Goal: Information Seeking & Learning: Learn about a topic

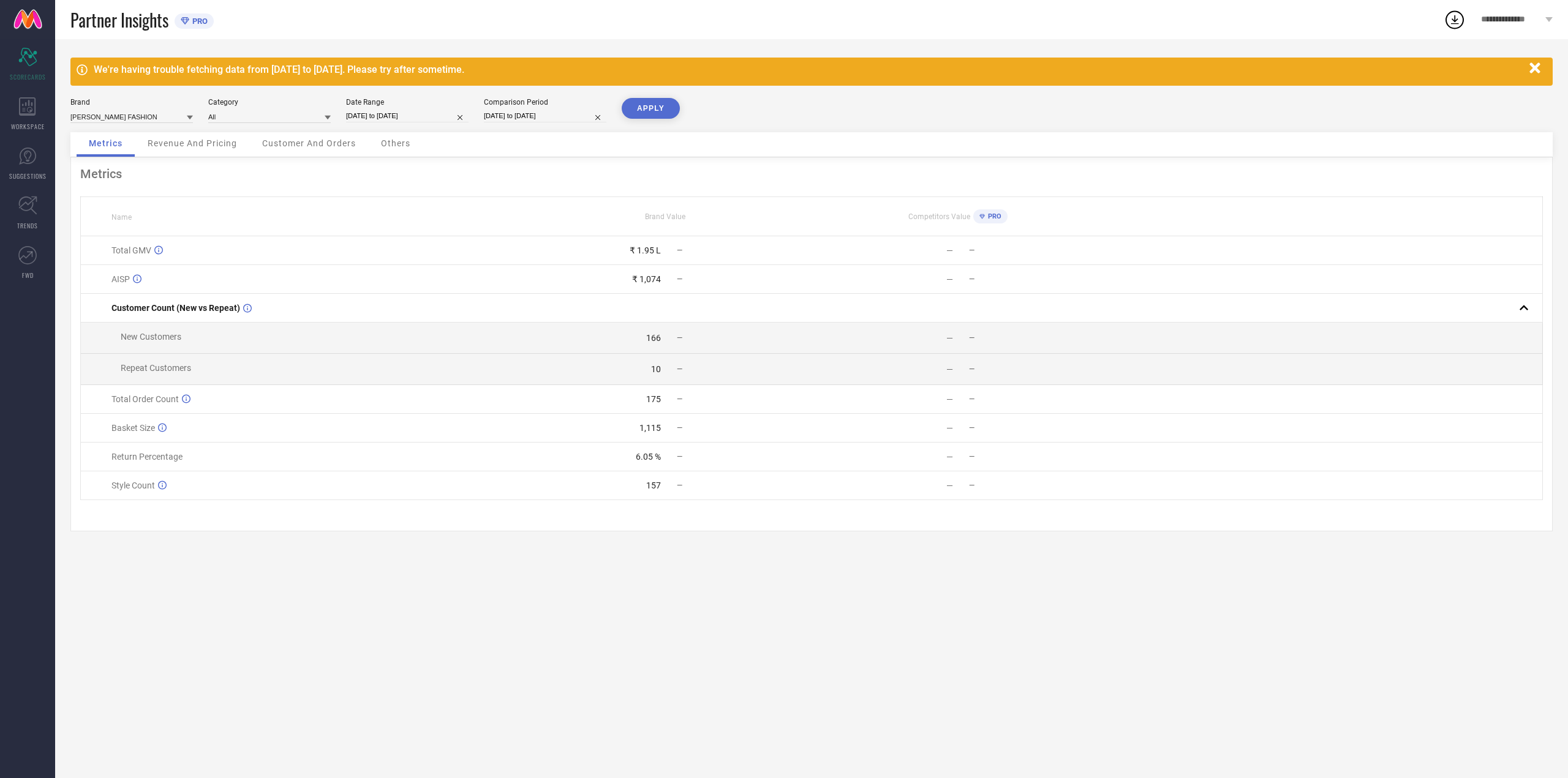
click at [231, 138] on div "Revenue And Pricing" at bounding box center [192, 144] width 114 height 24
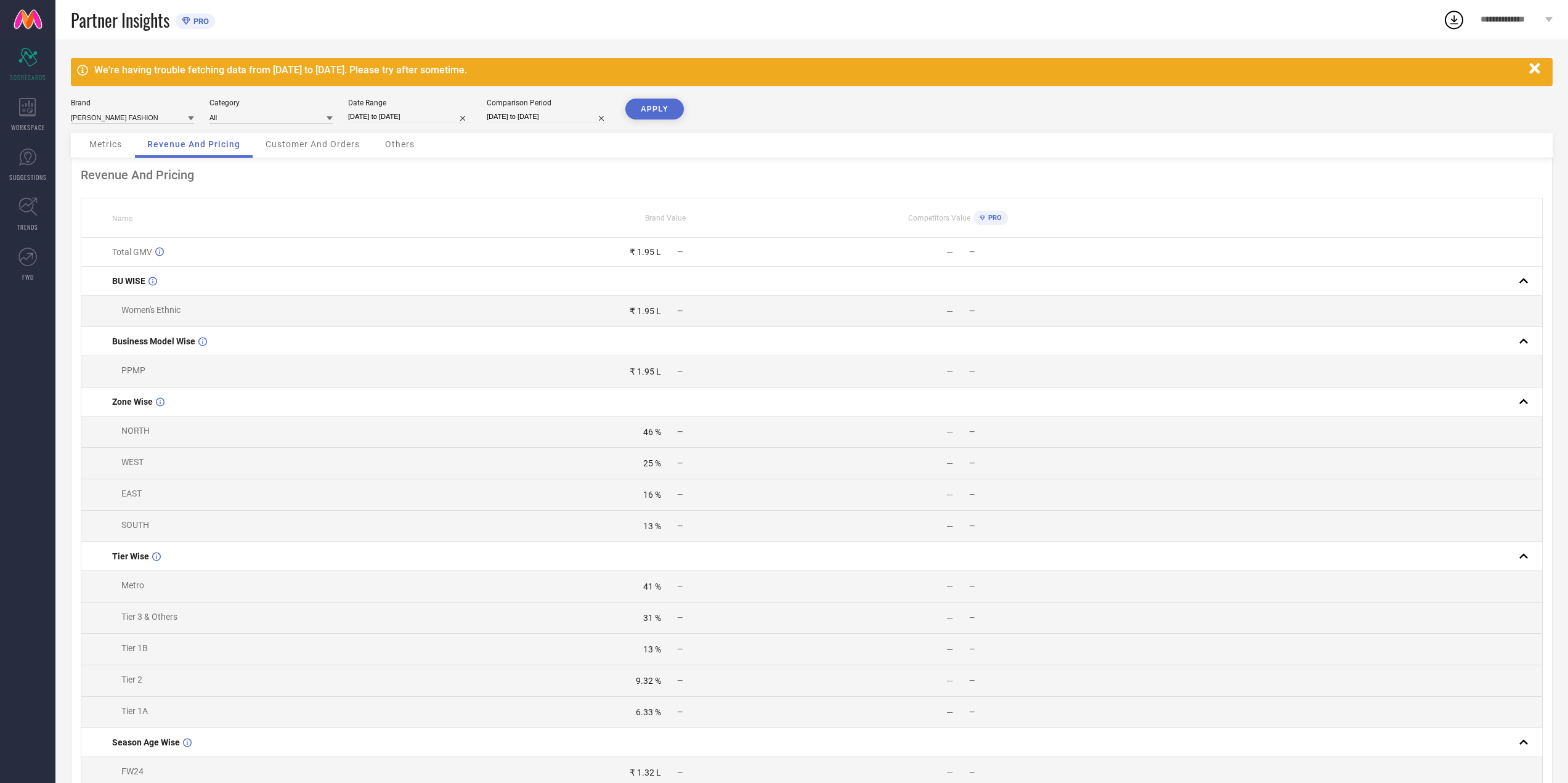
click at [314, 149] on span "Customer And Orders" at bounding box center [312, 144] width 94 height 10
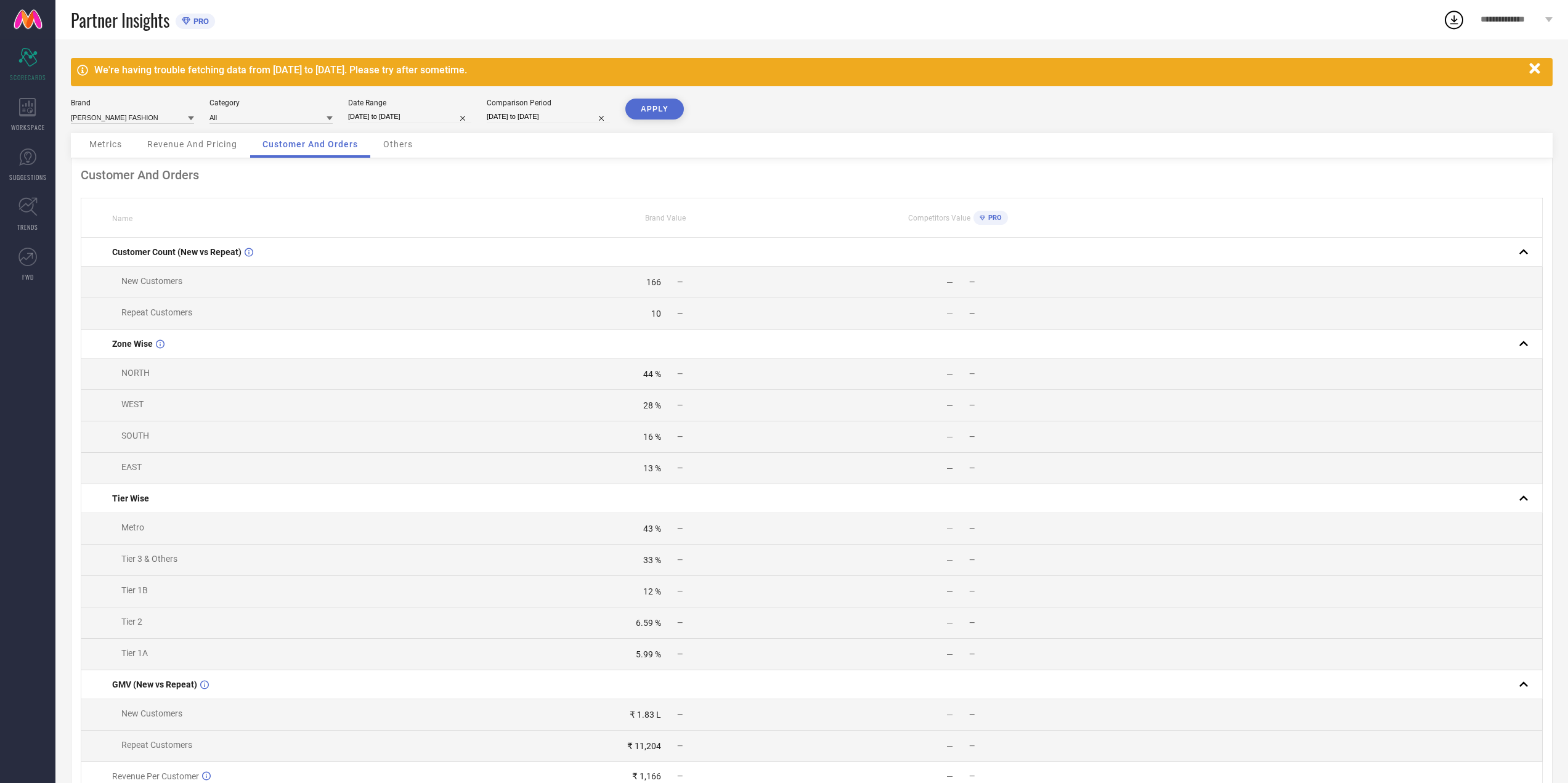
click at [407, 146] on span "Others" at bounding box center [398, 144] width 30 height 10
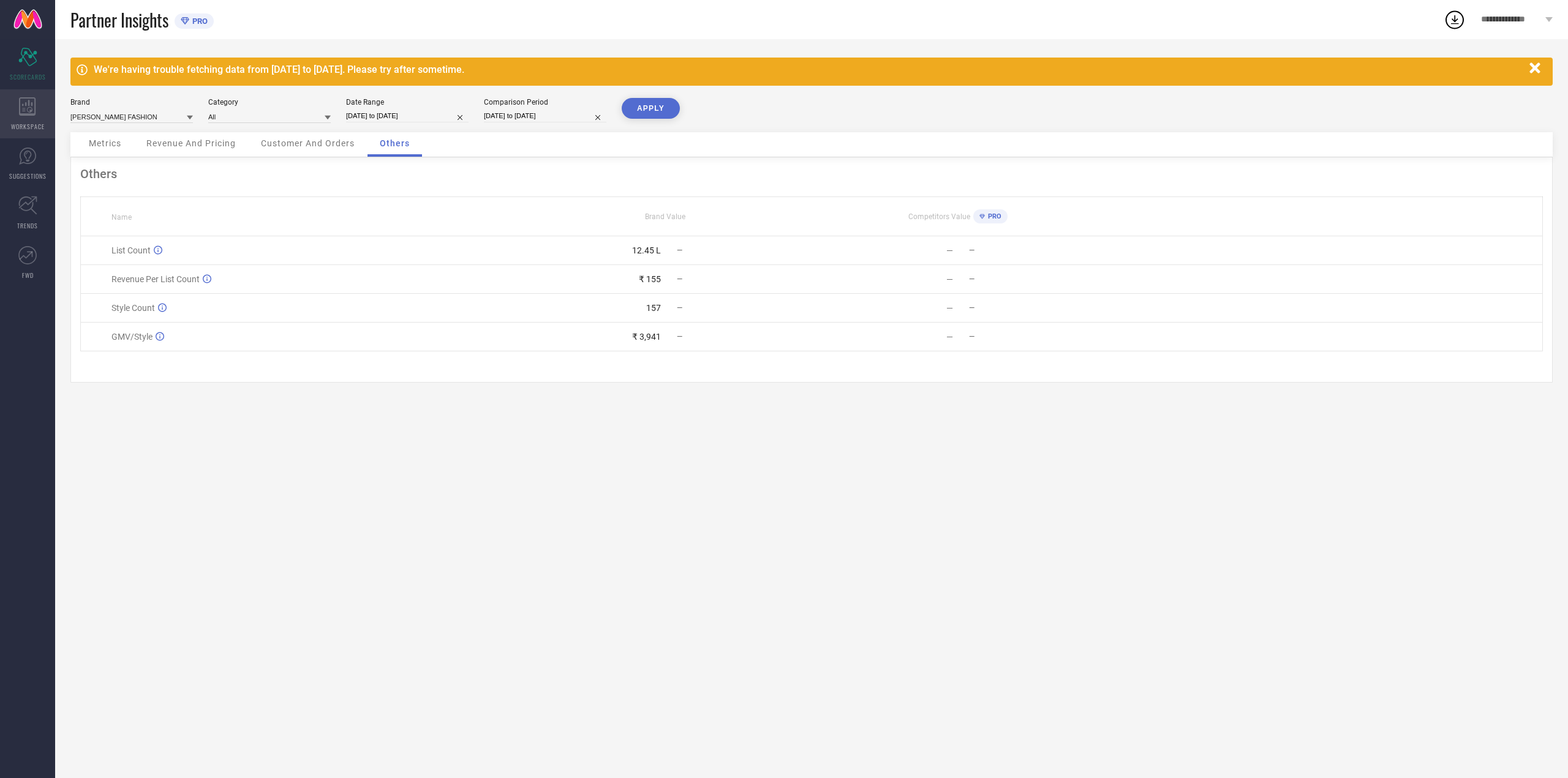
click at [6, 114] on div "WORKSPACE" at bounding box center [28, 114] width 55 height 49
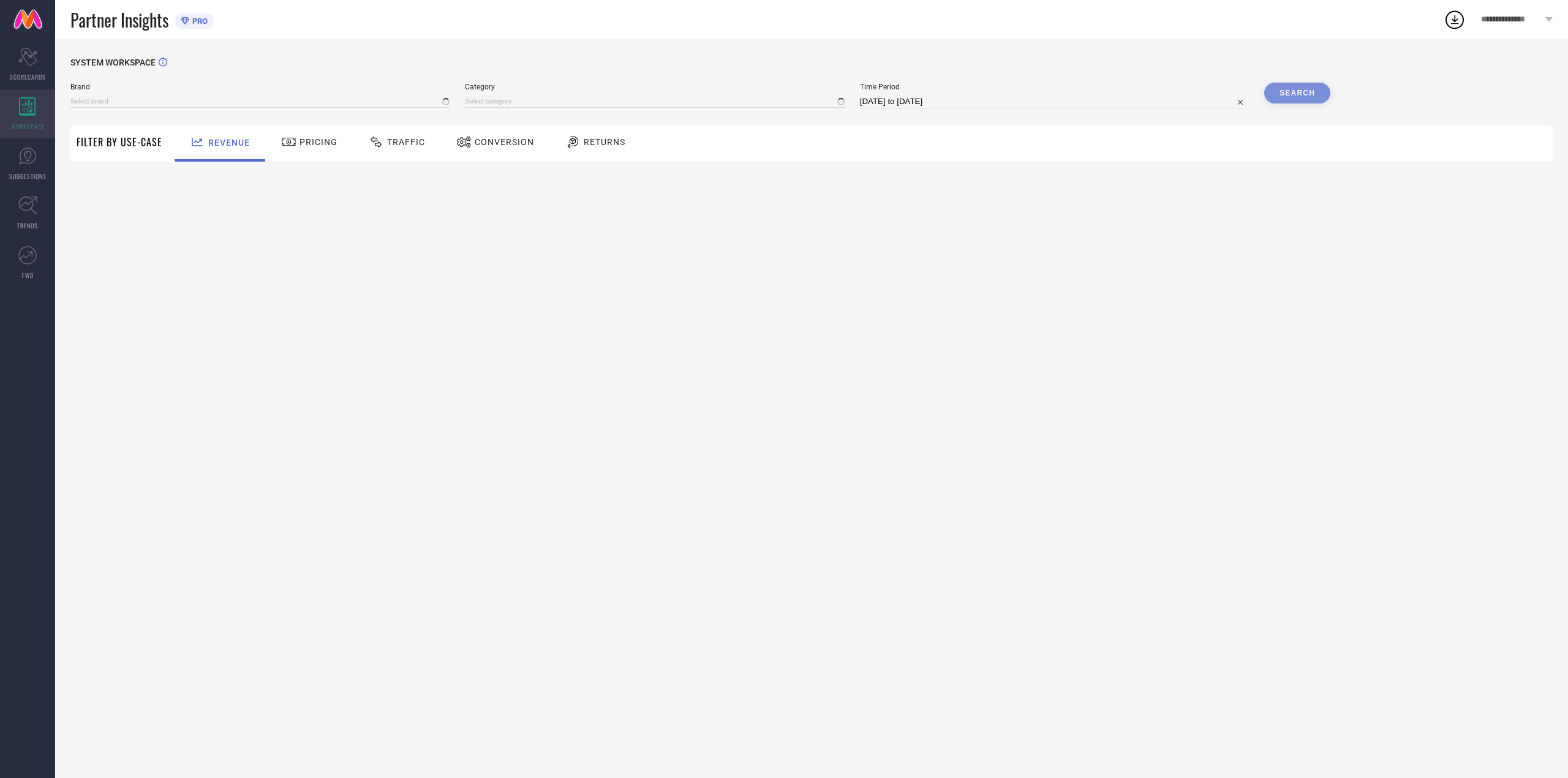
type input "[PERSON_NAME] FASHION"
type input "All"
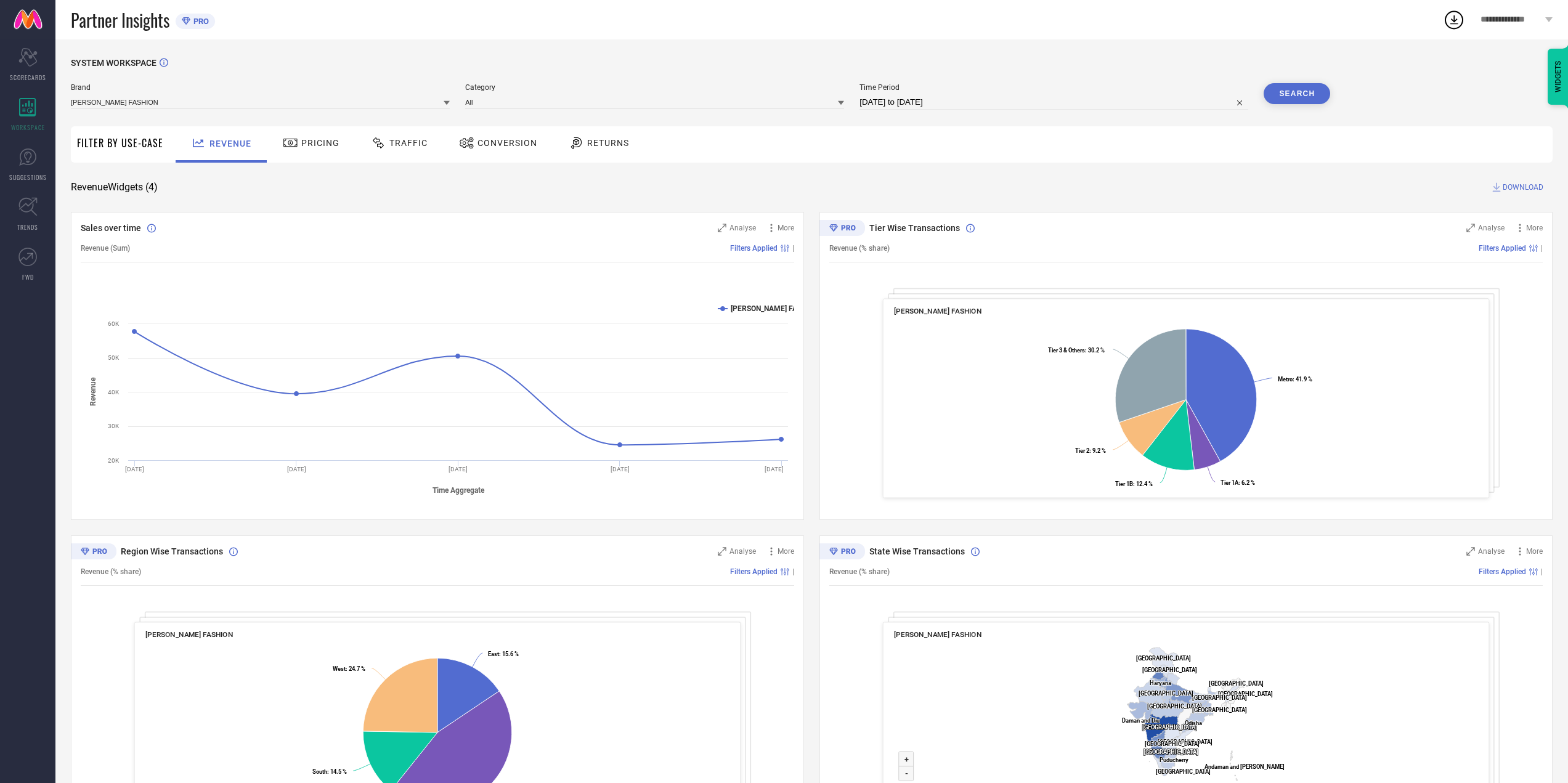
click at [326, 135] on div "Pricing" at bounding box center [311, 143] width 63 height 21
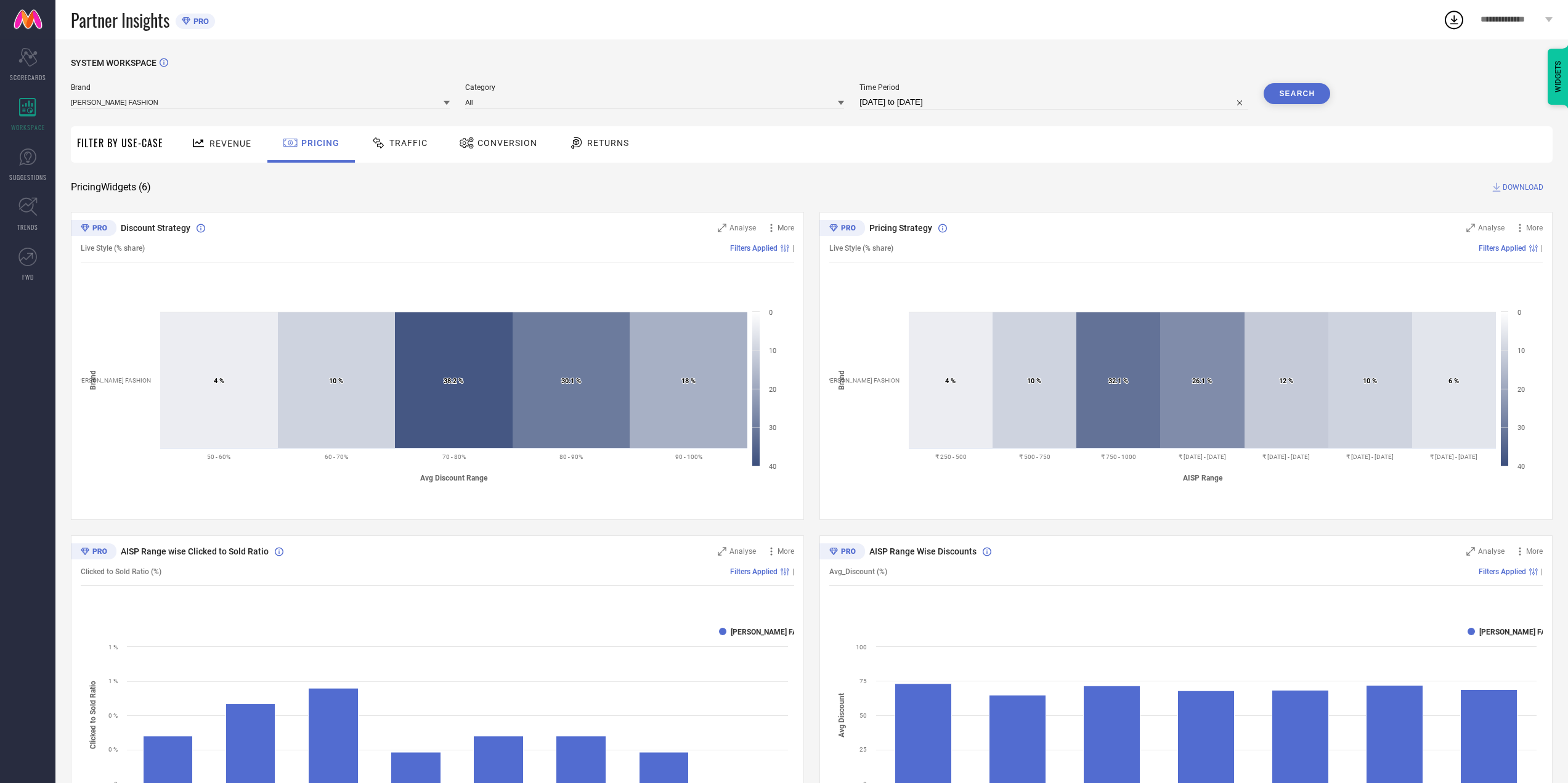
click at [383, 146] on icon at bounding box center [379, 143] width 16 height 15
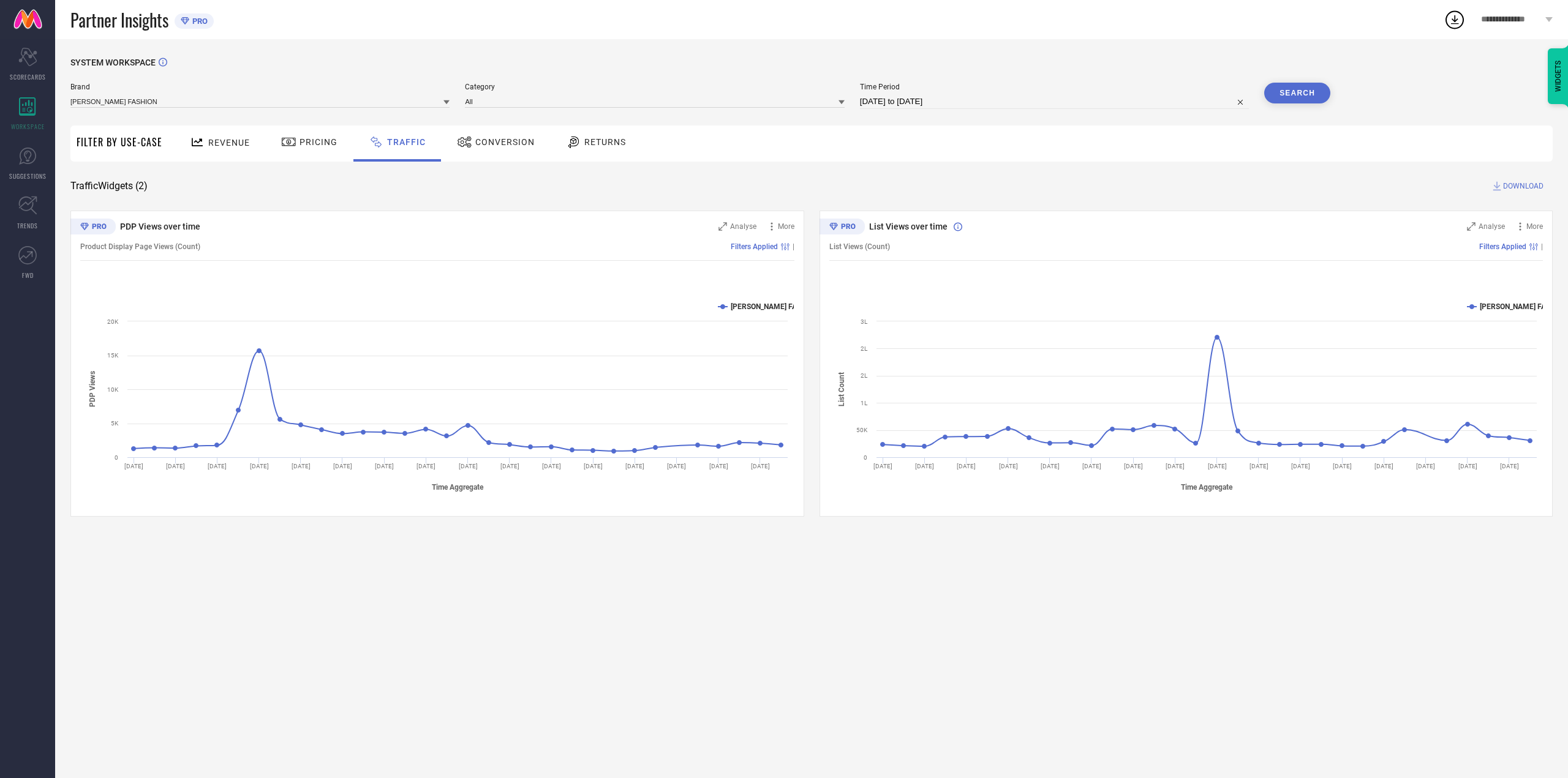
click at [516, 132] on div "Conversion" at bounding box center [495, 144] width 108 height 36
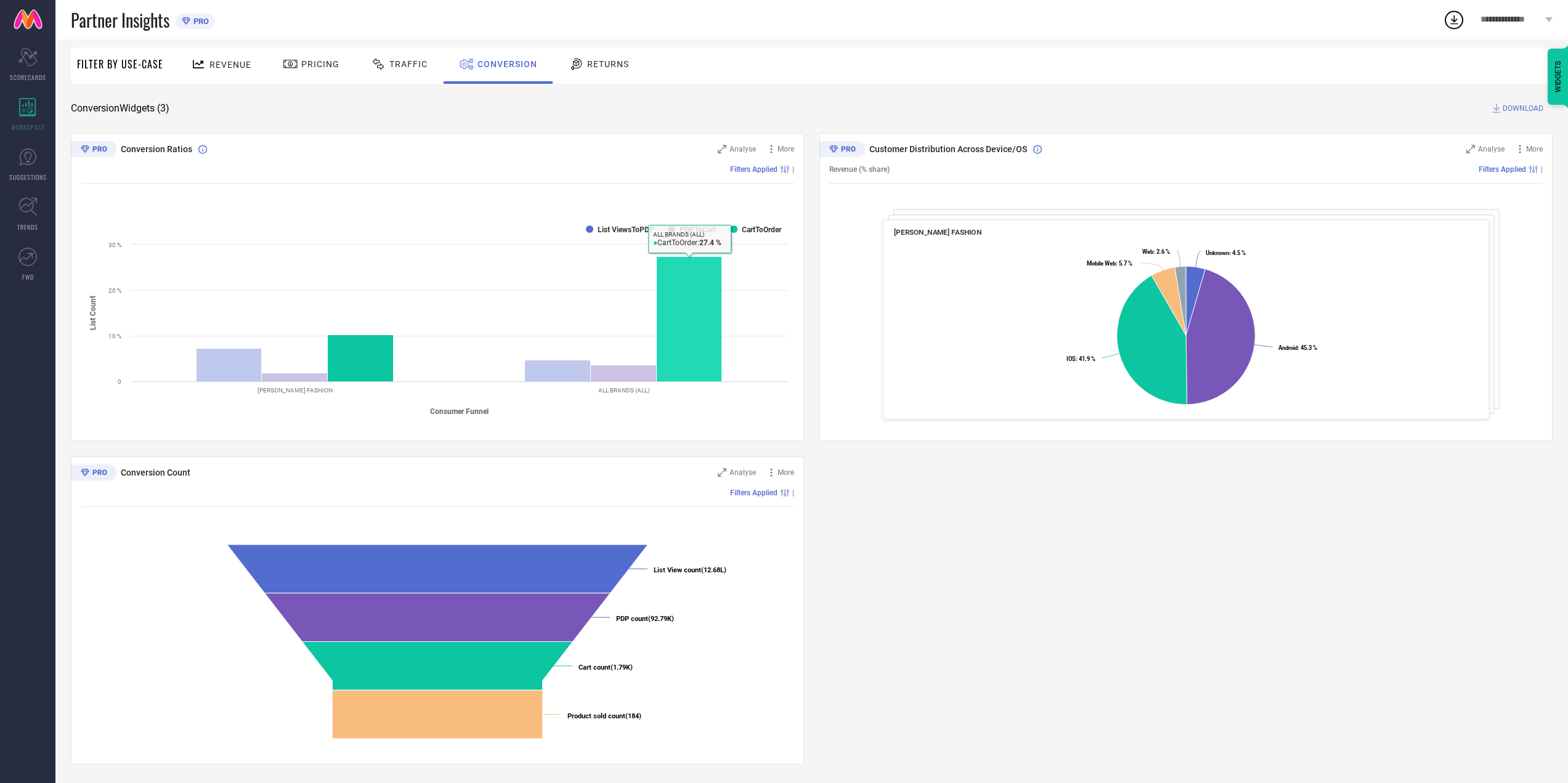
scroll to position [80, 0]
click at [676, 337] on rect at bounding box center [689, 318] width 66 height 125
click at [684, 318] on rect at bounding box center [689, 318] width 66 height 125
click at [601, 78] on div "Returns" at bounding box center [598, 66] width 91 height 37
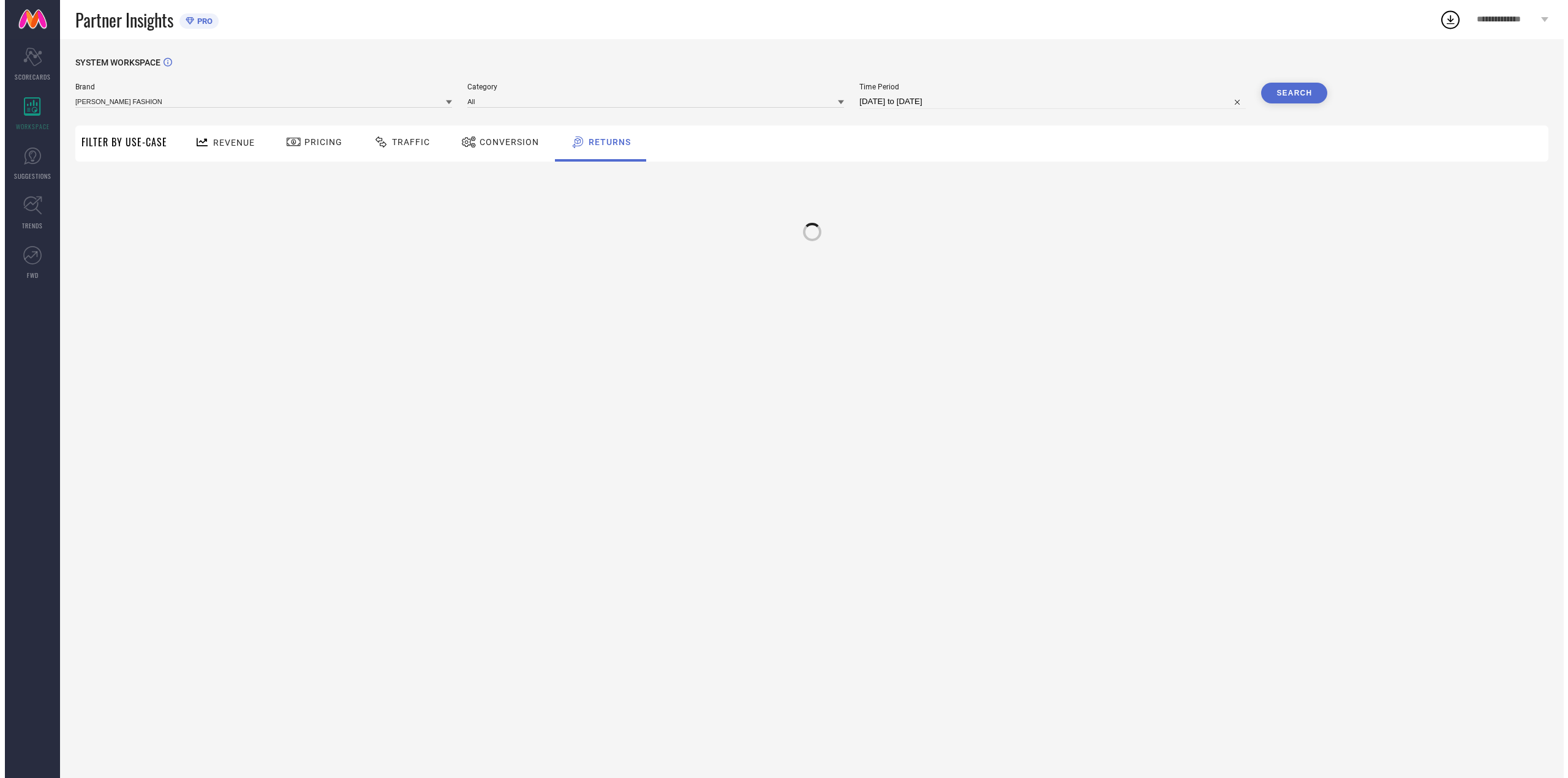
scroll to position [0, 0]
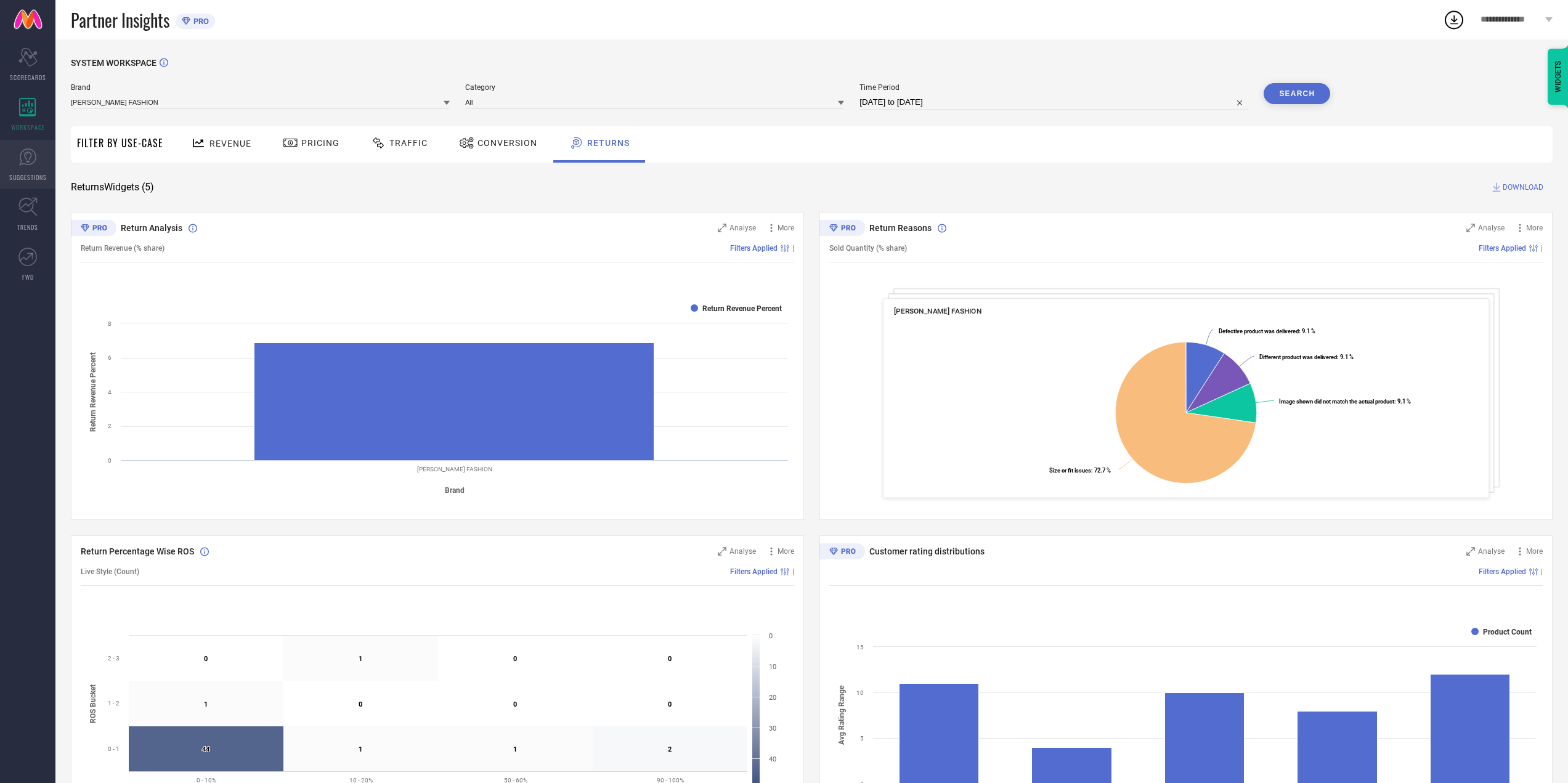
click at [28, 162] on icon at bounding box center [28, 157] width 7 height 11
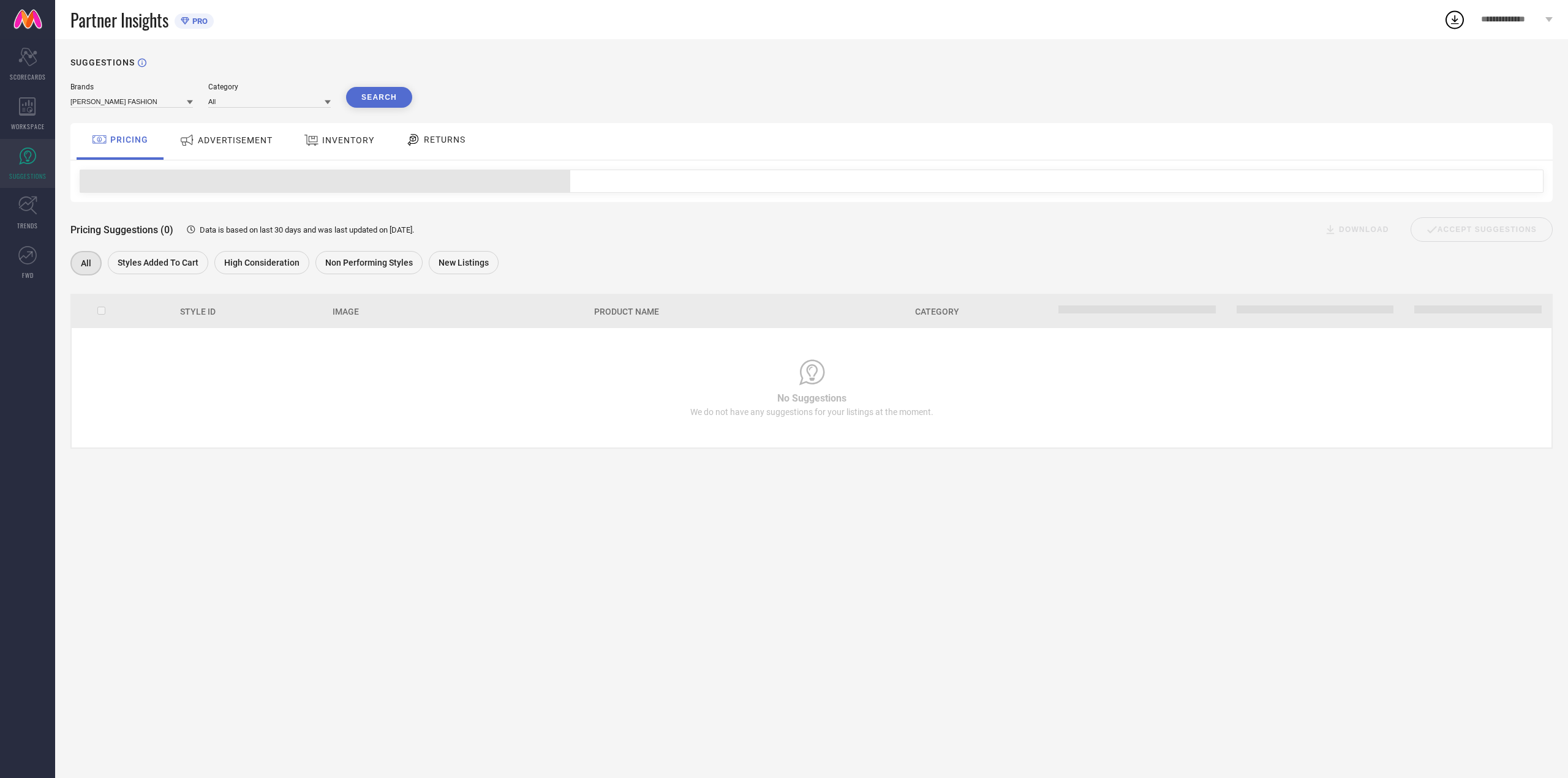
click at [253, 150] on div "ADVERTISEMENT" at bounding box center [226, 140] width 99 height 22
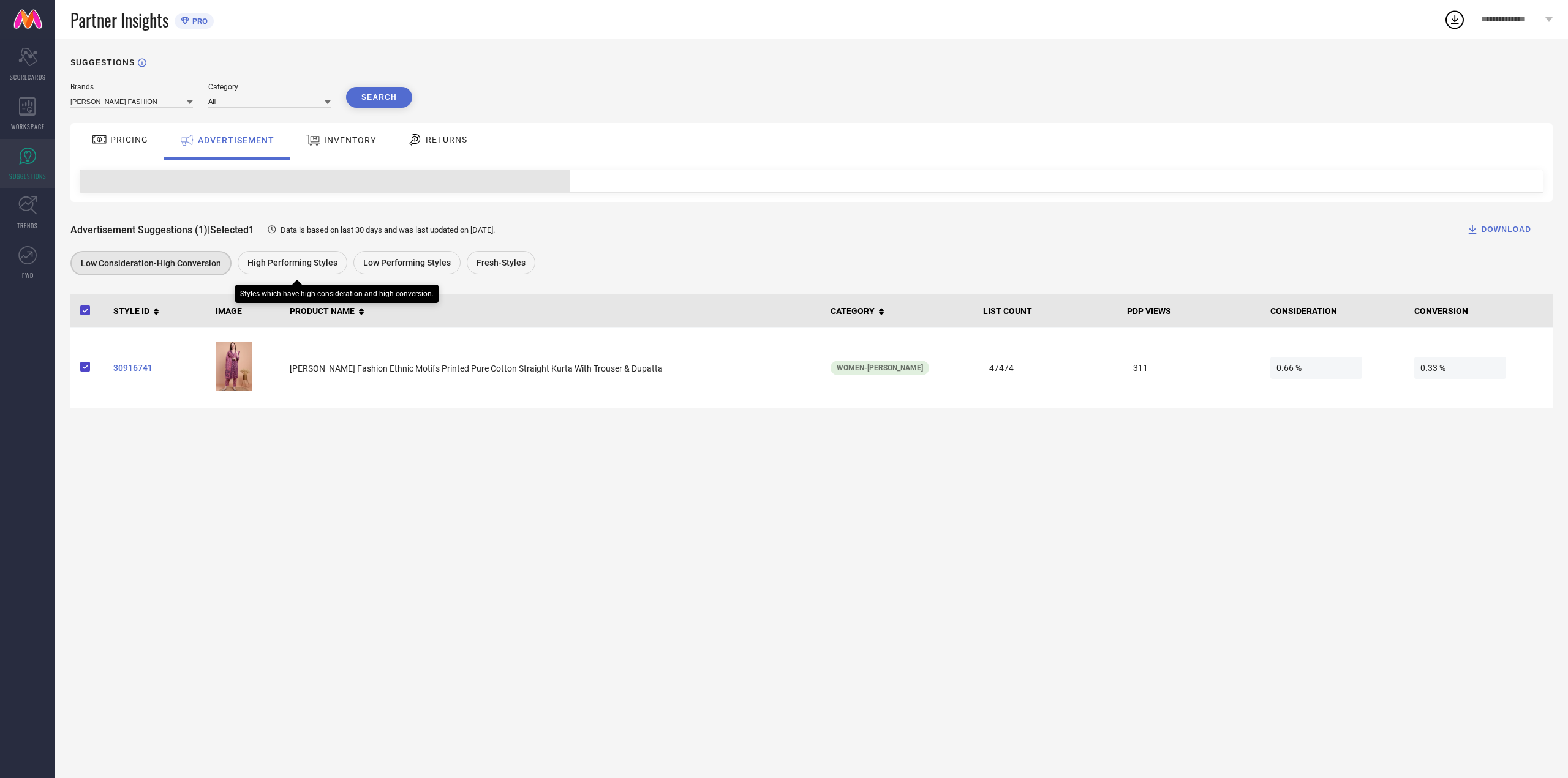
click at [253, 263] on span "High Performing Styles" at bounding box center [292, 263] width 90 height 10
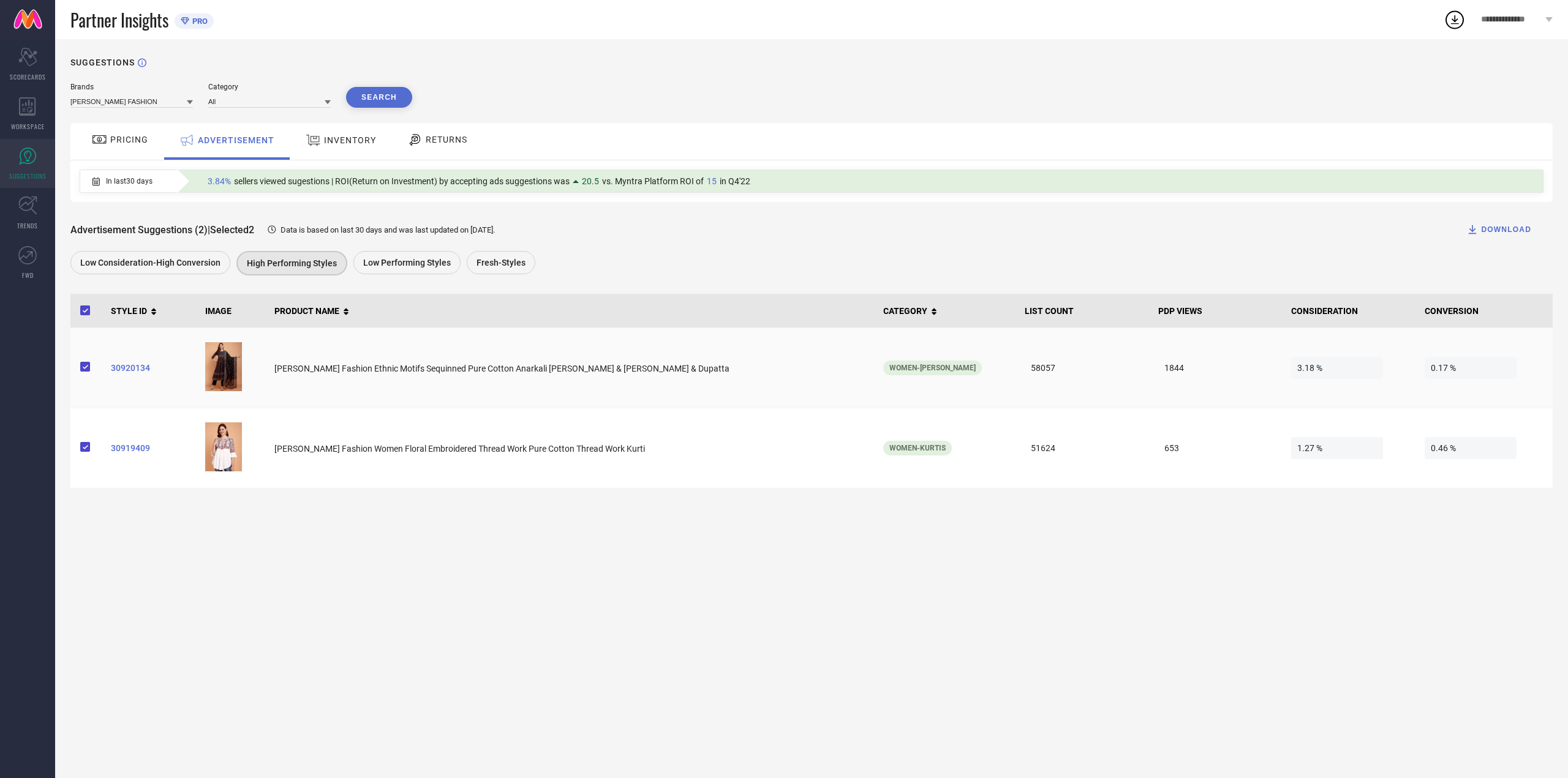
click at [434, 377] on td "Atha Fashion Ethnic Motifs Sequinned Pure Cotton Anarkali Kurta & Trouser & Dup…" at bounding box center [574, 368] width 609 height 80
click at [140, 378] on td "30920134" at bounding box center [153, 368] width 95 height 80
click at [144, 369] on span "30920134" at bounding box center [153, 368] width 85 height 10
click at [137, 458] on td "30919409" at bounding box center [153, 448] width 95 height 80
click at [145, 445] on td "30919409" at bounding box center [153, 448] width 95 height 80
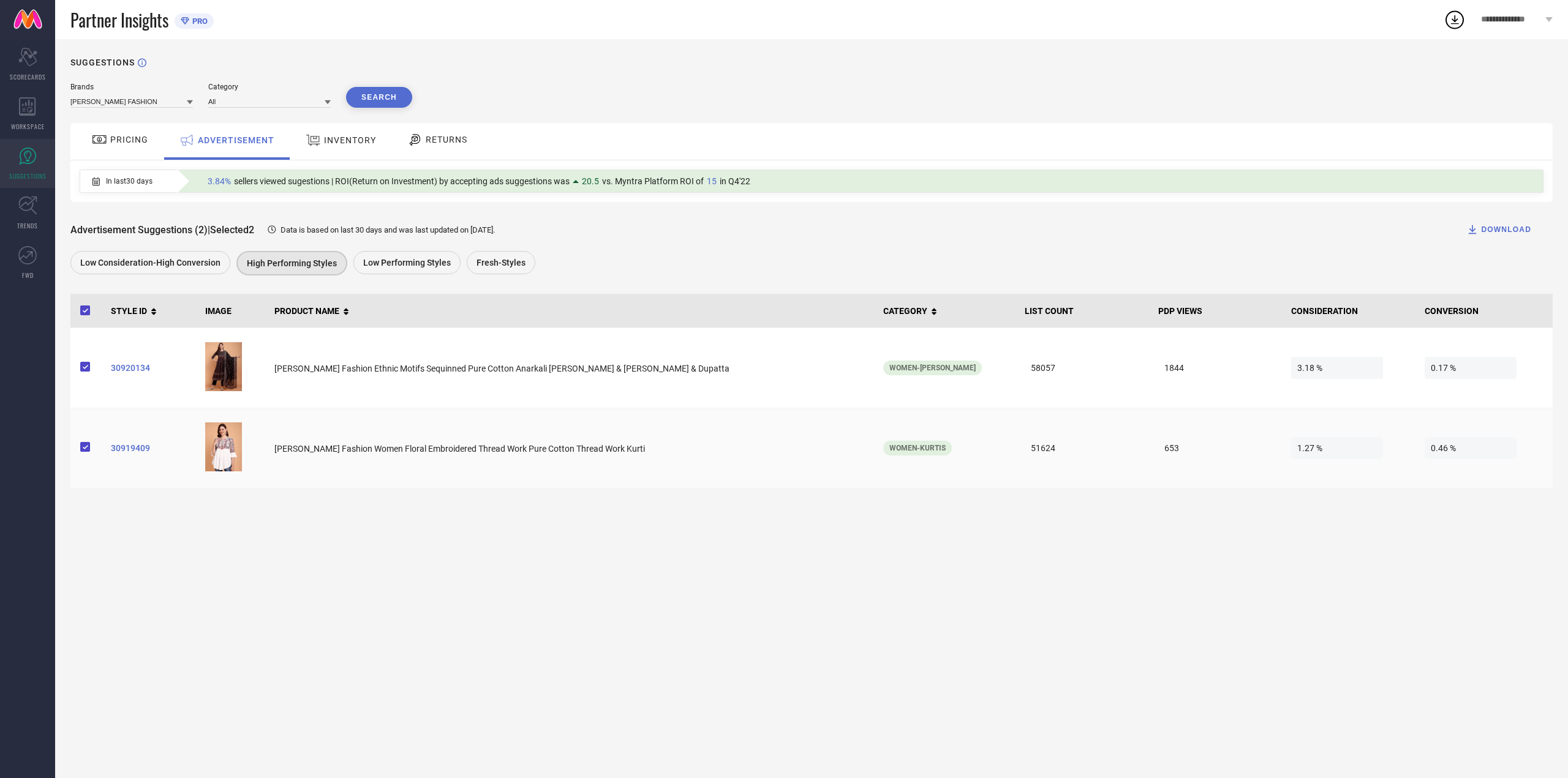
click at [144, 447] on span "30919409" at bounding box center [153, 448] width 85 height 10
drag, startPoint x: 348, startPoint y: 146, endPoint x: 350, endPoint y: 136, distance: 10.2
click at [349, 146] on div "INVENTORY" at bounding box center [341, 140] width 77 height 22
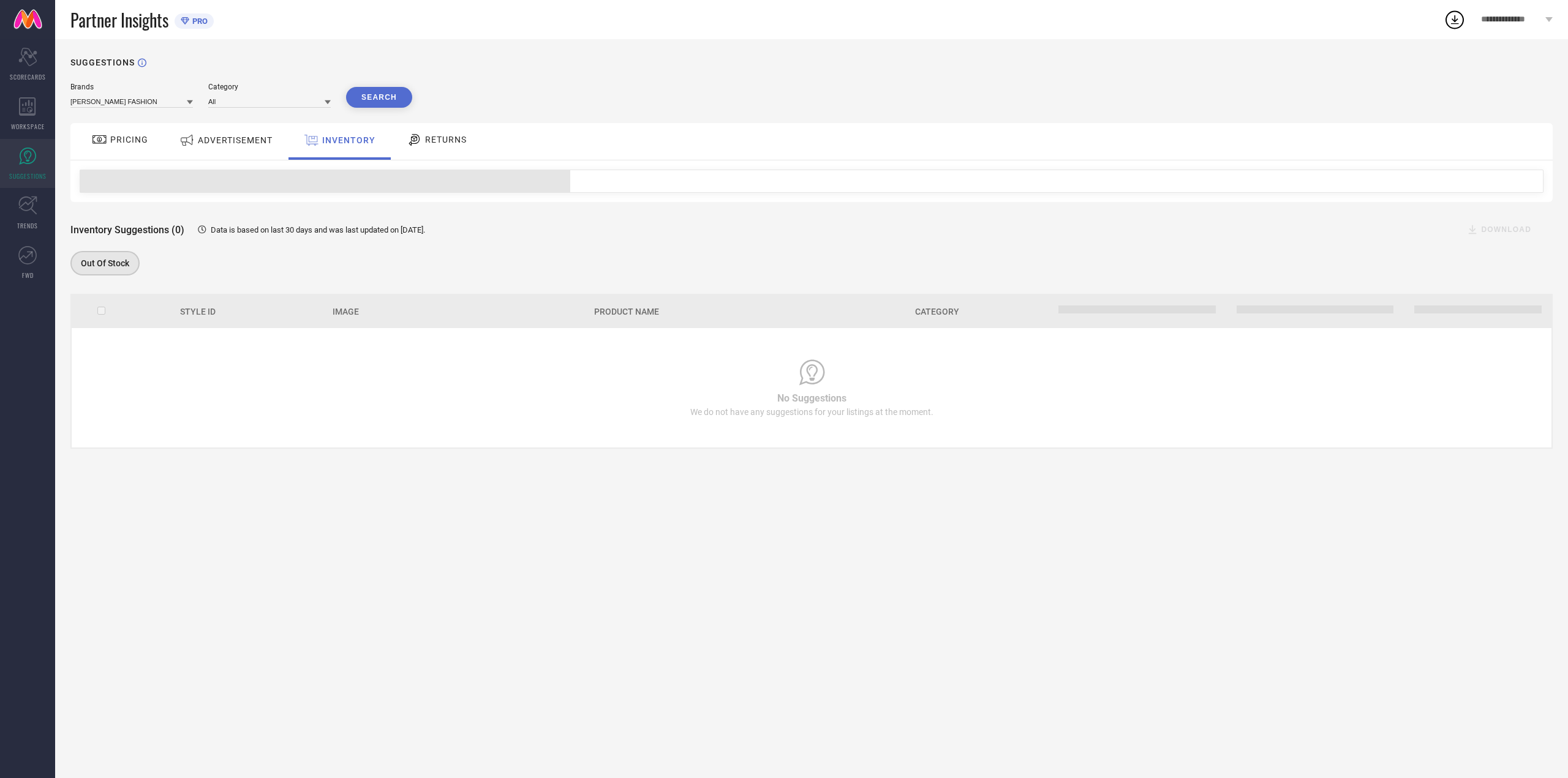
click at [409, 138] on icon at bounding box center [414, 140] width 15 height 15
click at [328, 134] on div "INVENTORY" at bounding box center [339, 140] width 77 height 22
click at [418, 169] on div at bounding box center [811, 181] width 1482 height 42
click at [428, 139] on span "RETURNS" at bounding box center [446, 139] width 42 height 10
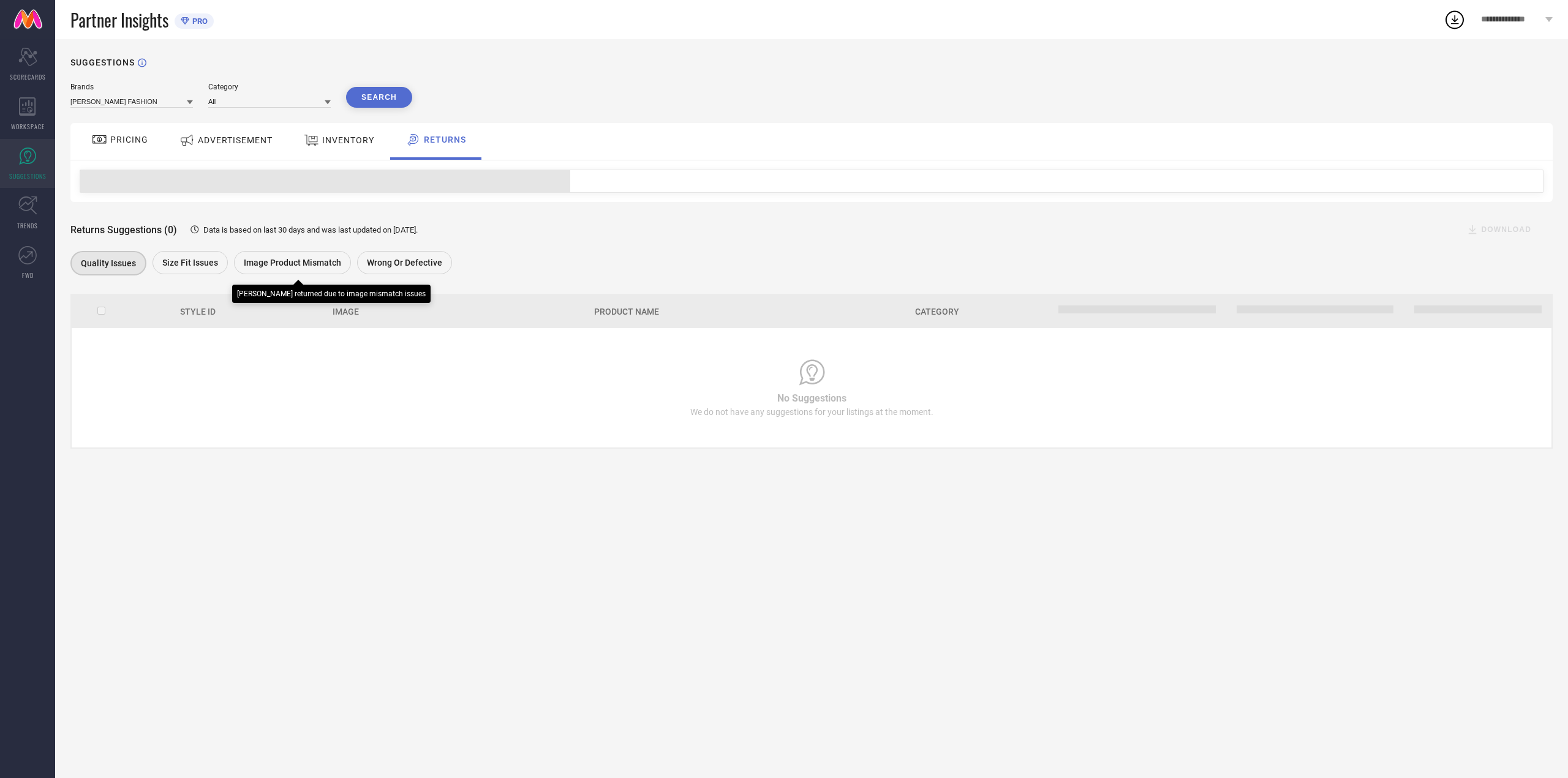
click at [211, 255] on div "Size fit issues" at bounding box center [190, 263] width 75 height 24
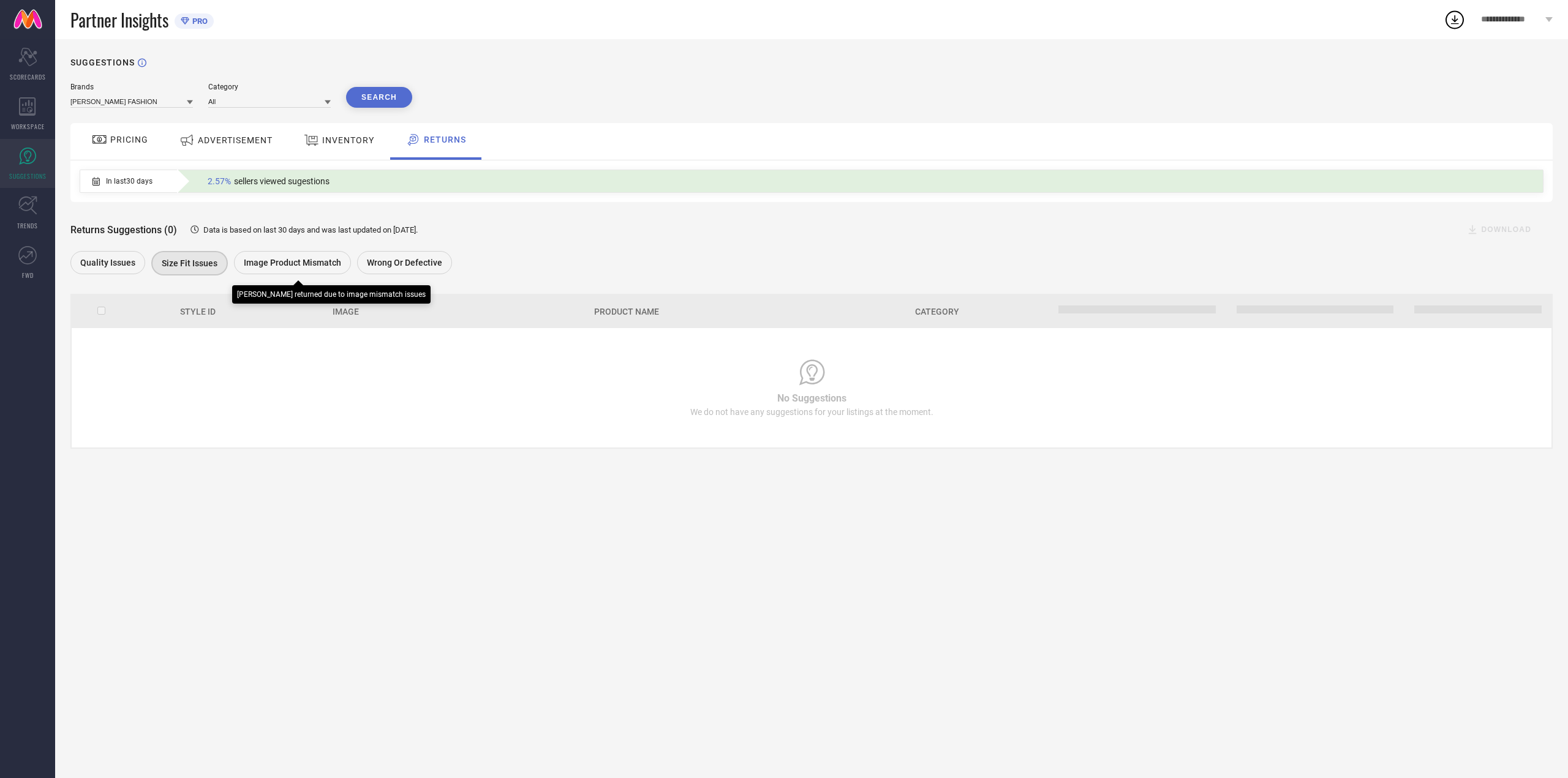
click at [279, 260] on span "Image product mismatch" at bounding box center [292, 263] width 97 height 10
click at [402, 266] on span "Wrong or Defective" at bounding box center [405, 263] width 75 height 10
click at [343, 132] on div "INVENTORY" at bounding box center [339, 140] width 77 height 22
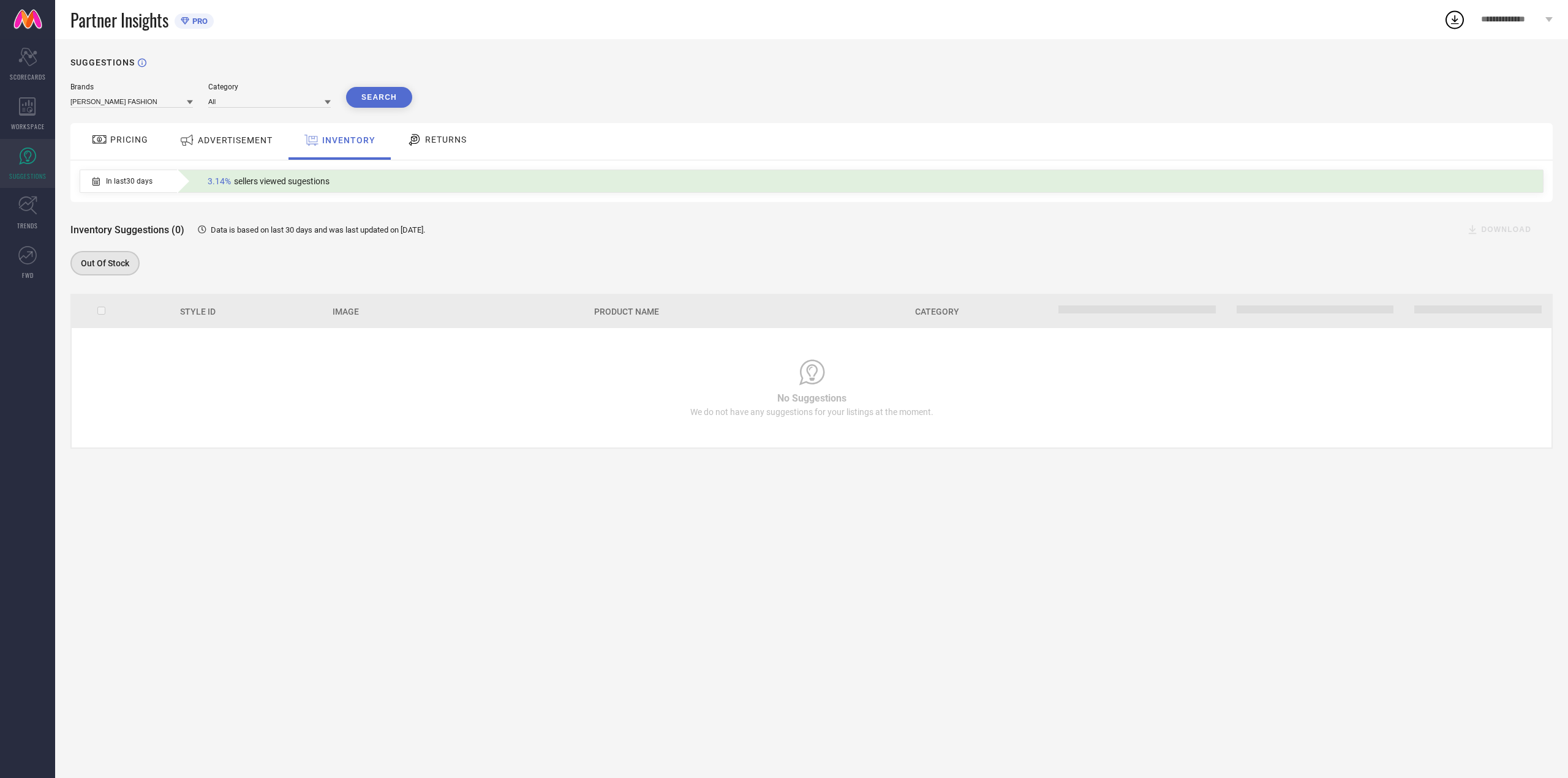
click at [109, 262] on span "Out Of Stock" at bounding box center [105, 263] width 48 height 10
click at [284, 136] on div "ADVERTISEMENT" at bounding box center [226, 141] width 124 height 37
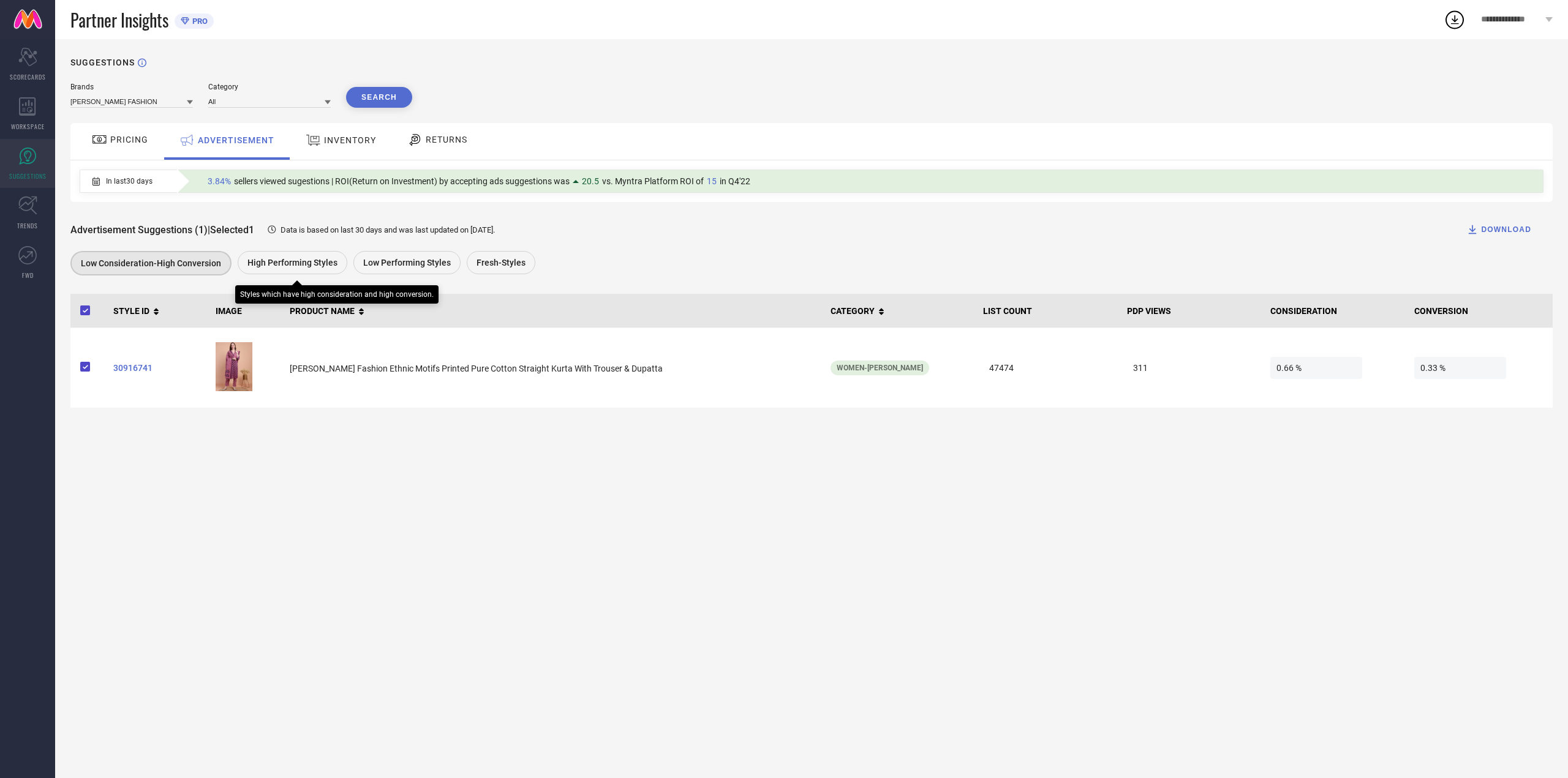
click at [284, 258] on div "High Performing Styles" at bounding box center [292, 263] width 110 height 24
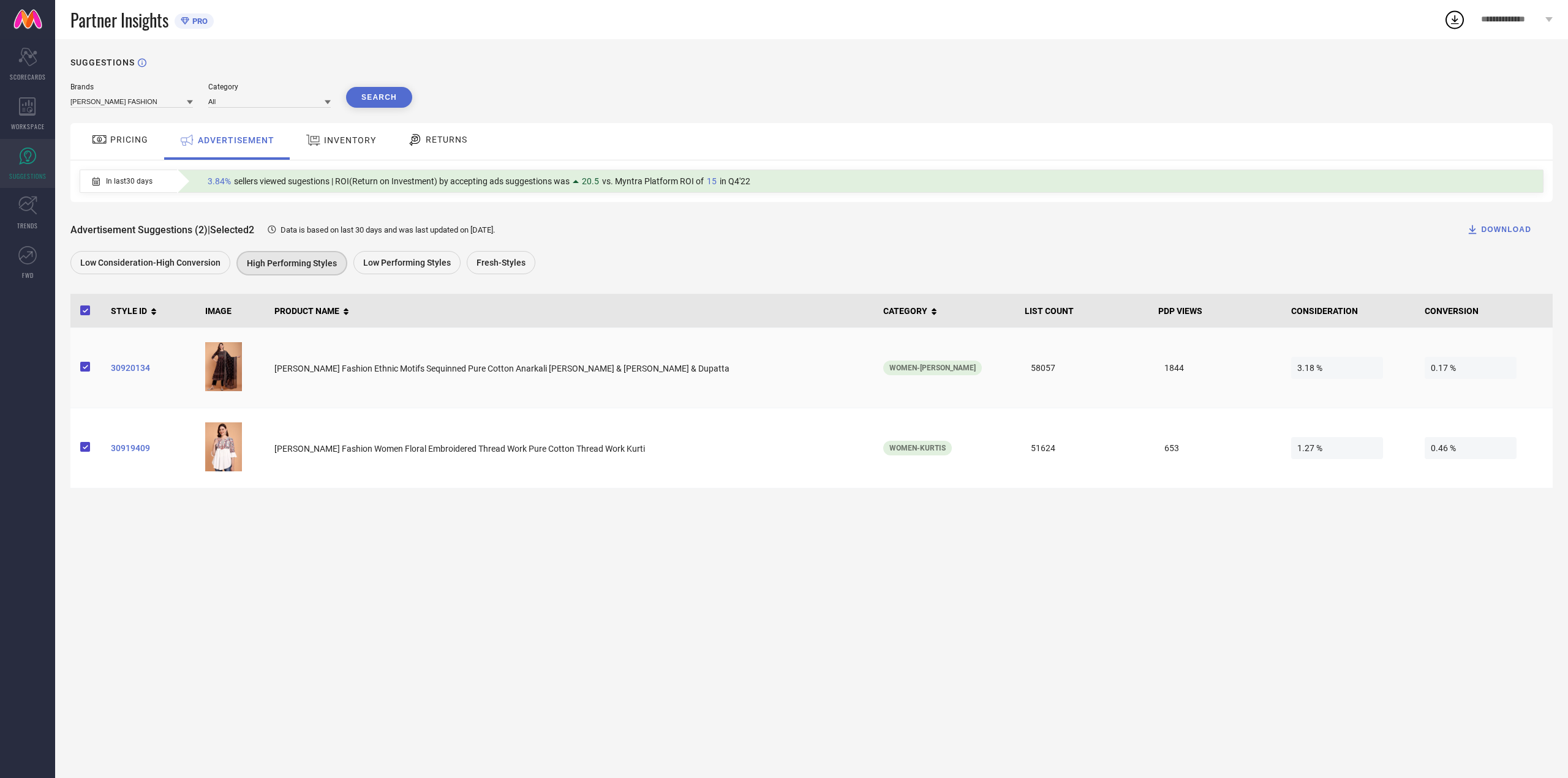
click at [142, 368] on span "30920134" at bounding box center [153, 368] width 85 height 10
click at [33, 187] on link "SUGGESTIONS" at bounding box center [28, 163] width 55 height 49
click at [31, 218] on link "TRENDS" at bounding box center [28, 213] width 55 height 49
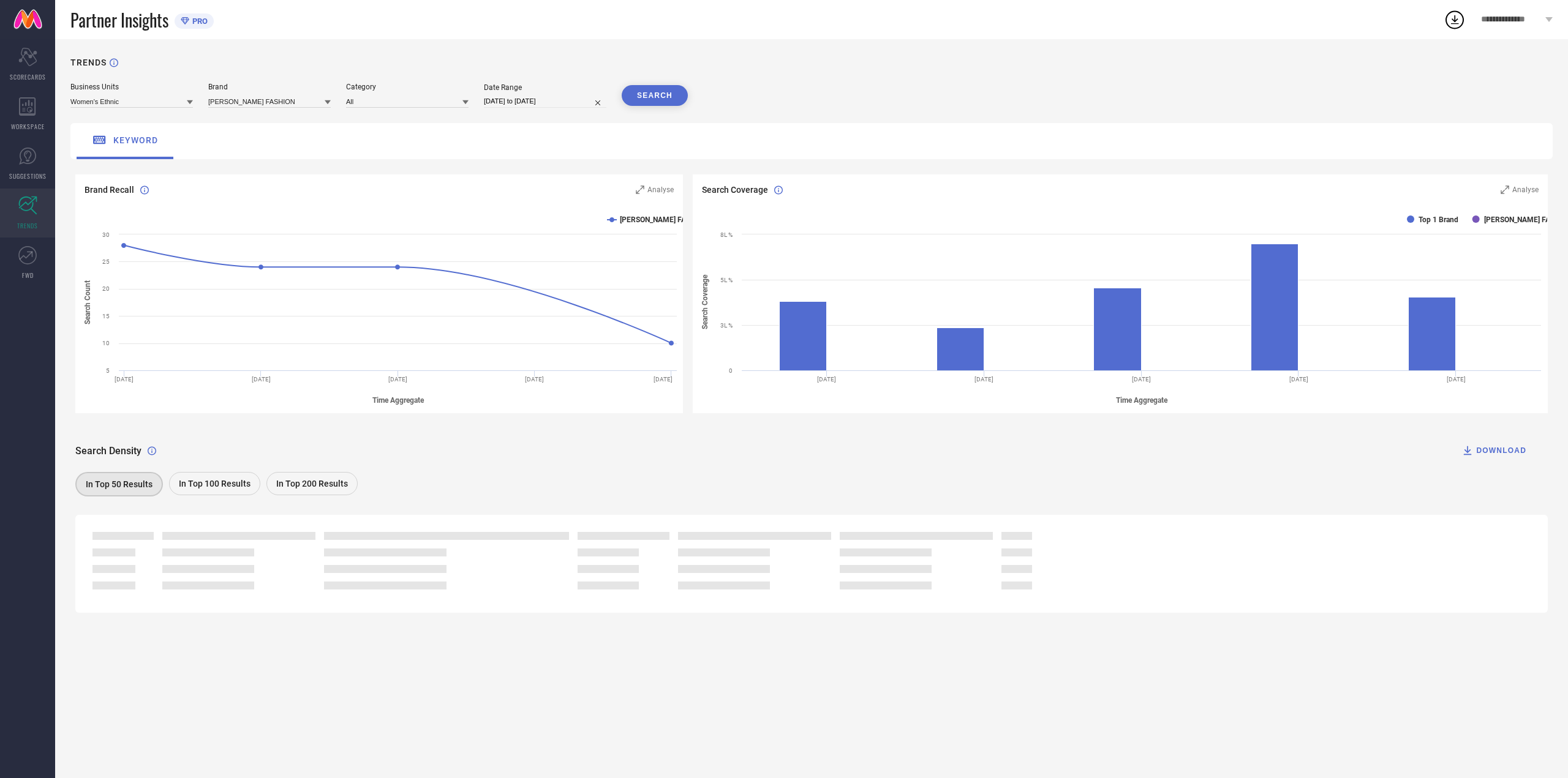
click at [216, 487] on span "In Top 100 Results" at bounding box center [214, 484] width 72 height 10
click at [145, 484] on span "In Top 50 Results" at bounding box center [118, 484] width 67 height 10
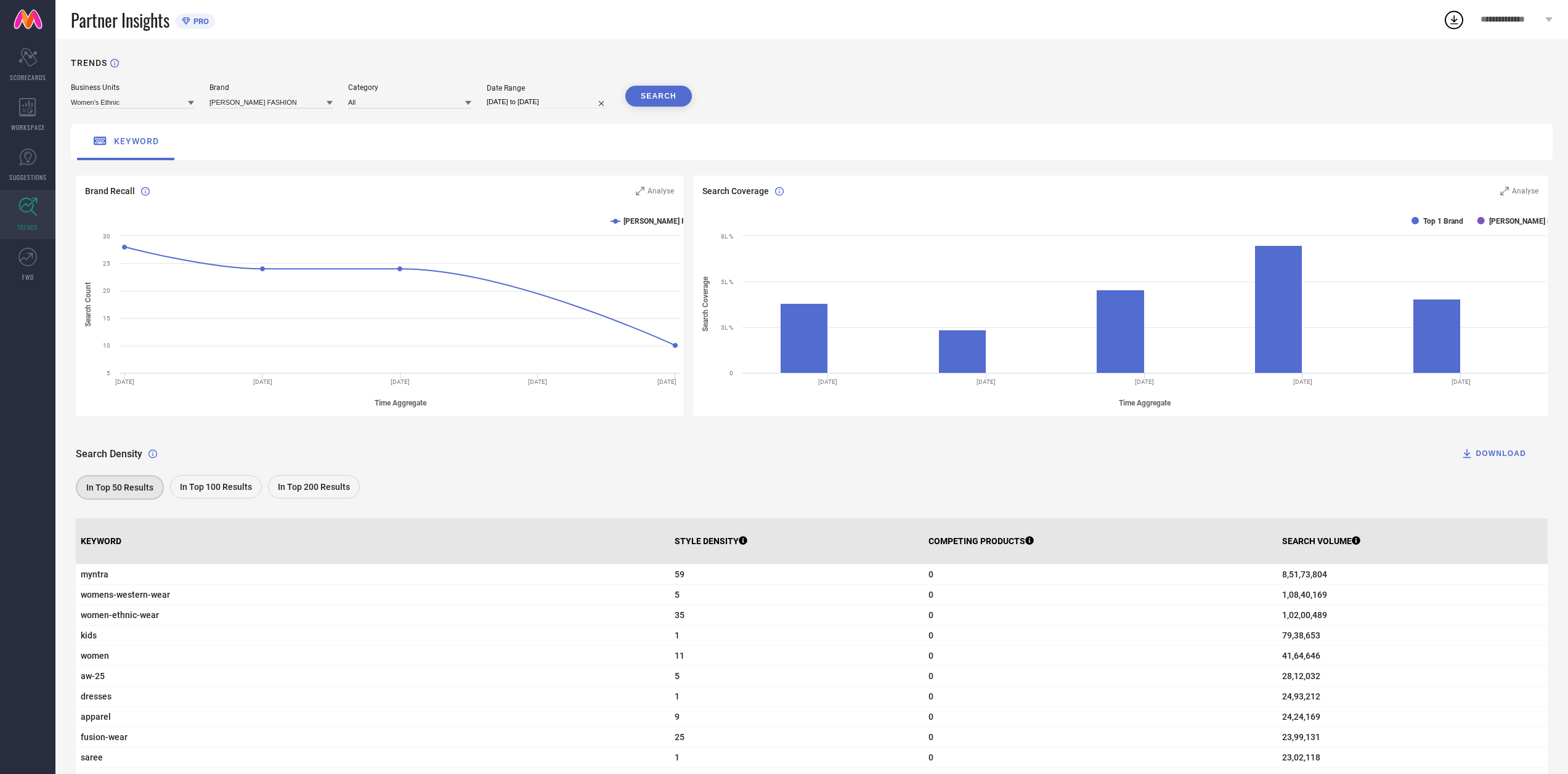
click at [201, 493] on div "In Top 100 Results" at bounding box center [216, 487] width 92 height 24
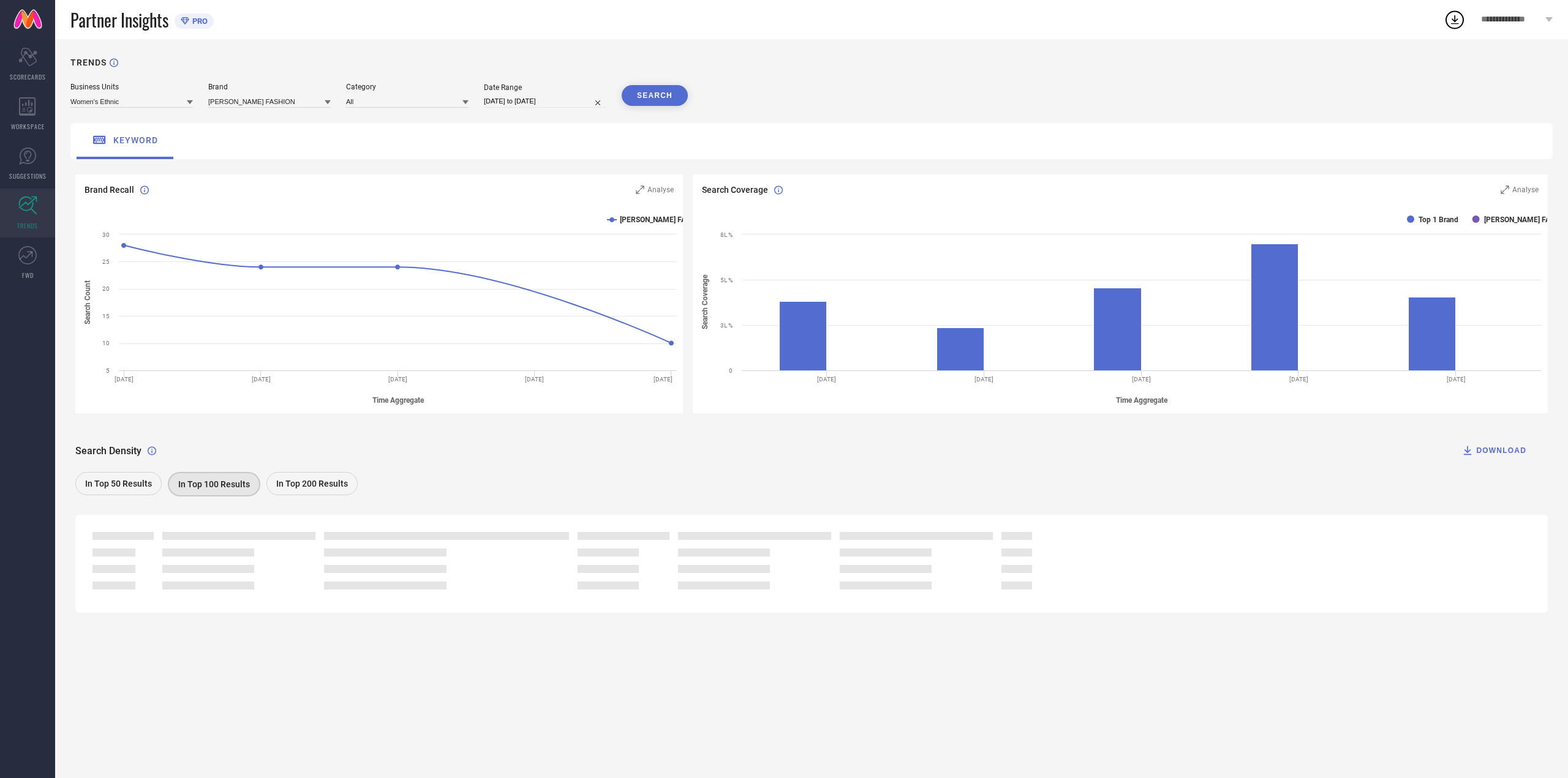
click at [145, 494] on div "In Top 50 Results" at bounding box center [118, 484] width 86 height 24
click at [386, 99] on input at bounding box center [407, 101] width 122 height 13
click at [423, 44] on div "TRENDS Business Units Women's Ethnic Brand ATHA FASHION Category All Unisex-Kur…" at bounding box center [811, 408] width 1513 height 739
click at [20, 266] on link "FWD" at bounding box center [28, 262] width 55 height 49
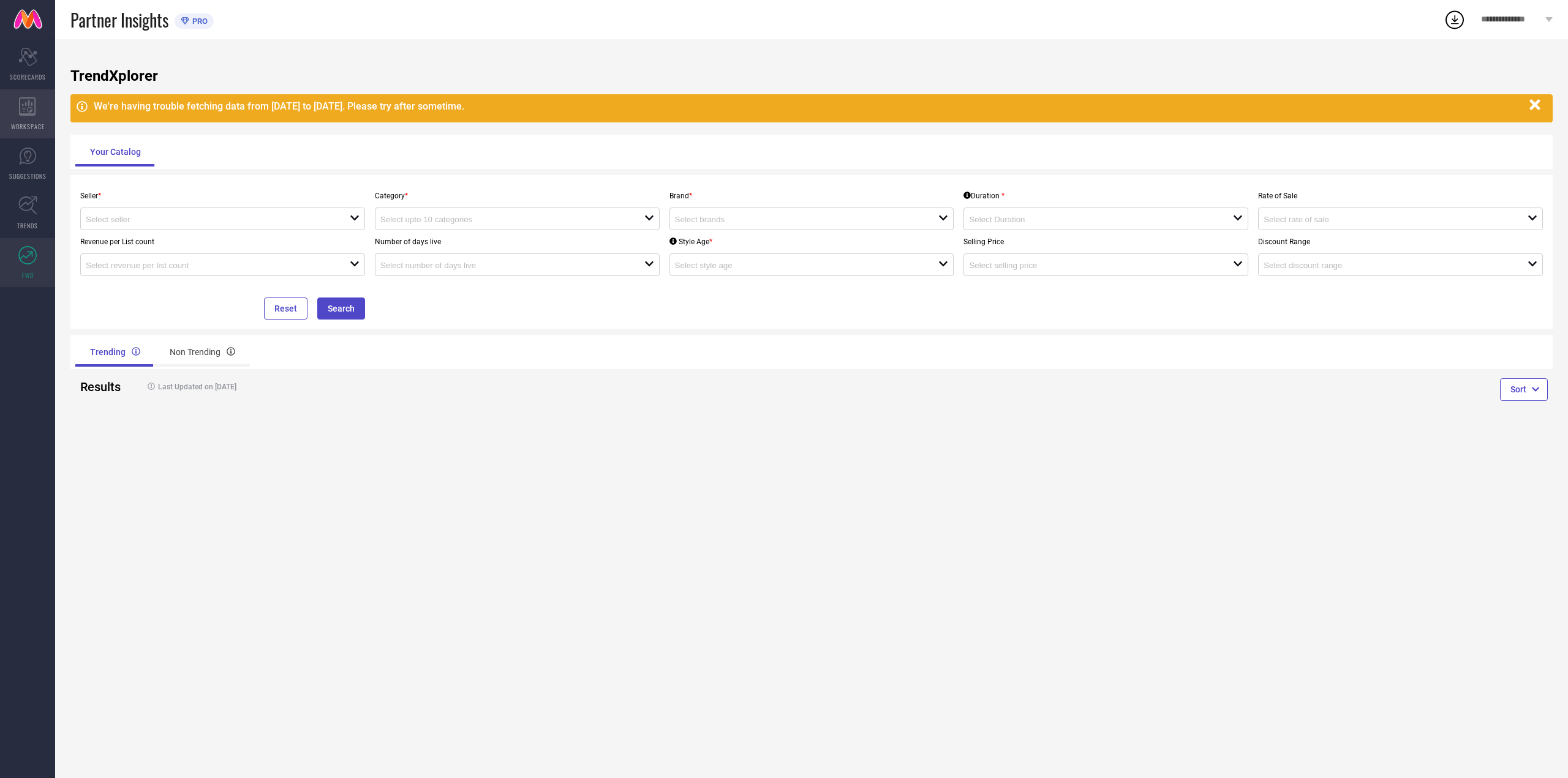
click at [19, 121] on div "WORKSPACE" at bounding box center [28, 114] width 55 height 49
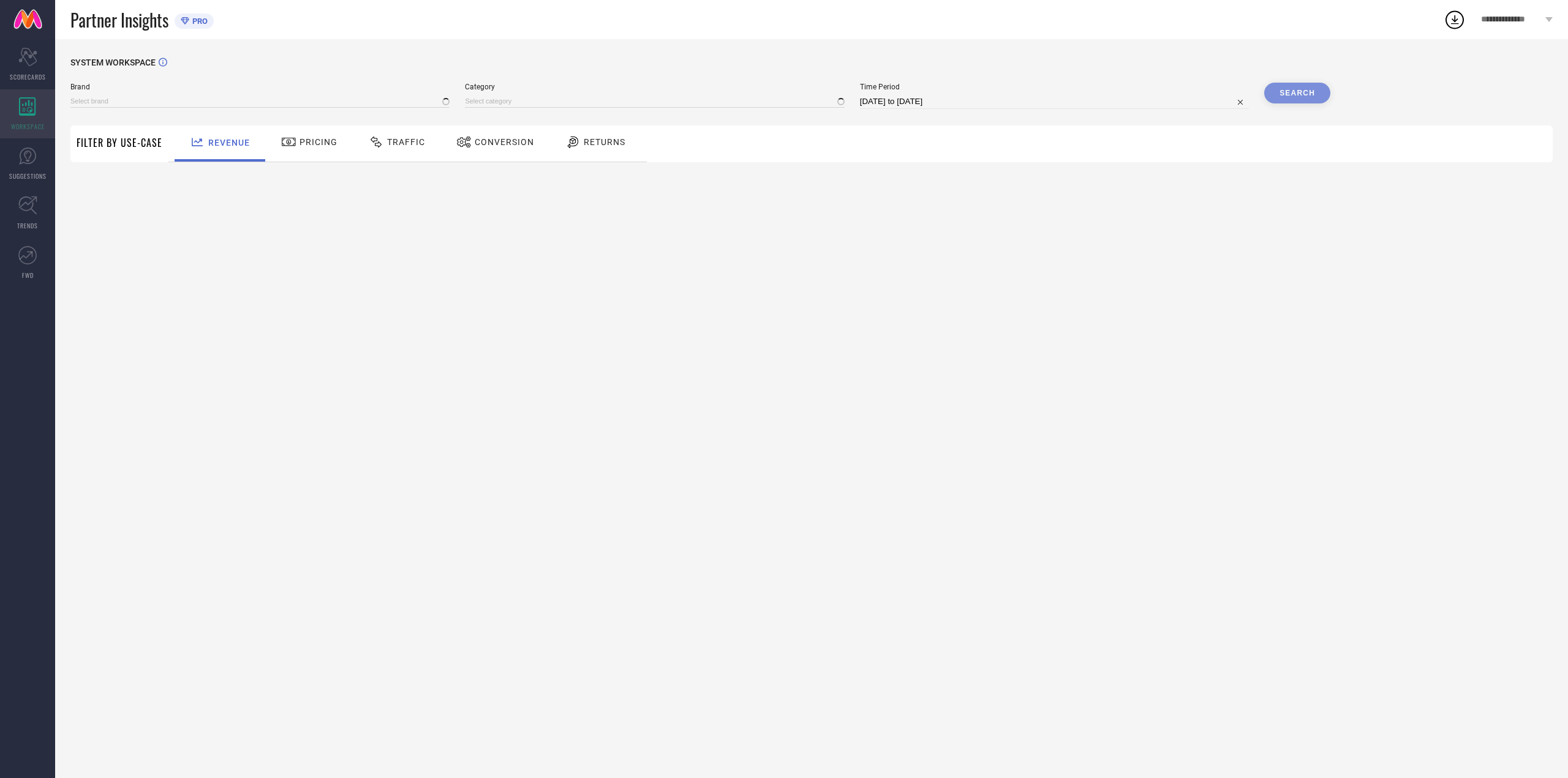
type input "[PERSON_NAME] FASHION"
type input "All"
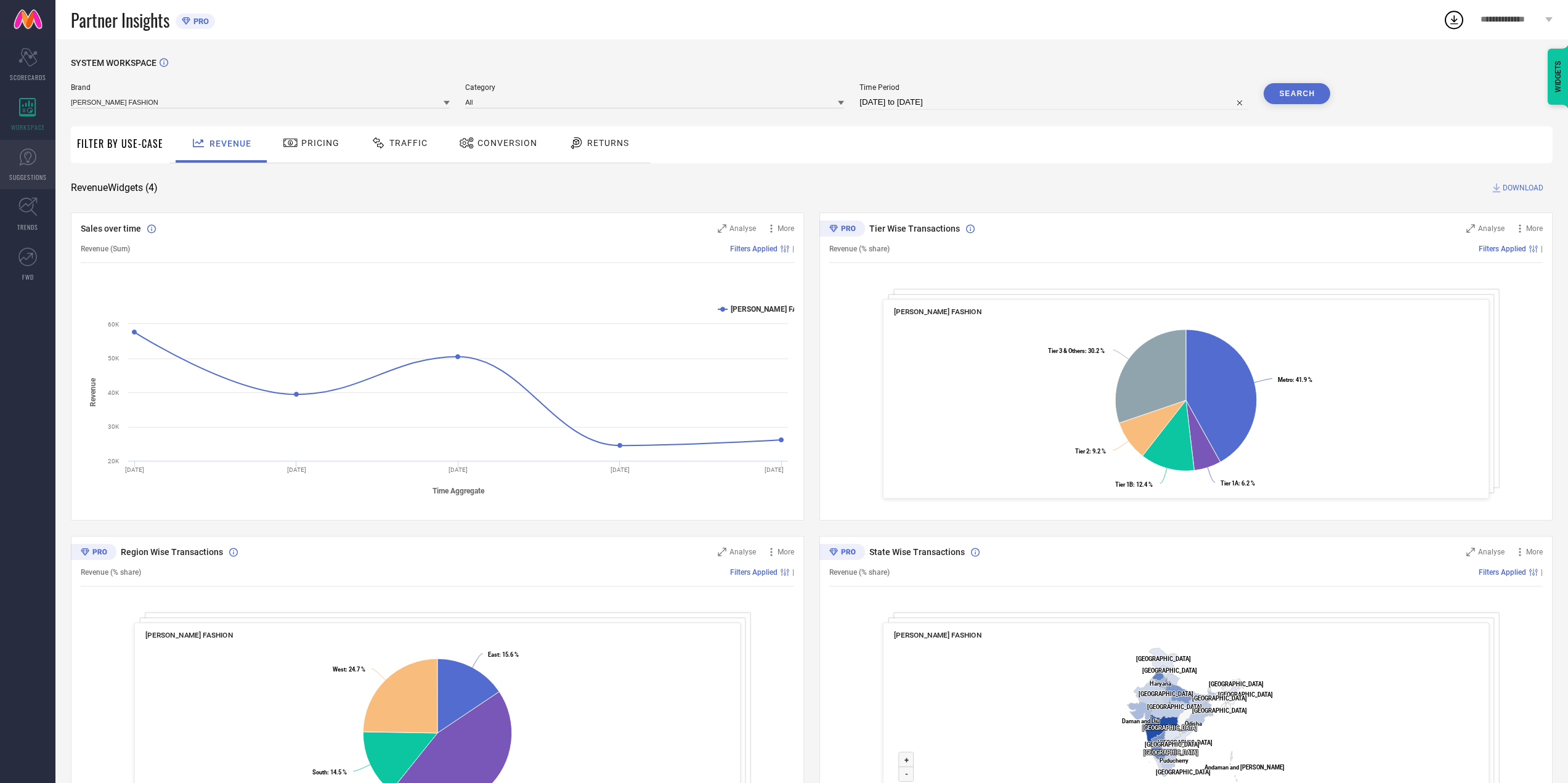
click at [11, 162] on link "SUGGESTIONS" at bounding box center [28, 164] width 55 height 49
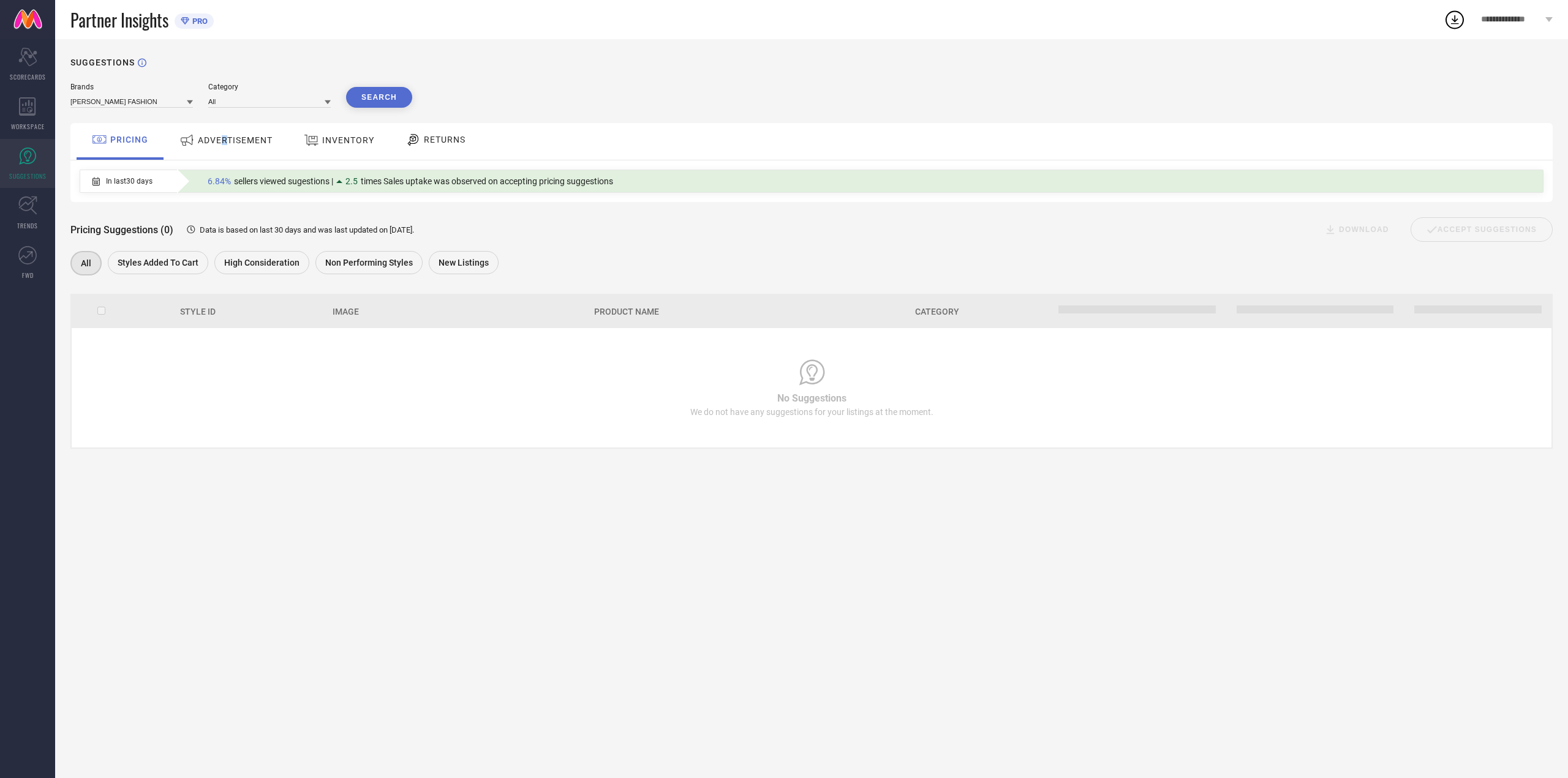
click at [224, 138] on div "ADVERTISEMENT" at bounding box center [226, 140] width 99 height 22
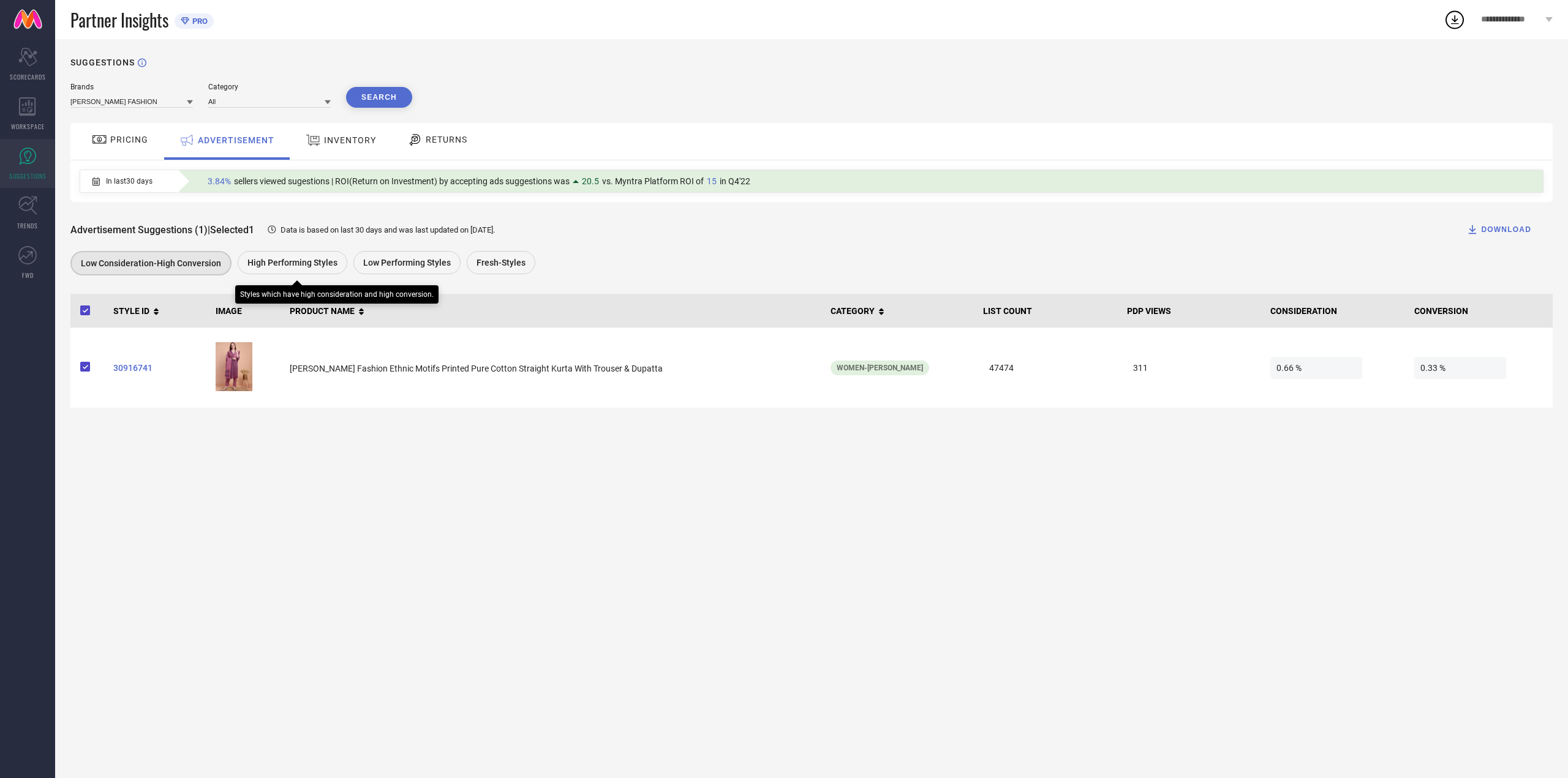
click at [301, 271] on div "High Performing Styles" at bounding box center [292, 263] width 110 height 24
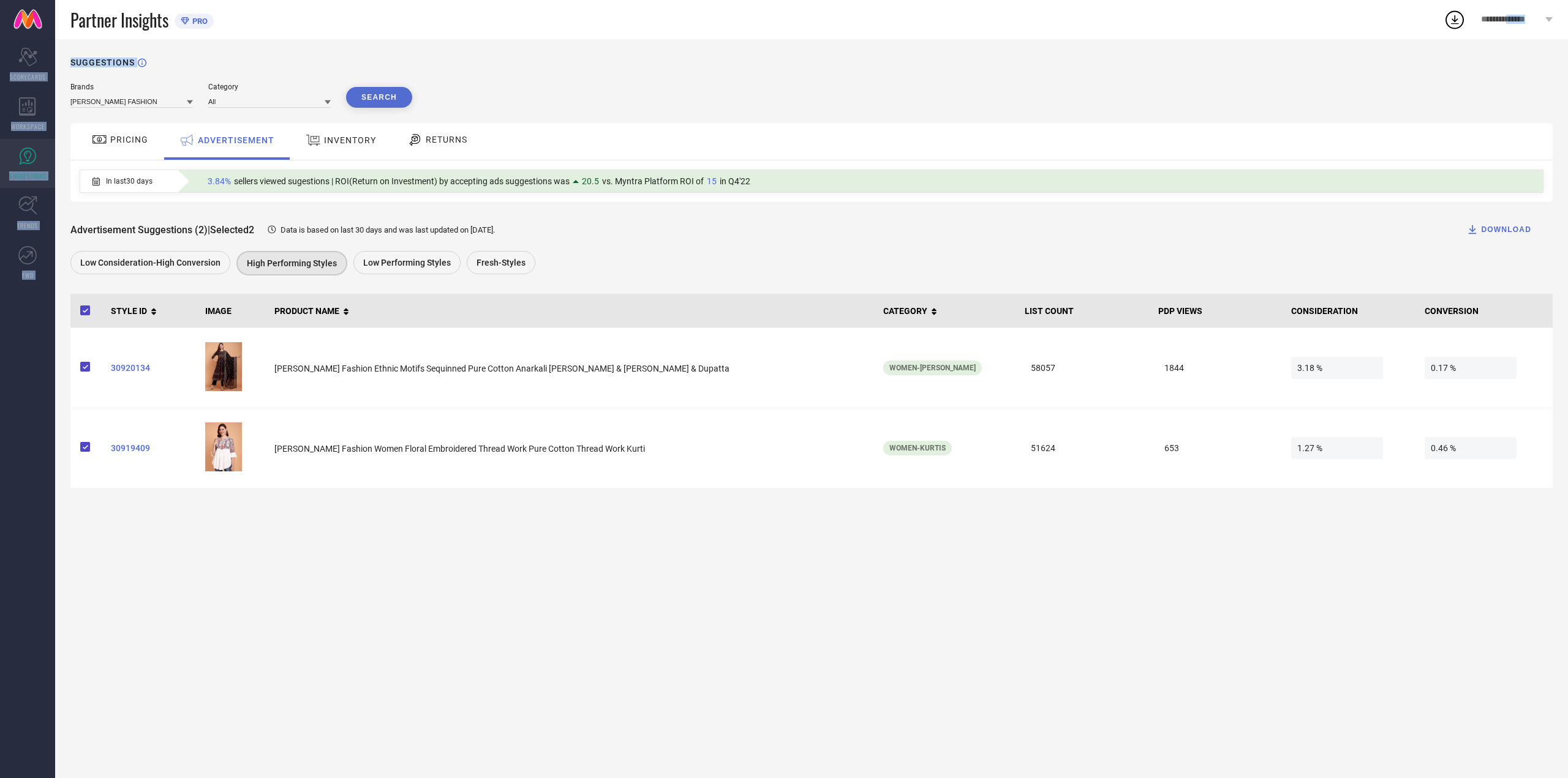
drag, startPoint x: 1514, startPoint y: 32, endPoint x: 1520, endPoint y: 22, distance: 11.7
click at [1518, 26] on div "**********" at bounding box center [784, 389] width 1568 height 778
drag, startPoint x: 1520, startPoint y: 22, endPoint x: 1514, endPoint y: 25, distance: 6.7
click at [1518, 24] on span "**********" at bounding box center [1512, 19] width 61 height 10
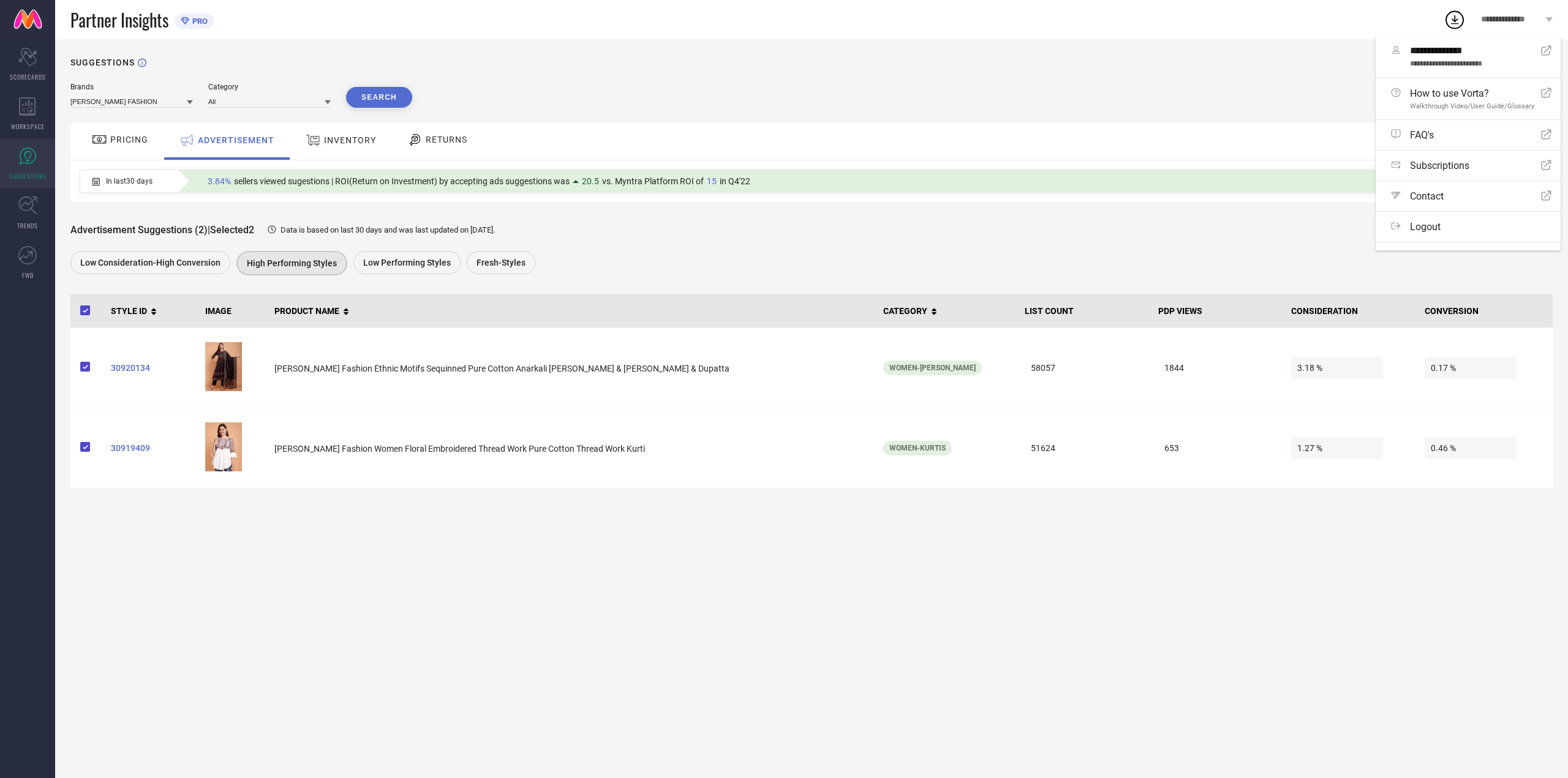
click at [1357, 103] on div "Brands ATHA FASHION Category All Search" at bounding box center [811, 95] width 1482 height 25
click at [1567, 18] on div "**********" at bounding box center [1517, 19] width 102 height 39
click at [1436, 185] on link "Path Contact Open Icon" at bounding box center [1468, 177] width 185 height 30
click at [36, 68] on div "Scorecard SCORECARDS" at bounding box center [28, 64] width 55 height 49
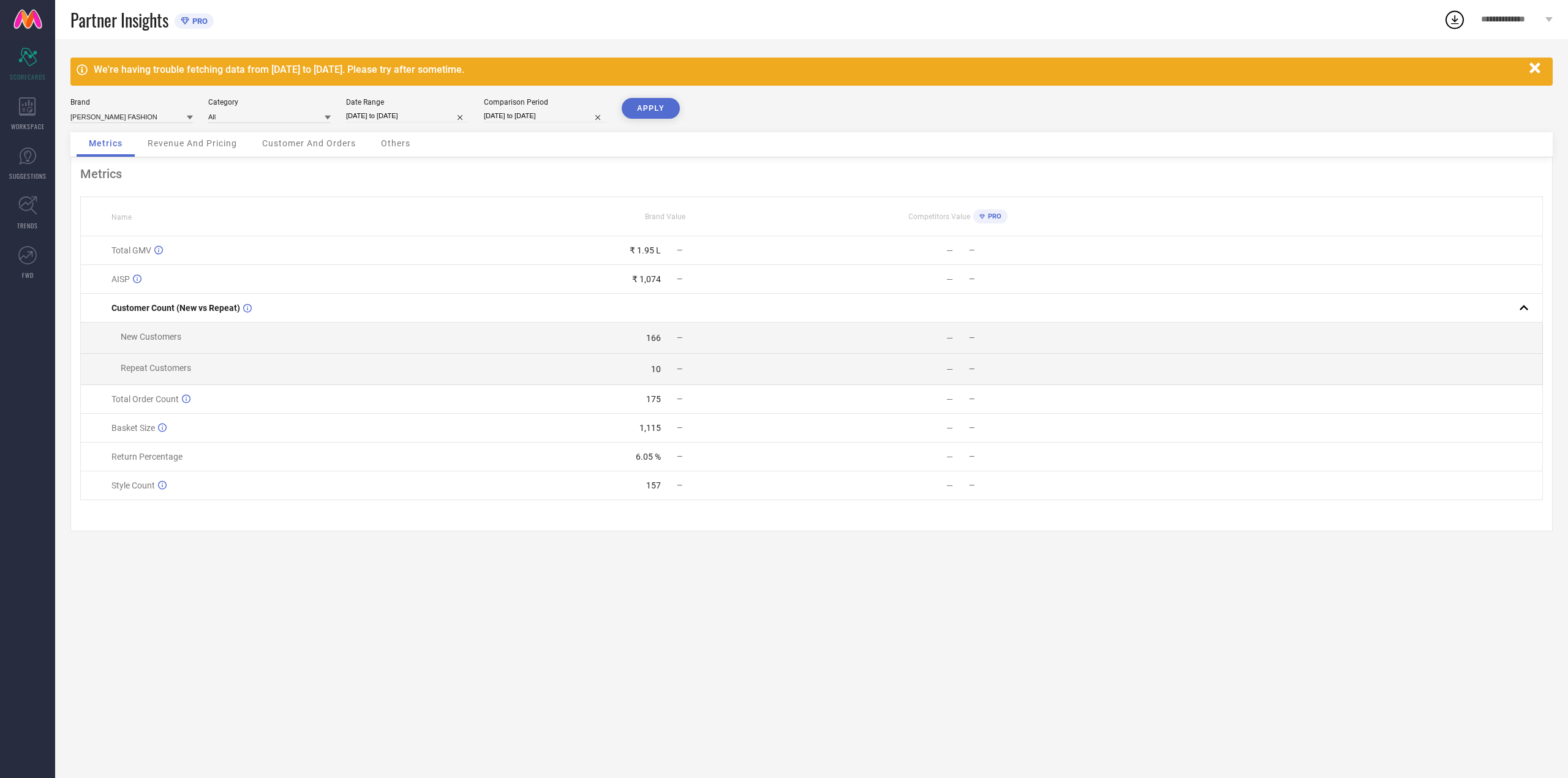
click at [261, 142] on div "Customer And Orders" at bounding box center [309, 144] width 118 height 24
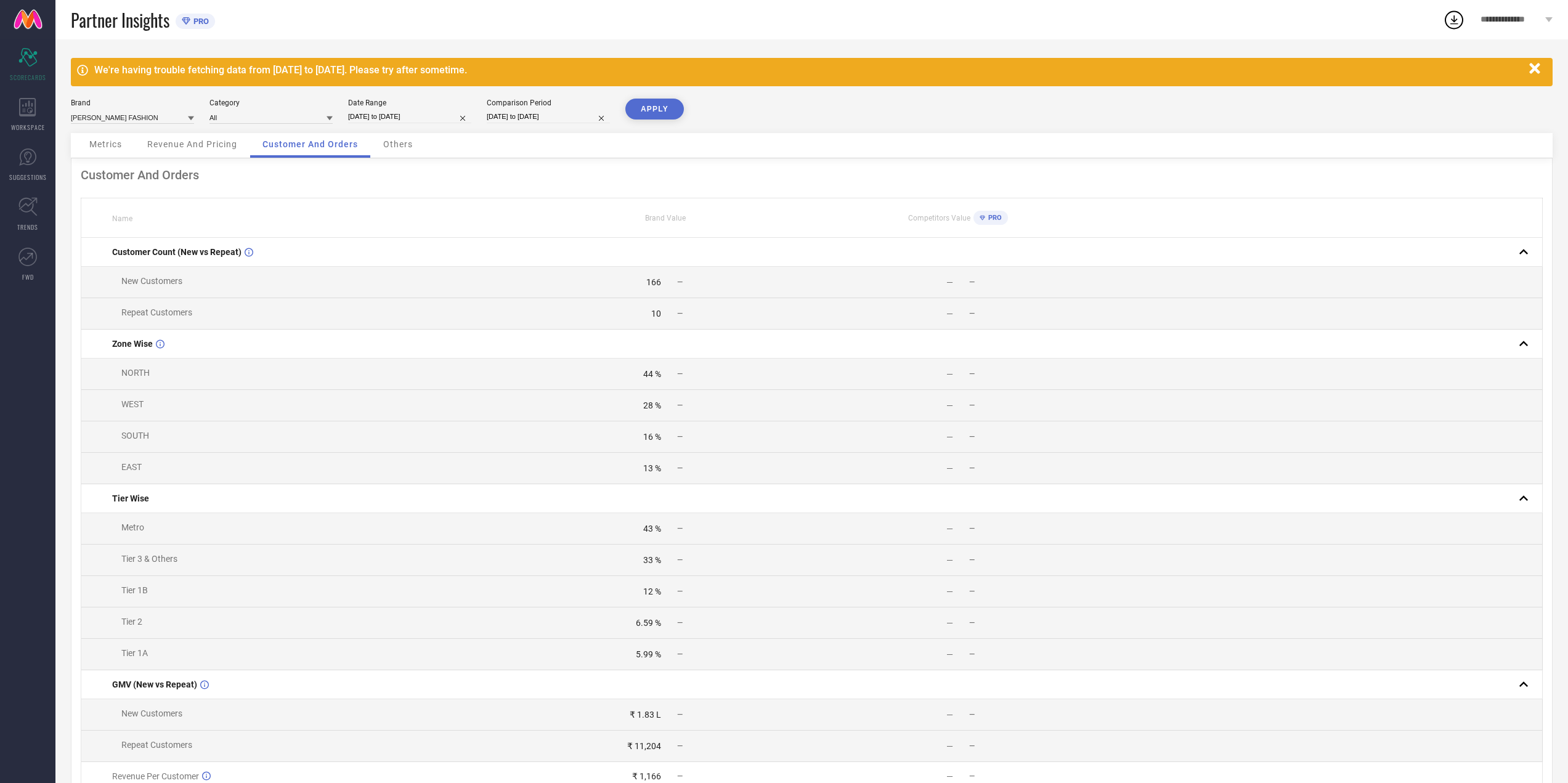
click at [408, 105] on div "Date Range" at bounding box center [410, 103] width 123 height 9
click at [406, 113] on input "05-08-2025 to 04-09-2025" at bounding box center [410, 116] width 123 height 13
select select "7"
select select "2025"
select select "8"
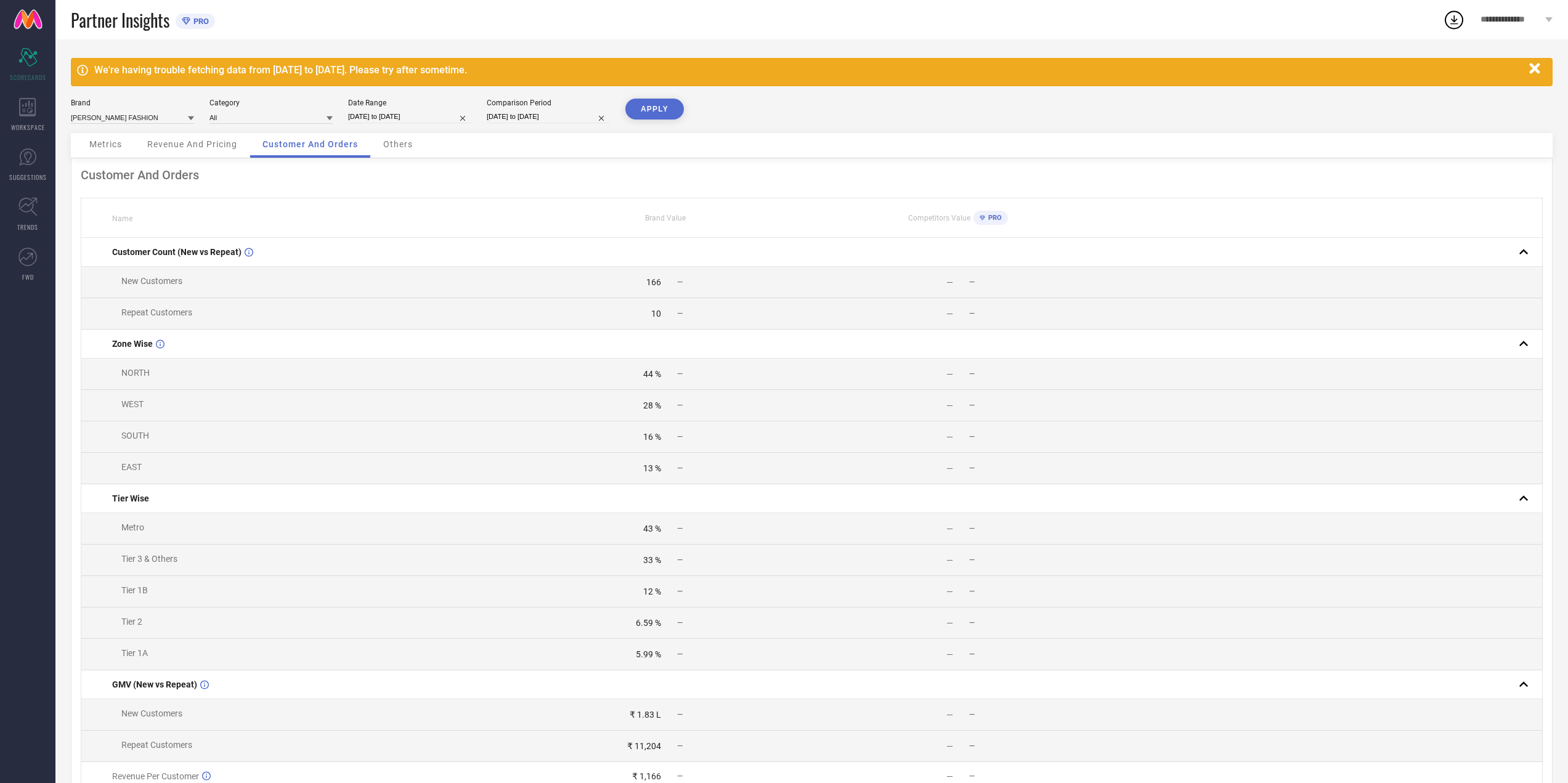
select select "2025"
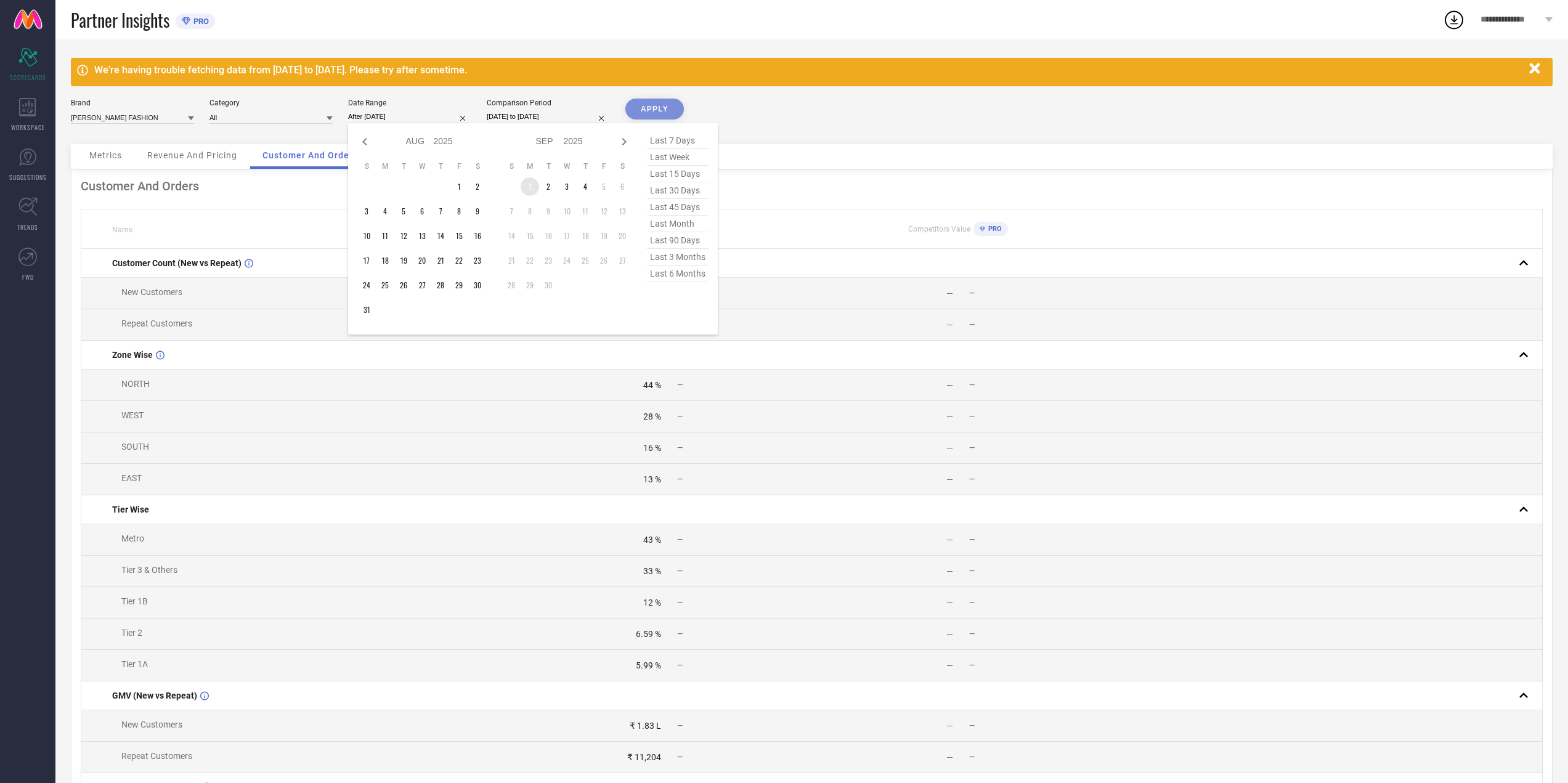
click at [525, 181] on td "1" at bounding box center [529, 186] width 18 height 18
type input "01-09-2025 to 04-09-2025"
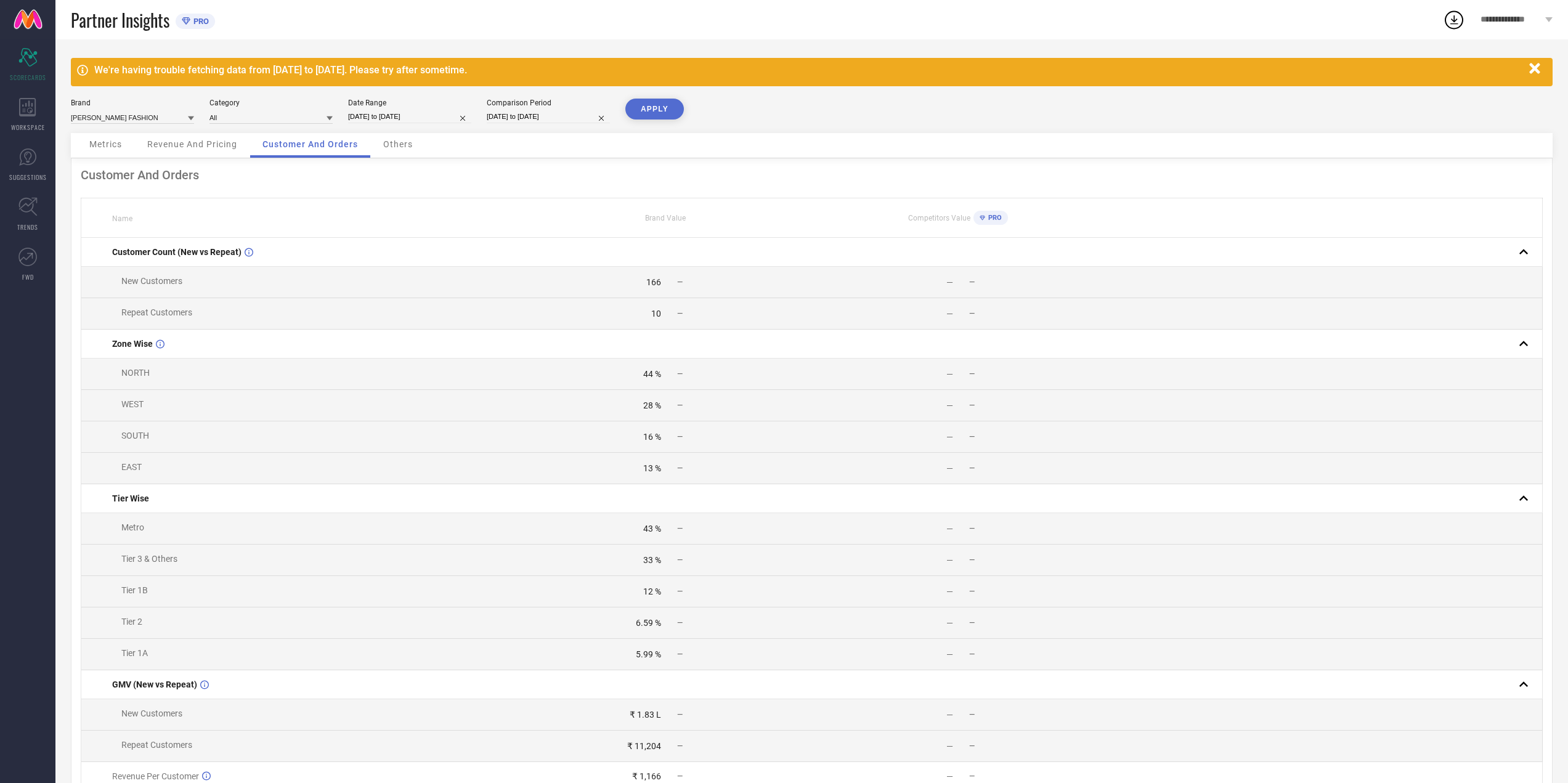
click at [440, 118] on input "01-09-2025 to 04-09-2025" at bounding box center [410, 116] width 123 height 13
select select "8"
select select "2025"
select select "9"
select select "2025"
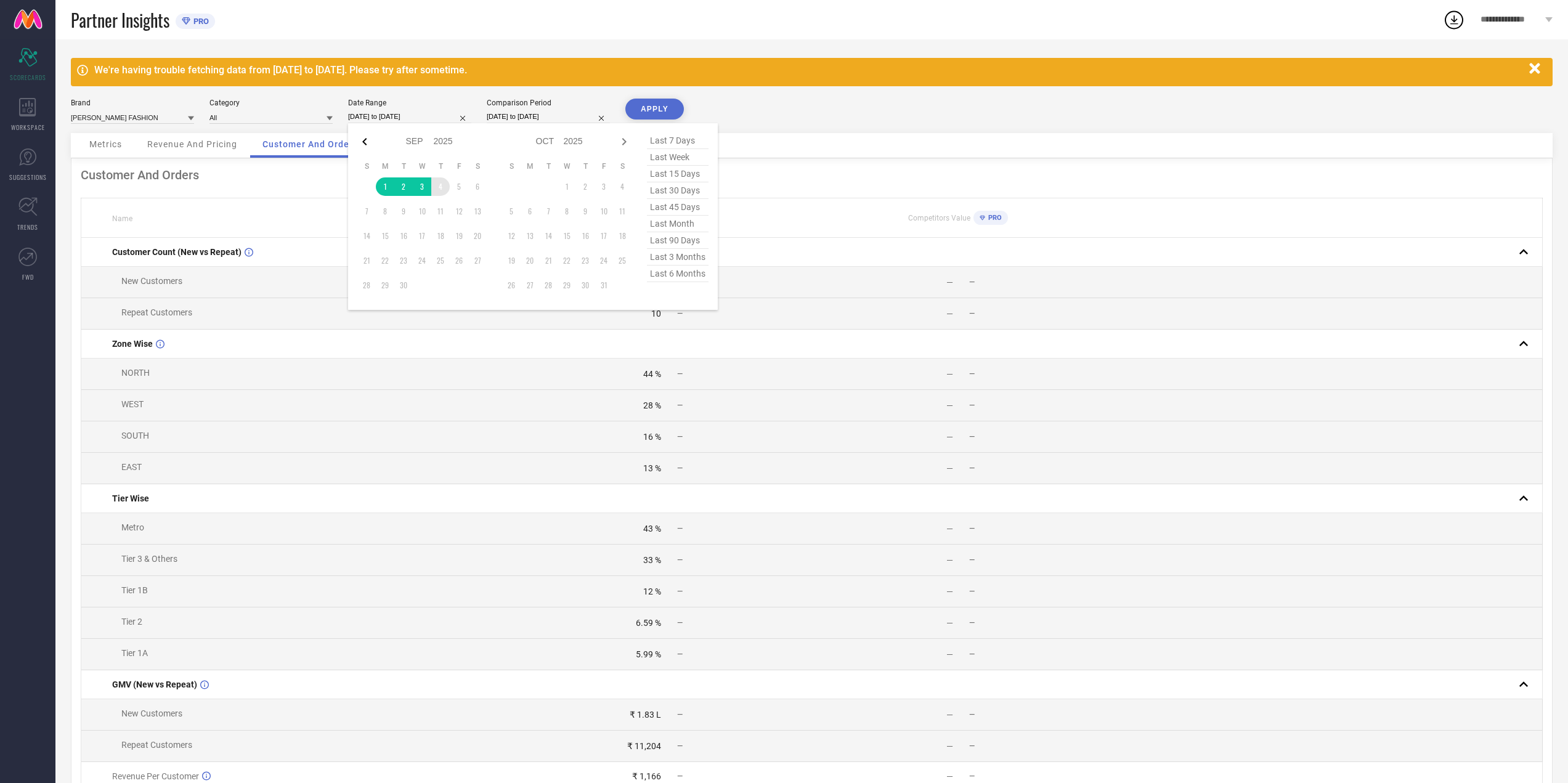
click at [364, 141] on icon at bounding box center [364, 141] width 4 height 7
select select "7"
select select "2025"
select select "8"
select select "2025"
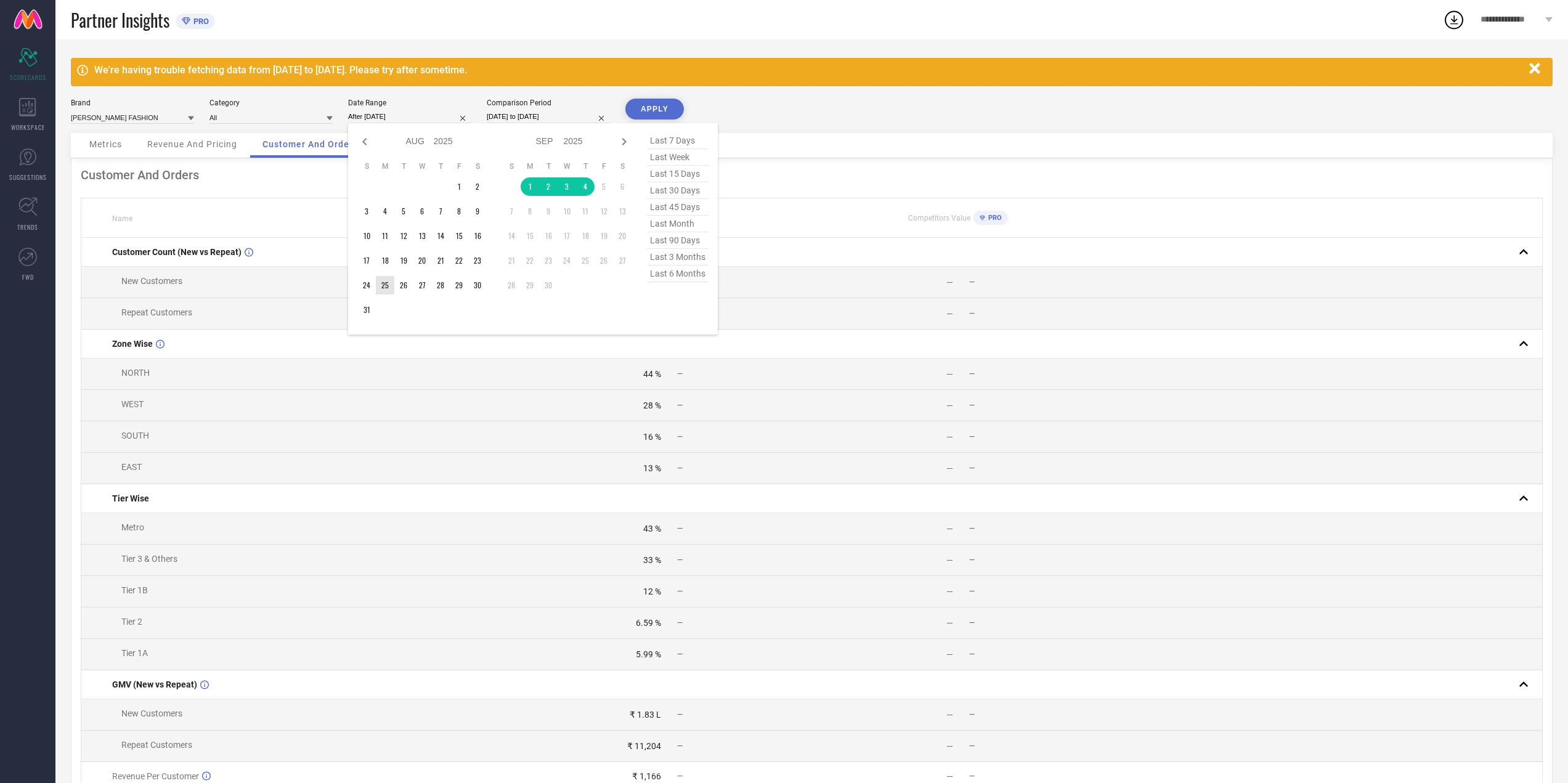
click at [381, 285] on td "25" at bounding box center [385, 285] width 18 height 18
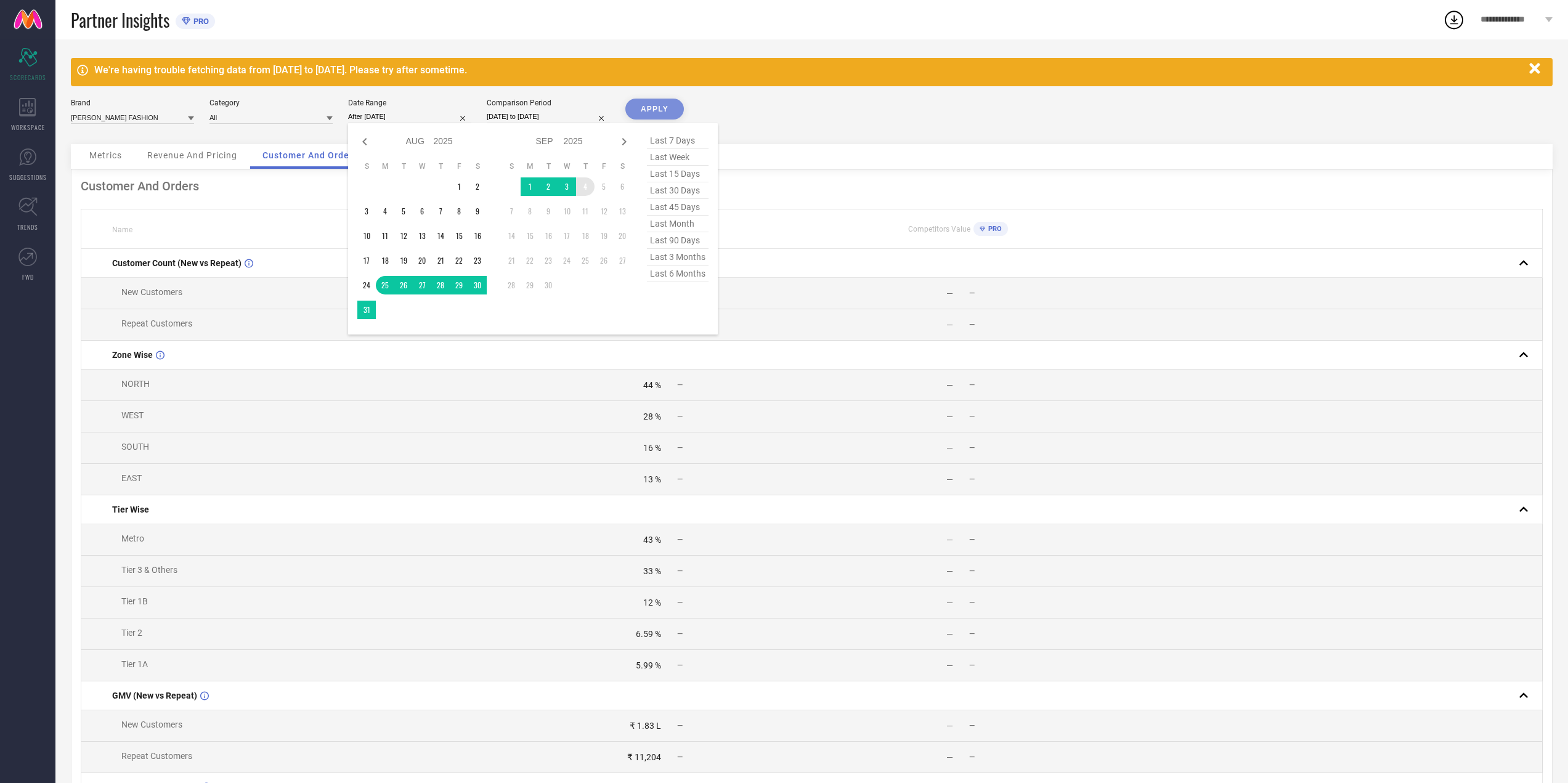
type input "25-08-2025 to 04-09-2025"
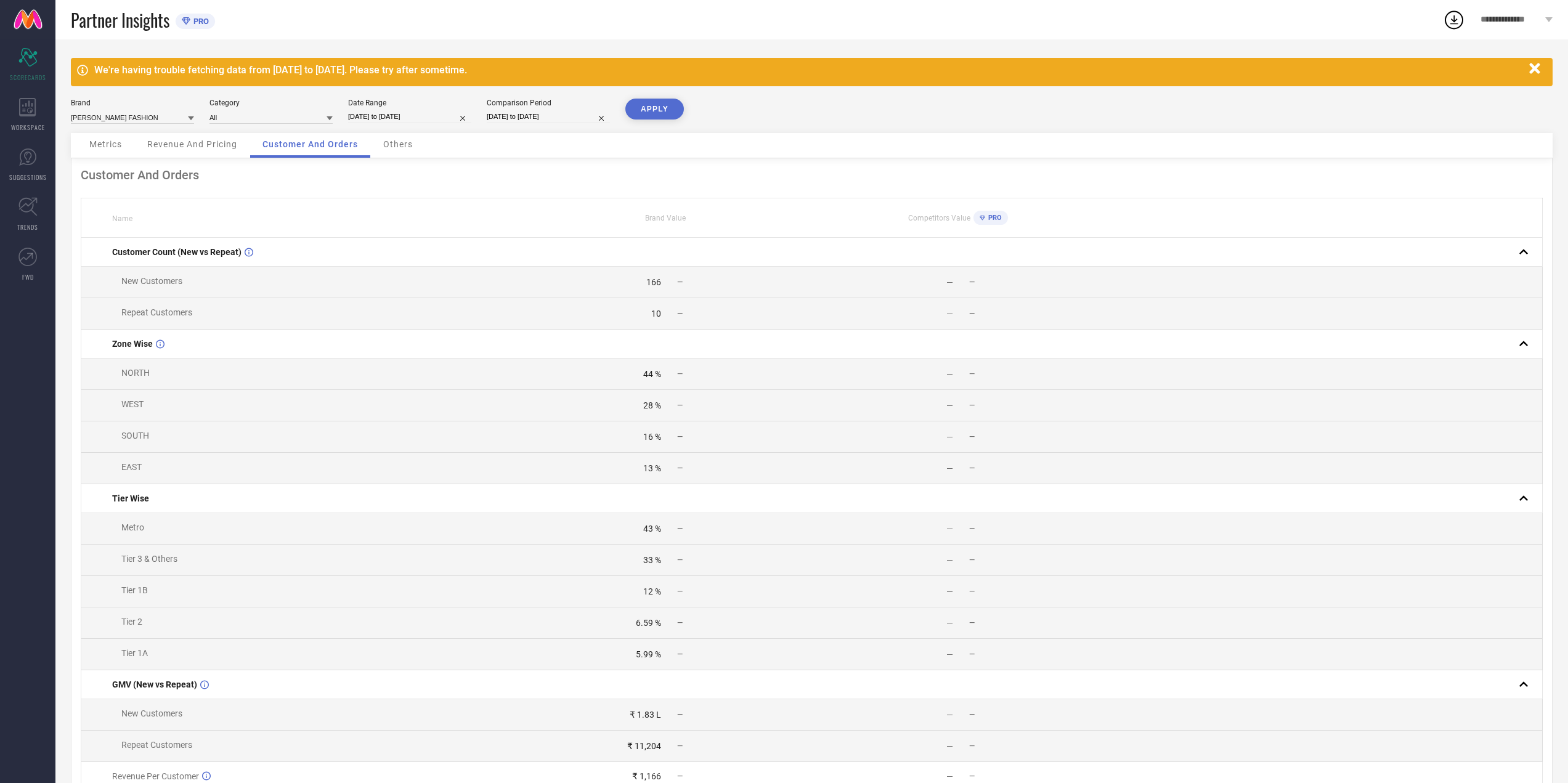
click at [666, 110] on button "APPLY" at bounding box center [655, 109] width 59 height 21
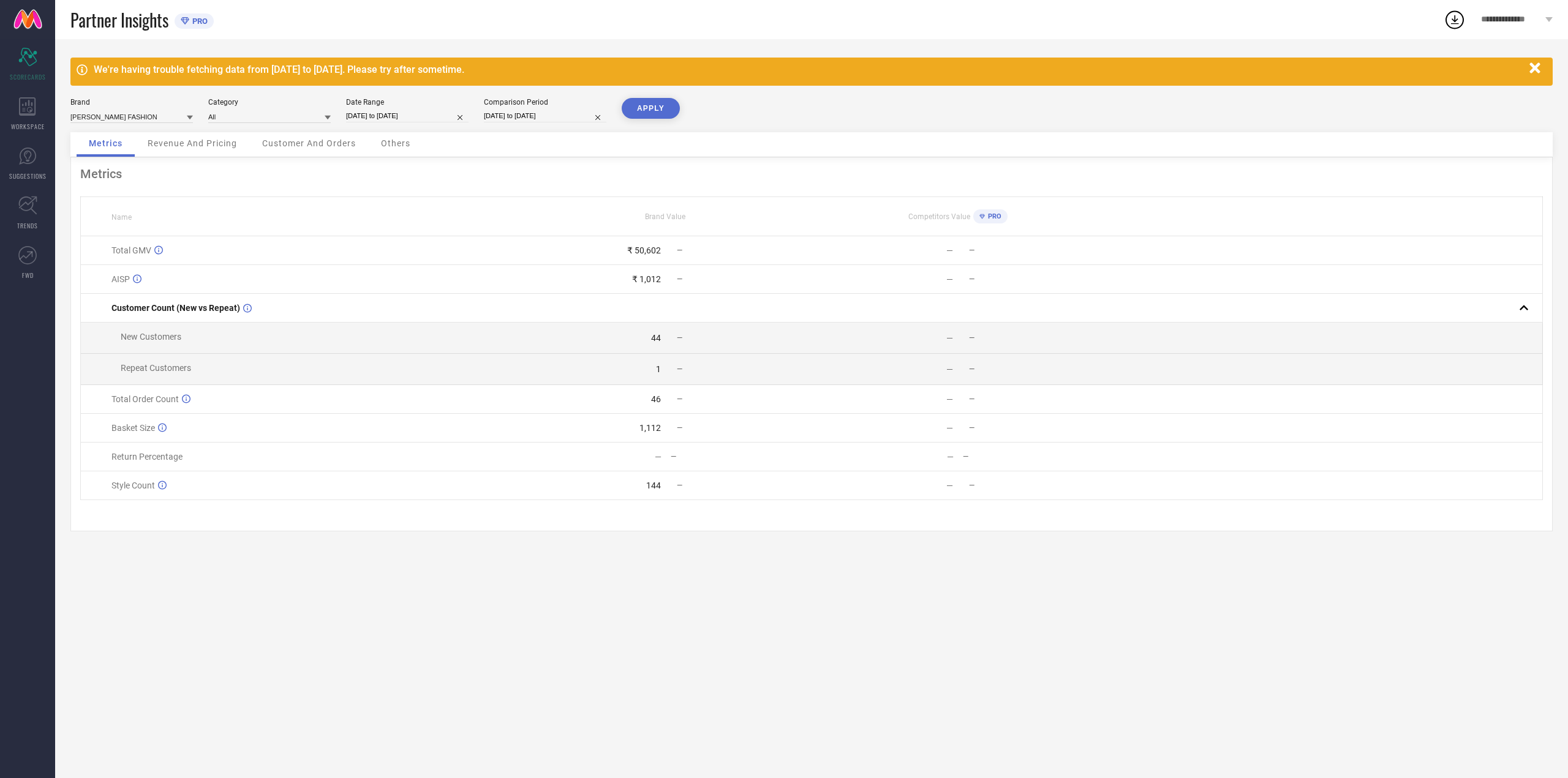
click at [425, 120] on input "25-08-2025 to 04-09-2025" at bounding box center [407, 116] width 122 height 13
select select "7"
select select "2025"
select select "8"
select select "2025"
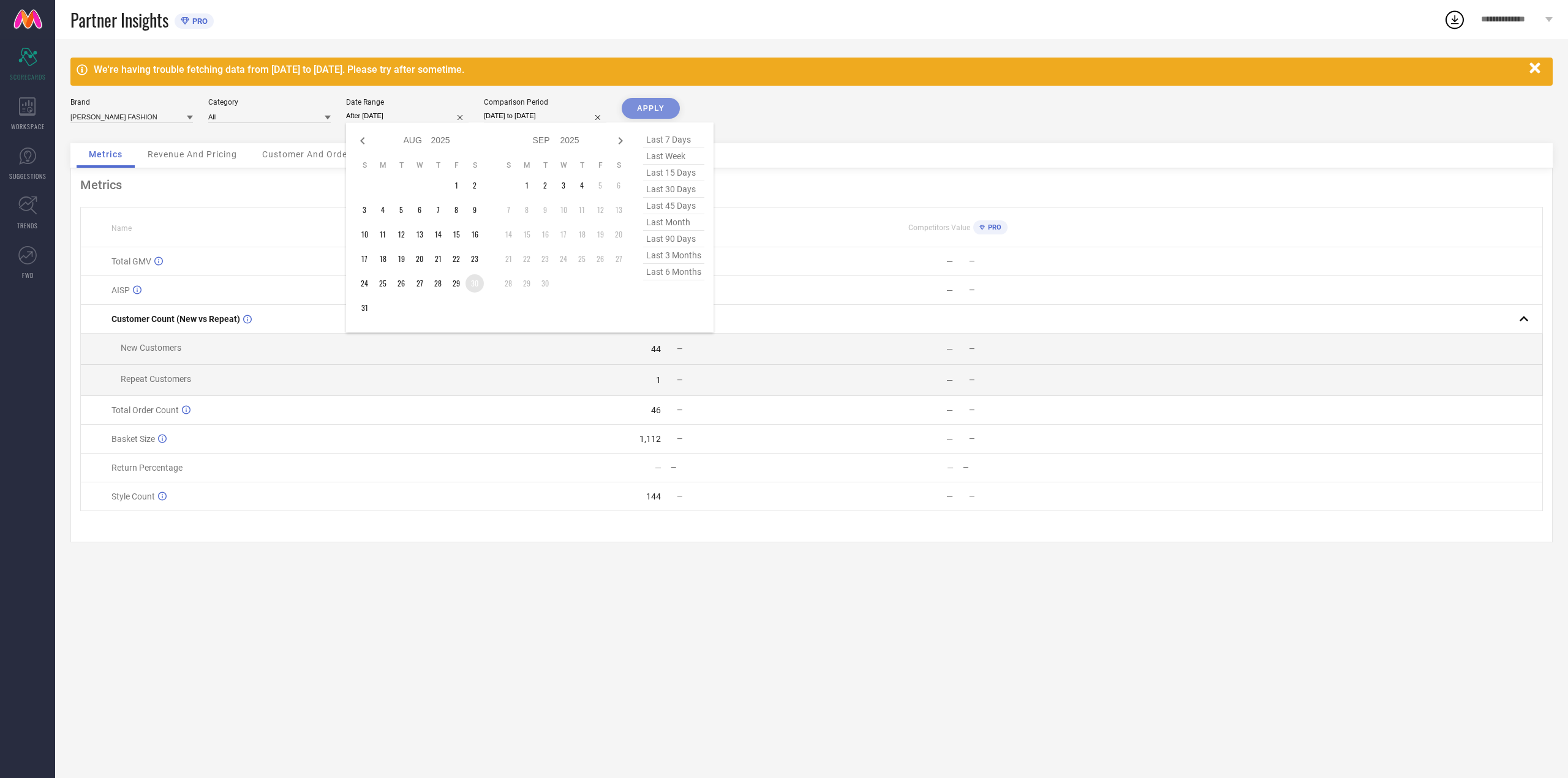
drag, startPoint x: 466, startPoint y: 292, endPoint x: 680, endPoint y: 175, distance: 243.9
click at [680, 175] on span "last 15 days" at bounding box center [673, 173] width 61 height 17
type input "[DATE] to [DATE]"
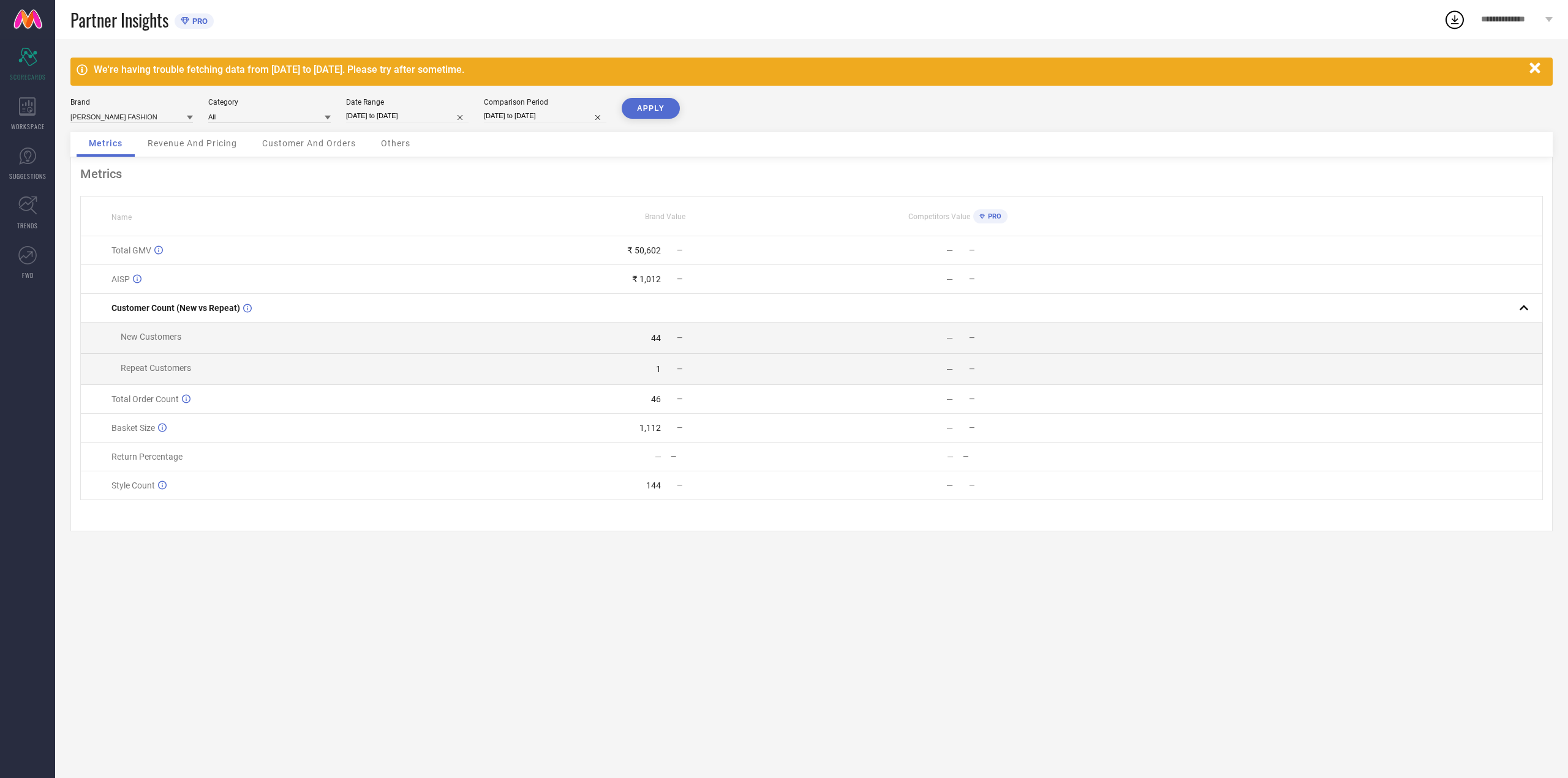
click at [642, 106] on button "APPLY" at bounding box center [651, 108] width 58 height 21
click at [413, 117] on input "[DATE] to [DATE]" at bounding box center [407, 116] width 122 height 13
select select "7"
select select "2025"
select select "8"
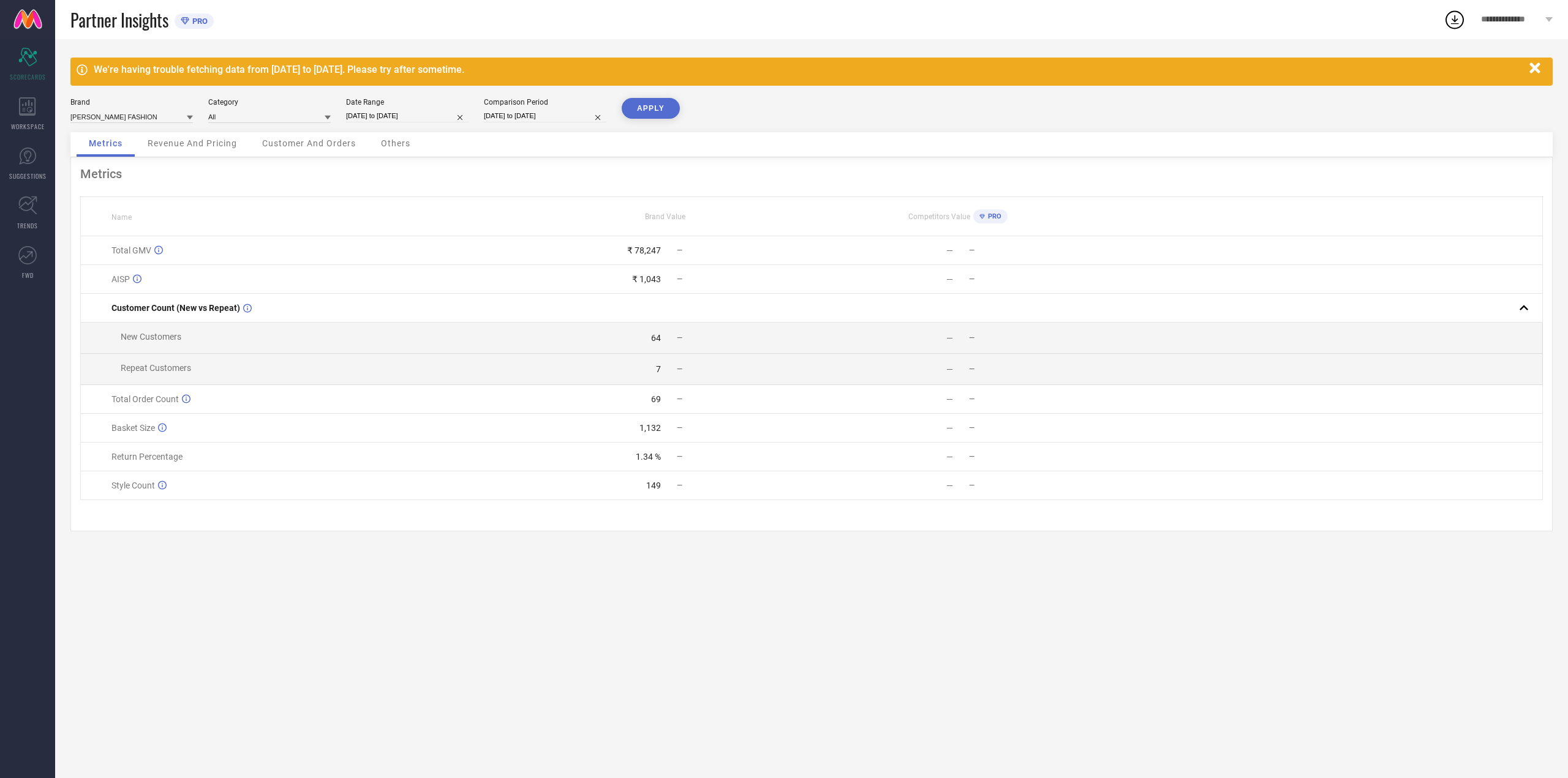
select select "2025"
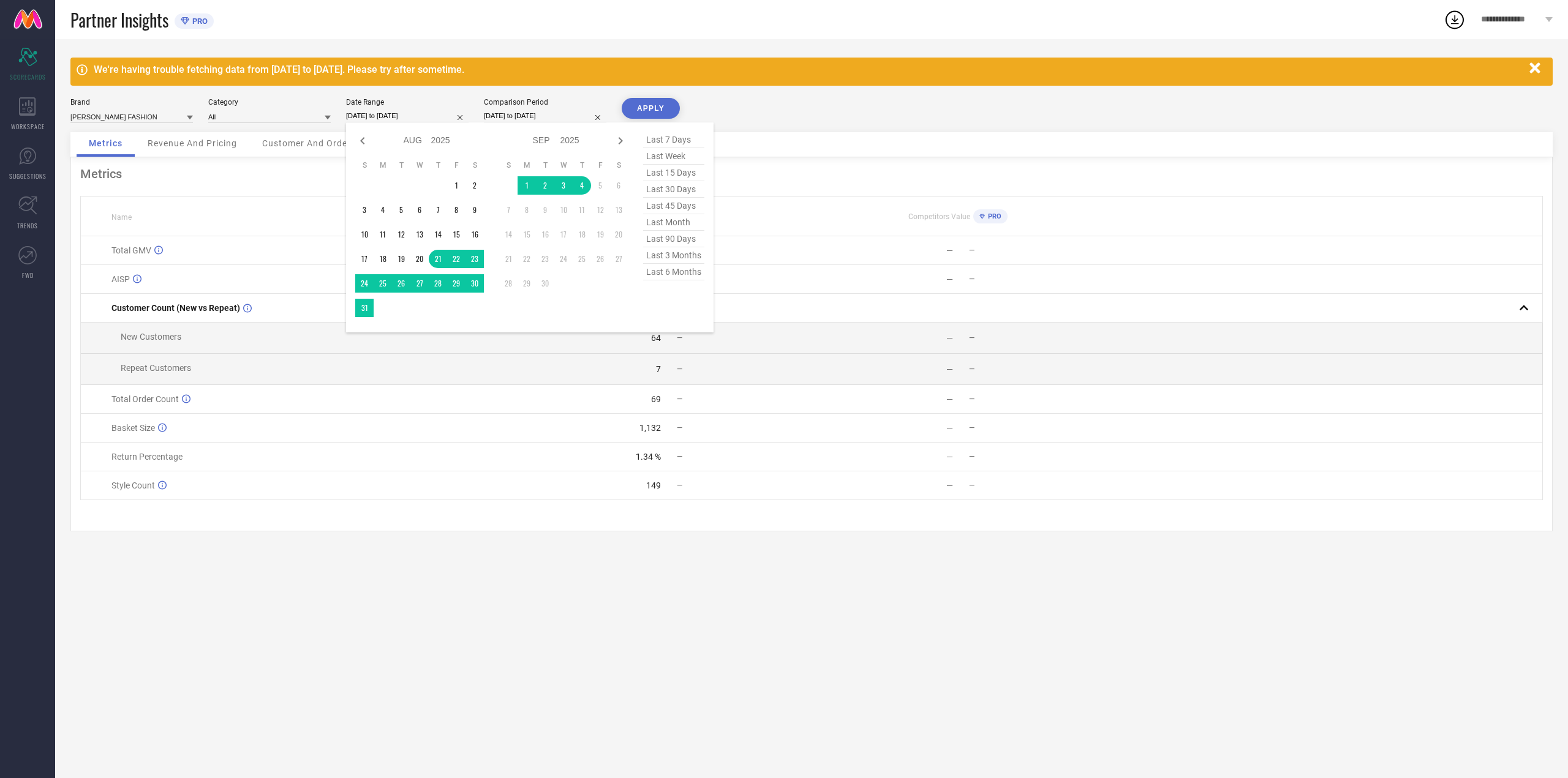
click at [719, 290] on td "₹ 1,043 —" at bounding box center [665, 279] width 292 height 29
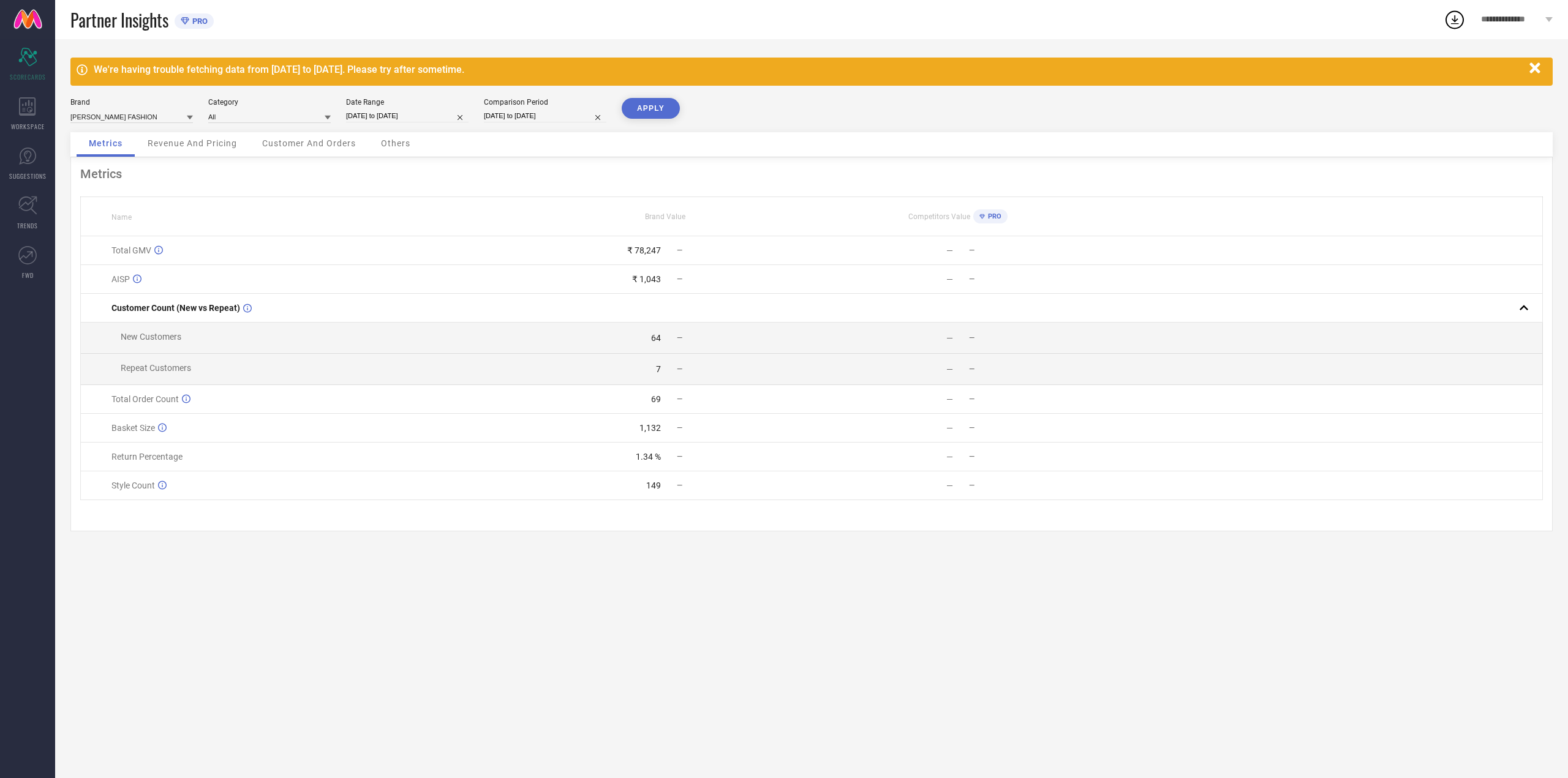
click at [213, 144] on span "Revenue And Pricing" at bounding box center [192, 143] width 89 height 10
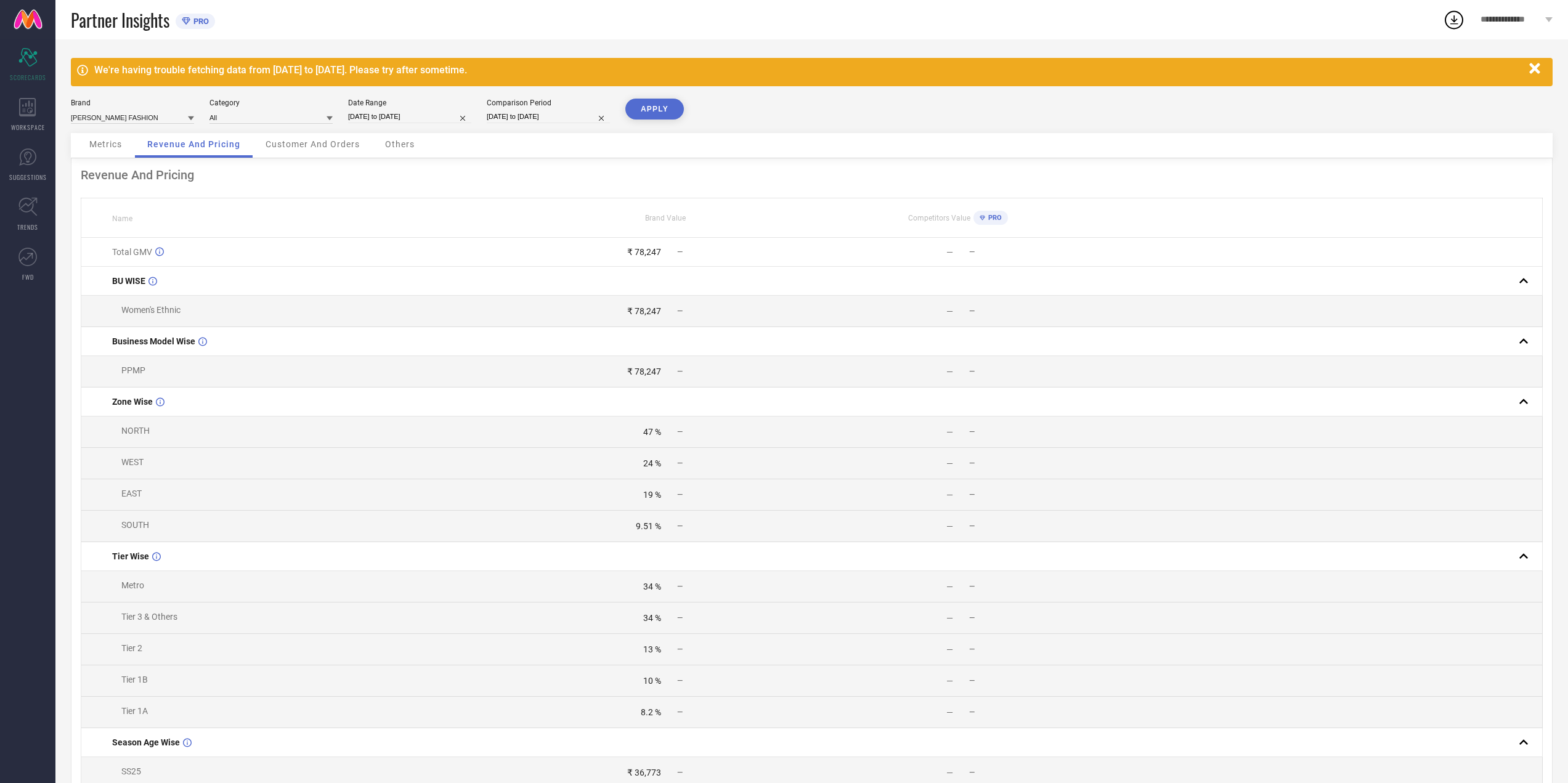
click at [283, 151] on div "Customer And Orders" at bounding box center [313, 145] width 119 height 24
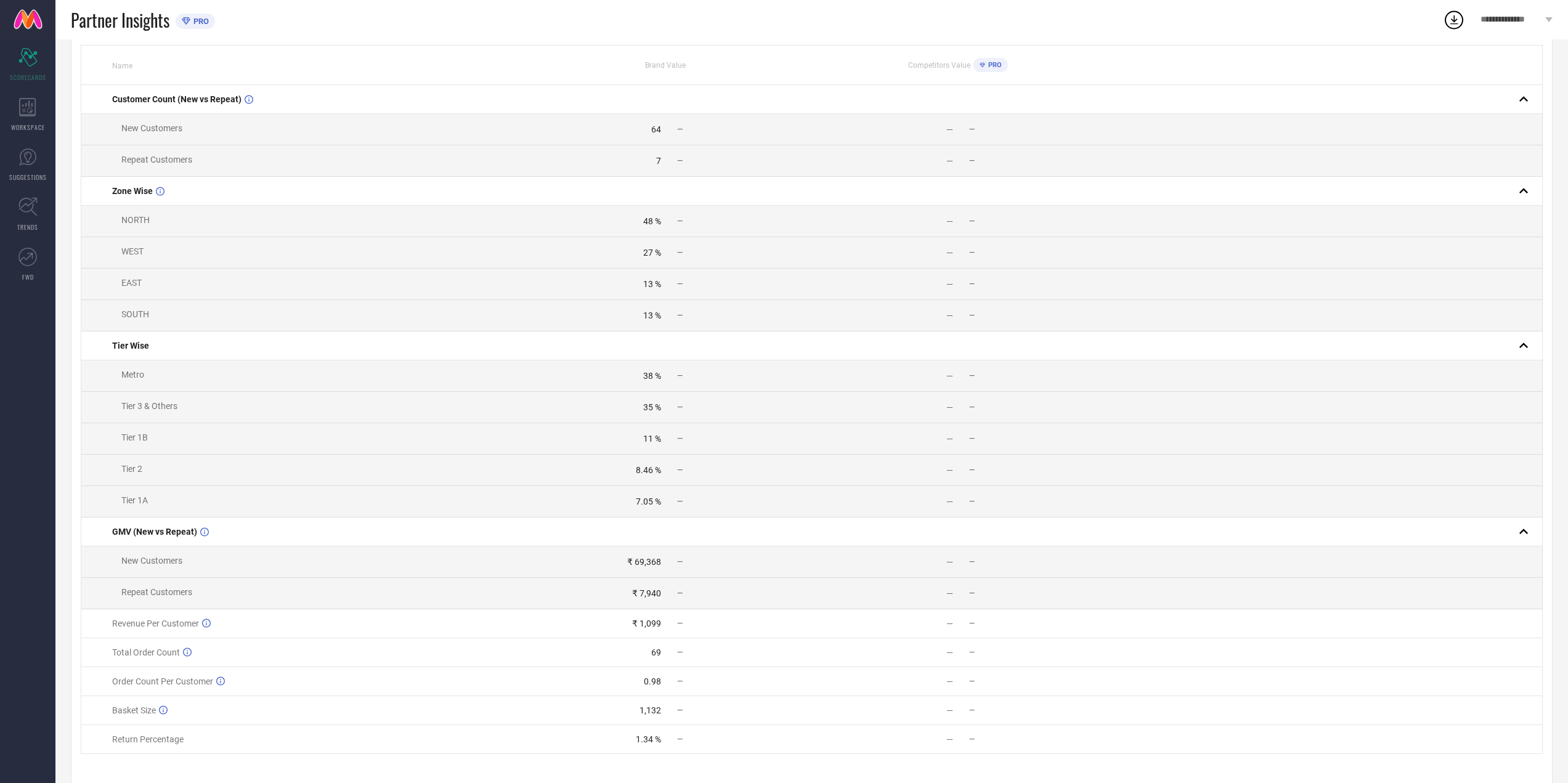
scroll to position [188, 0]
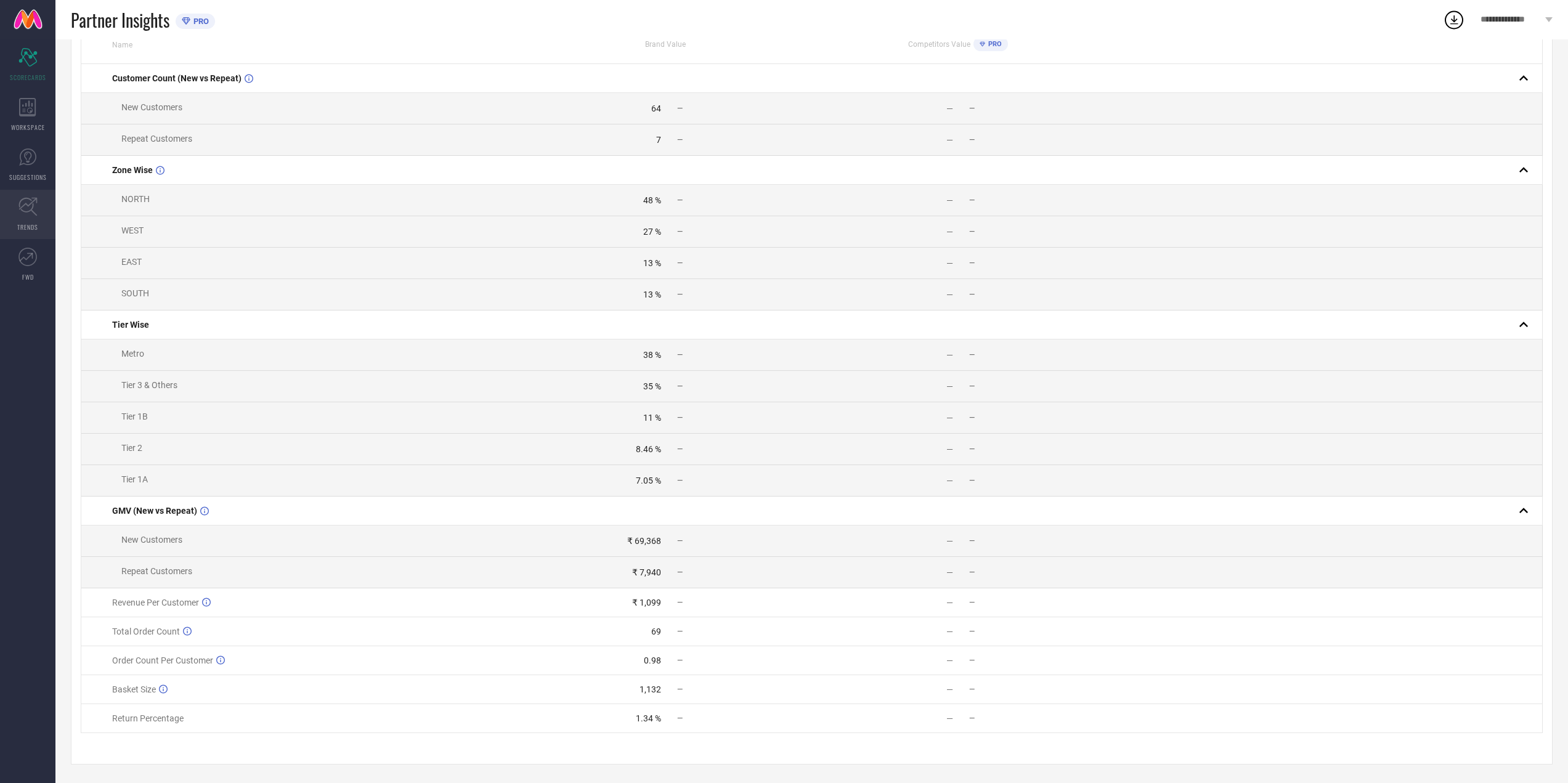
click at [39, 220] on link "TRENDS" at bounding box center [28, 214] width 55 height 49
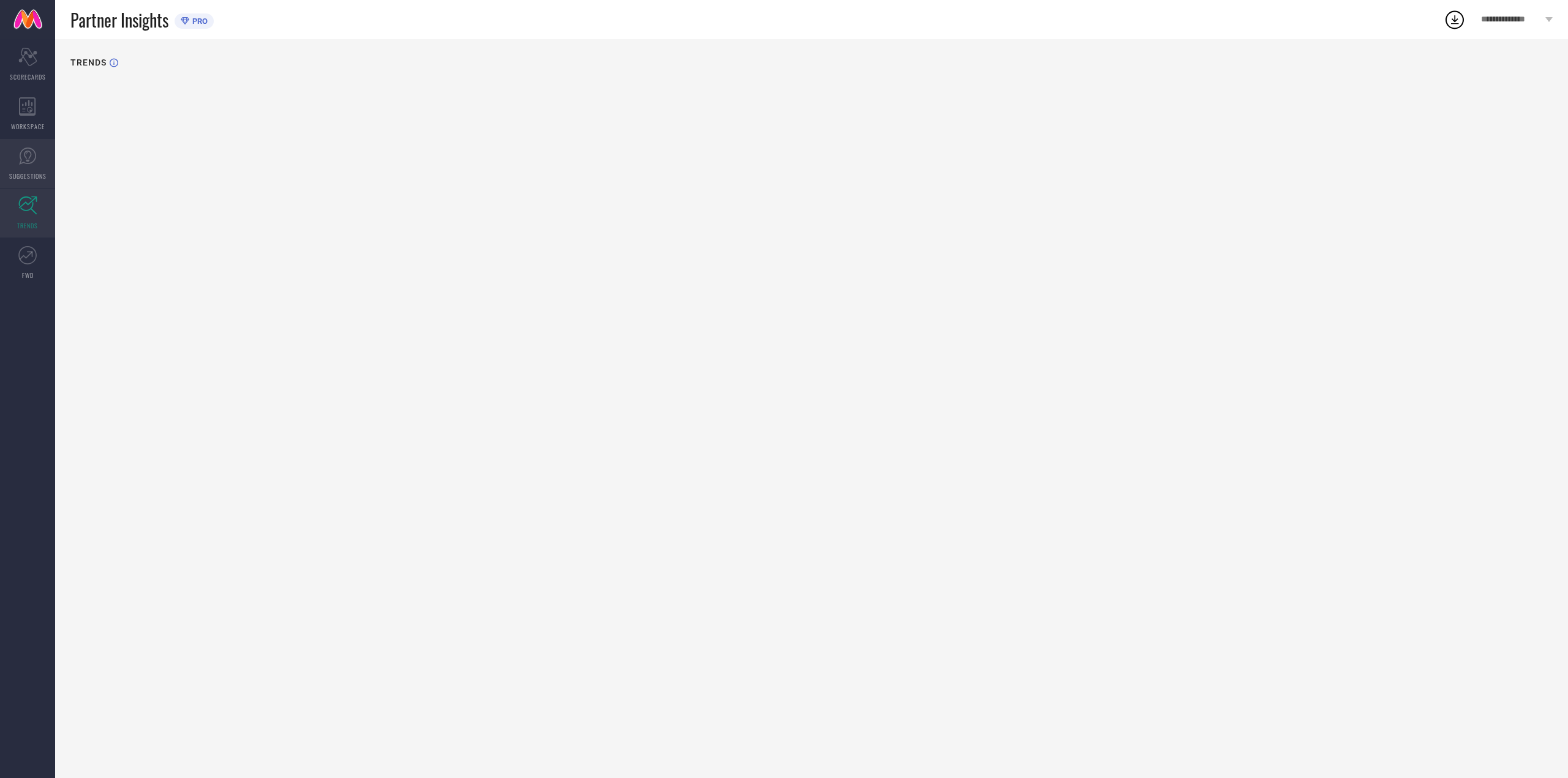
click at [13, 167] on link "SUGGESTIONS" at bounding box center [28, 163] width 55 height 49
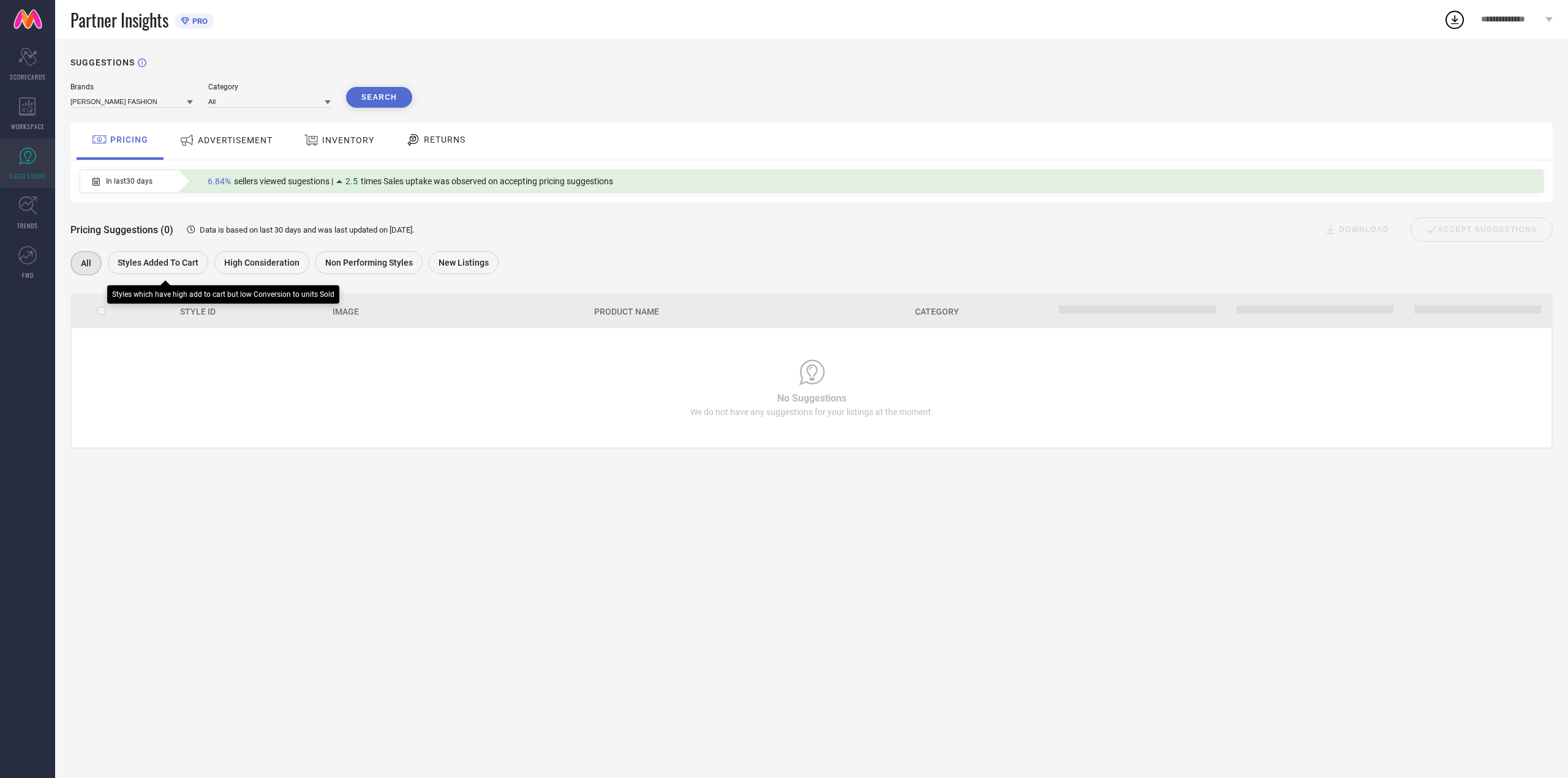
click at [196, 274] on div "Styles Added To Cart" at bounding box center [157, 263] width 100 height 24
click at [255, 269] on div "High Consideration" at bounding box center [261, 263] width 95 height 24
drag, startPoint x: 255, startPoint y: 269, endPoint x: 129, endPoint y: 179, distance: 154.8
click at [129, 177] on div "In last 30 days" at bounding box center [122, 181] width 85 height 21
click at [129, 179] on span "In last 30 days" at bounding box center [129, 181] width 46 height 9
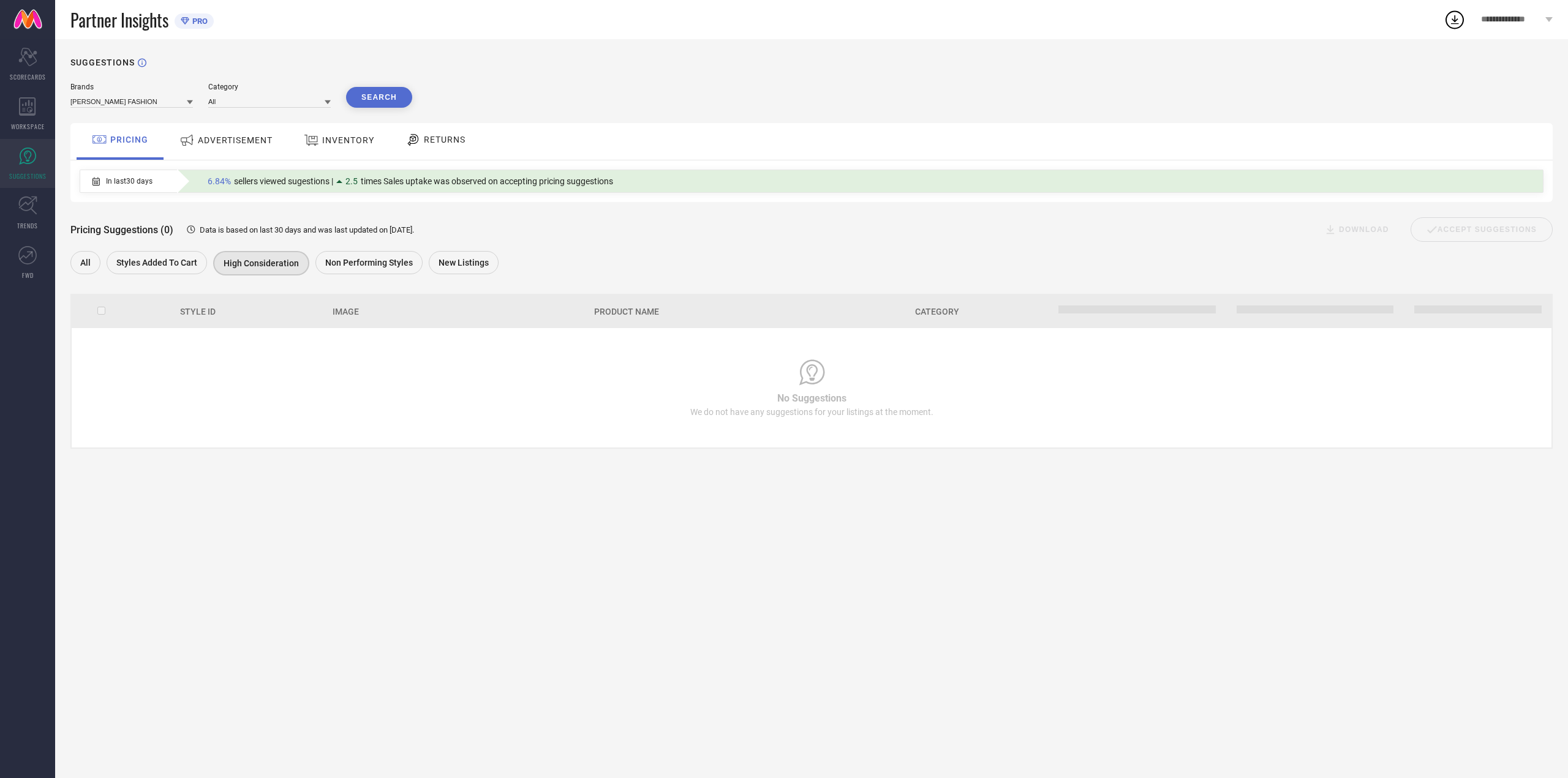
click at [92, 181] on div "In last 30 days" at bounding box center [122, 181] width 85 height 21
drag, startPoint x: 92, startPoint y: 181, endPoint x: 99, endPoint y: 183, distance: 7.3
click at [93, 182] on div "In last 30 days" at bounding box center [122, 181] width 85 height 21
click at [99, 183] on icon at bounding box center [96, 181] width 7 height 9
click at [121, 176] on div "In last 30 days" at bounding box center [122, 181] width 85 height 21
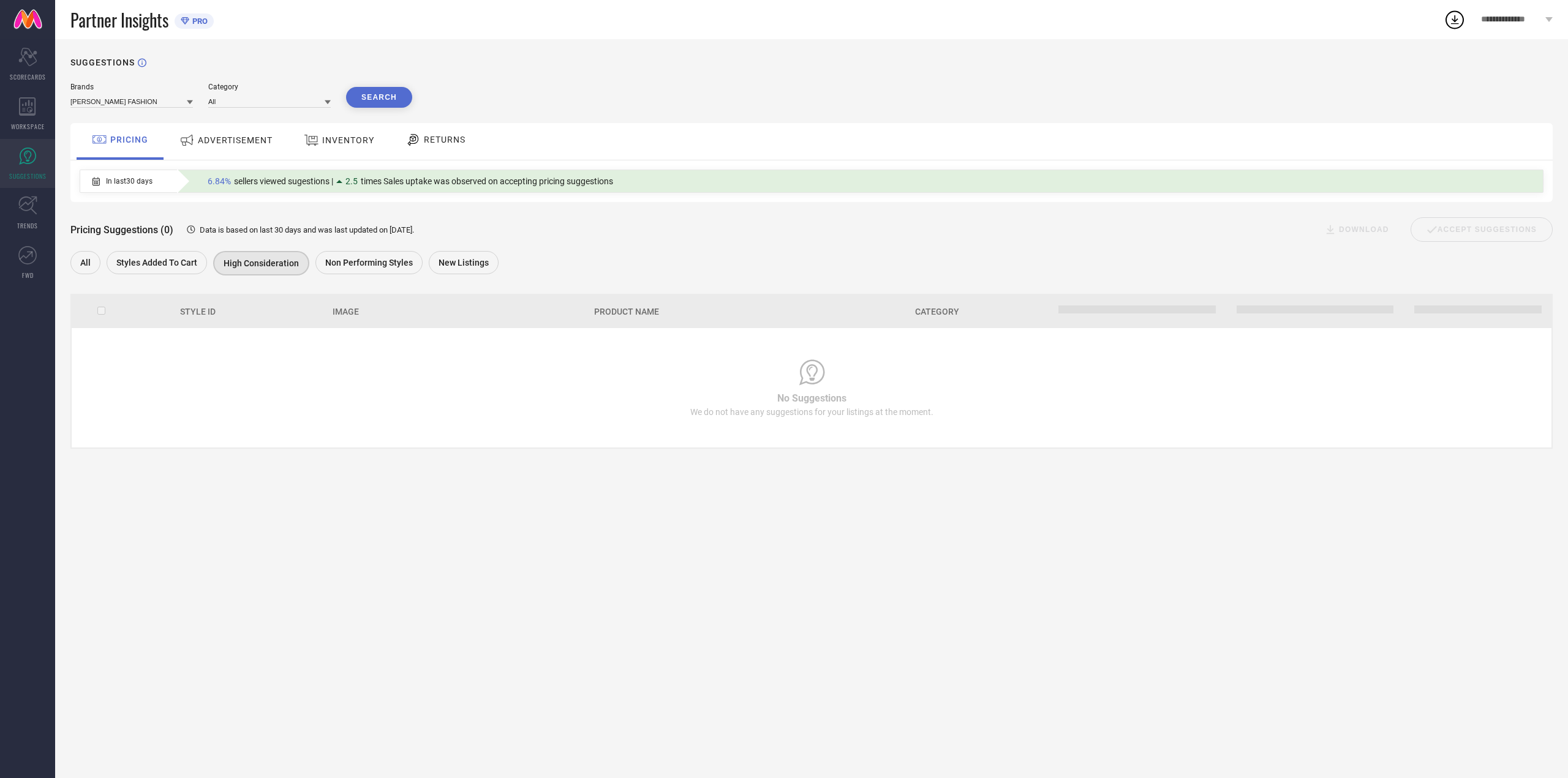
click at [107, 178] on span "In last 30 days" at bounding box center [129, 181] width 46 height 9
click at [93, 181] on icon at bounding box center [96, 181] width 7 height 9
click at [360, 87] on div "Brands ATHA FASHION Category All Search" at bounding box center [241, 95] width 342 height 25
click at [364, 88] on button "Search" at bounding box center [379, 97] width 66 height 21
click at [98, 181] on icon at bounding box center [96, 181] width 7 height 9
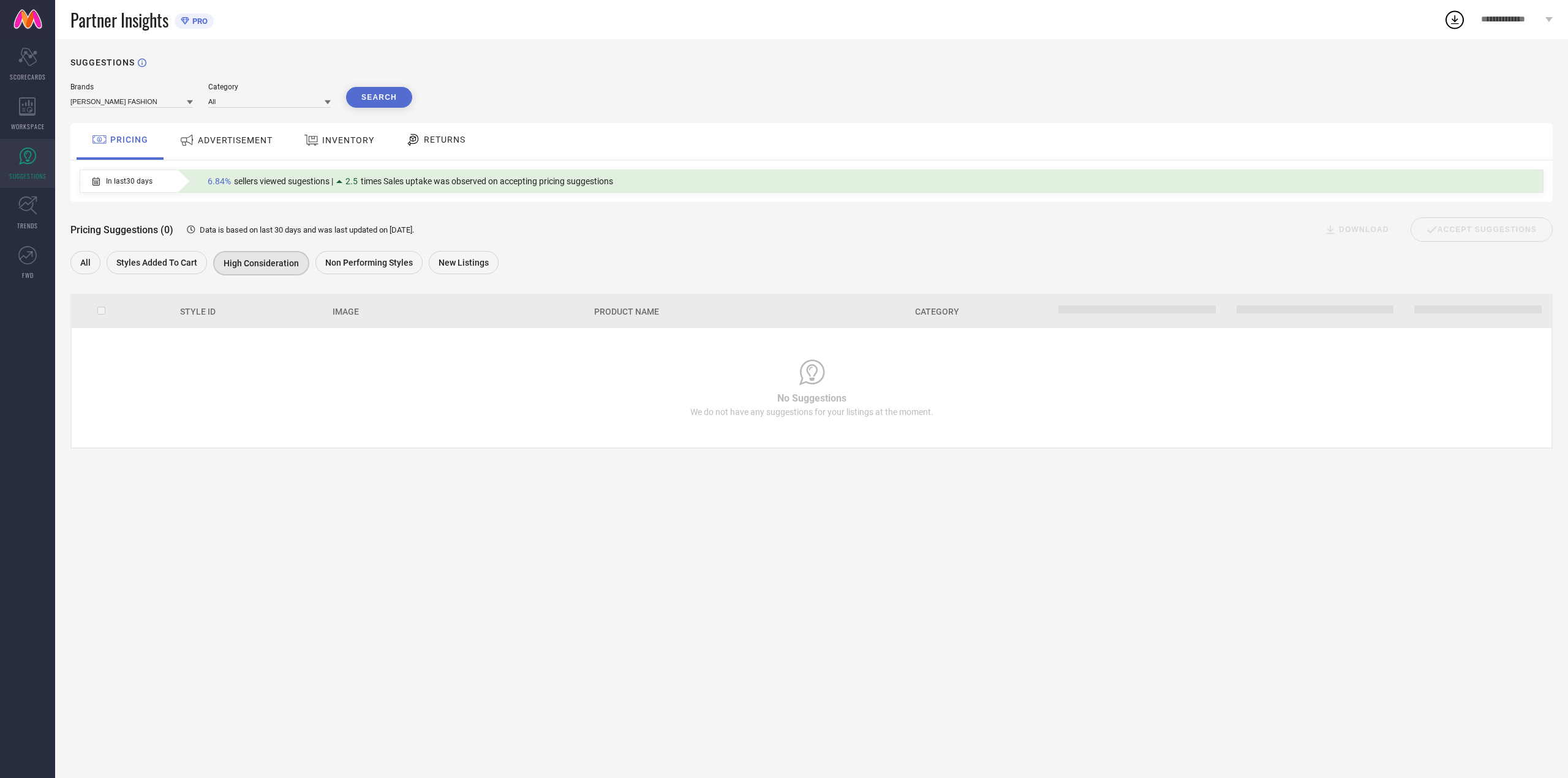
click at [216, 143] on span "ADVERTISEMENT" at bounding box center [235, 140] width 75 height 10
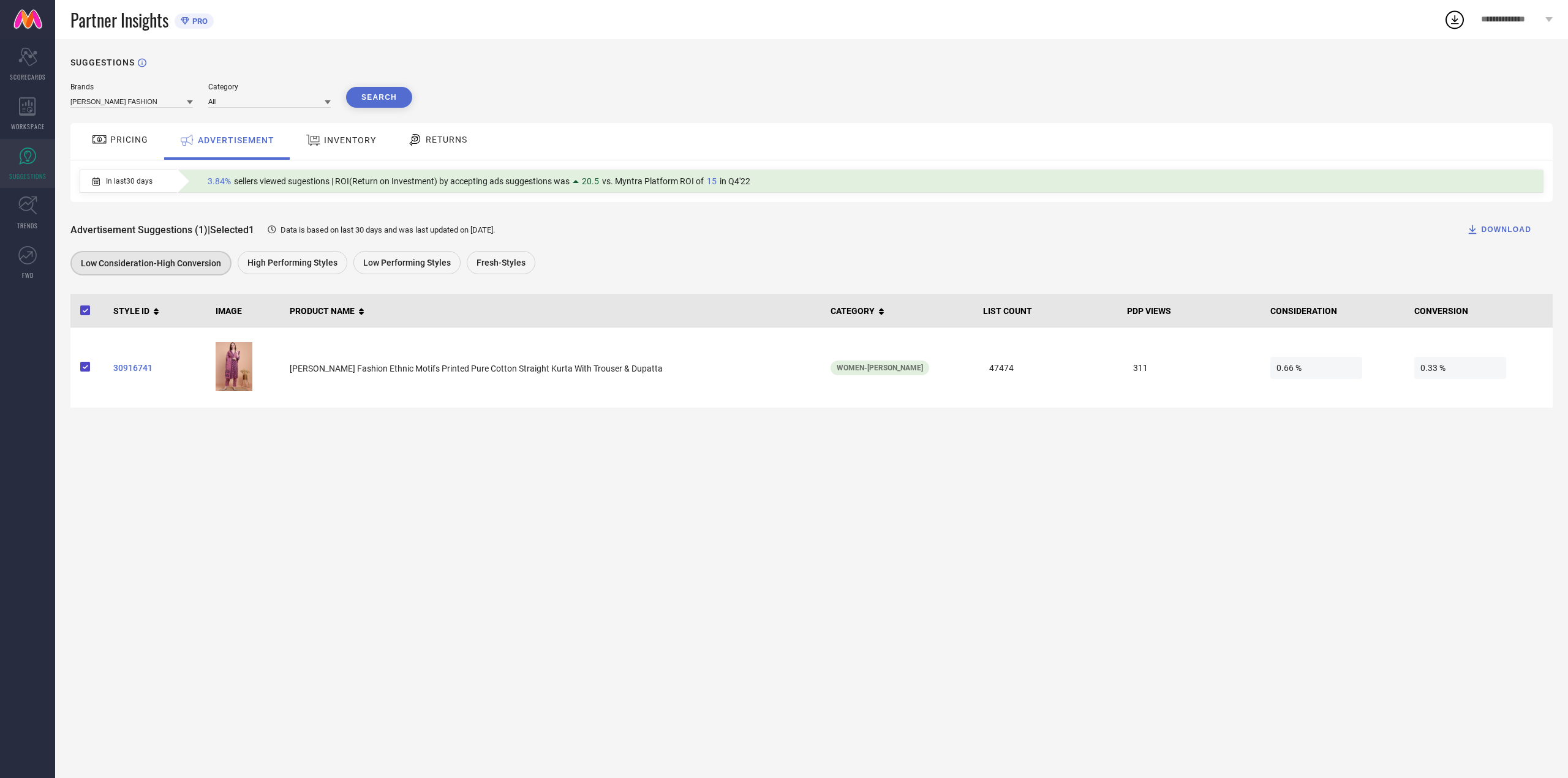
click at [134, 183] on span "In last 30 days" at bounding box center [129, 181] width 46 height 9
click at [101, 177] on div "In last 30 days" at bounding box center [122, 181] width 60 height 9
click at [91, 179] on div "In last 30 days" at bounding box center [122, 181] width 85 height 21
click at [166, 186] on div "In last 30 days 3.84% sellers viewed sugestions | ROI(Return on Investment) by …" at bounding box center [808, 181] width 1456 height 22
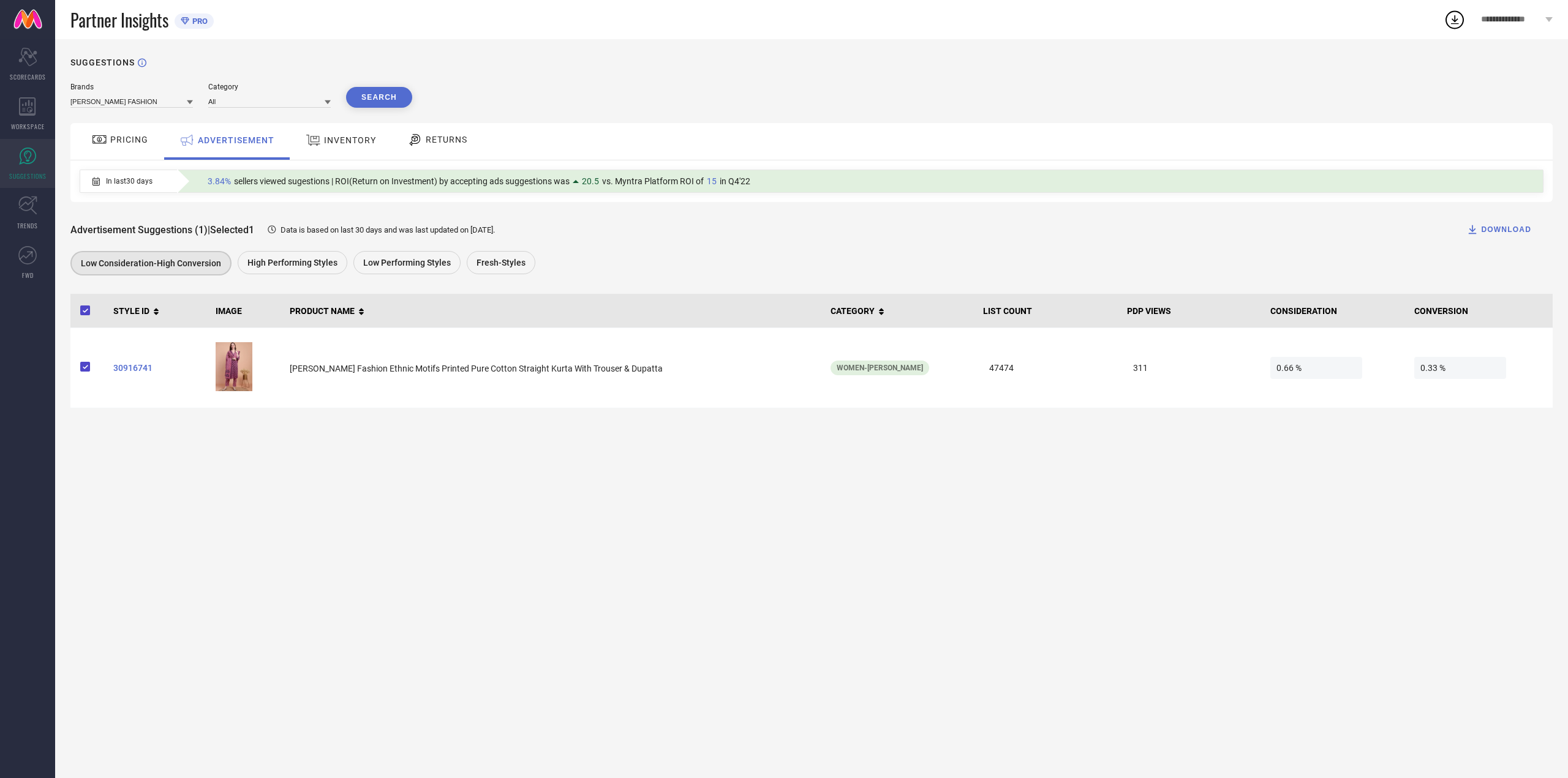
click at [99, 181] on icon at bounding box center [96, 181] width 7 height 9
click at [93, 181] on icon at bounding box center [96, 181] width 7 height 9
click at [118, 159] on div "PRICING" at bounding box center [120, 141] width 87 height 37
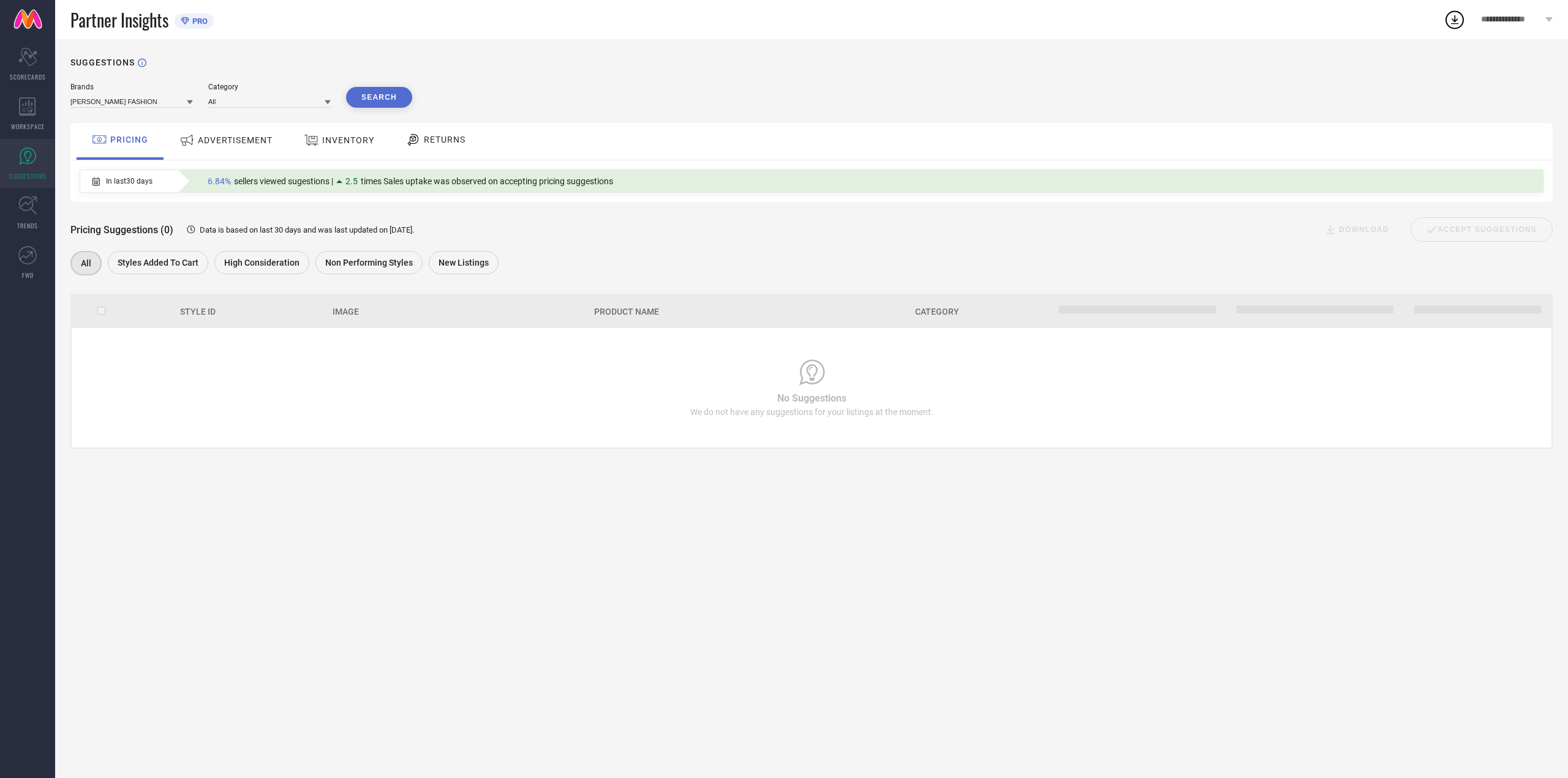
click at [96, 182] on icon at bounding box center [96, 181] width 7 height 9
click at [124, 178] on span "In last 30 days" at bounding box center [129, 181] width 46 height 9
click at [162, 188] on div "In last 30 days" at bounding box center [122, 181] width 85 height 21
click at [156, 178] on div "In last 30 days" at bounding box center [122, 181] width 85 height 21
click at [126, 184] on span "In last 30 days" at bounding box center [129, 181] width 46 height 9
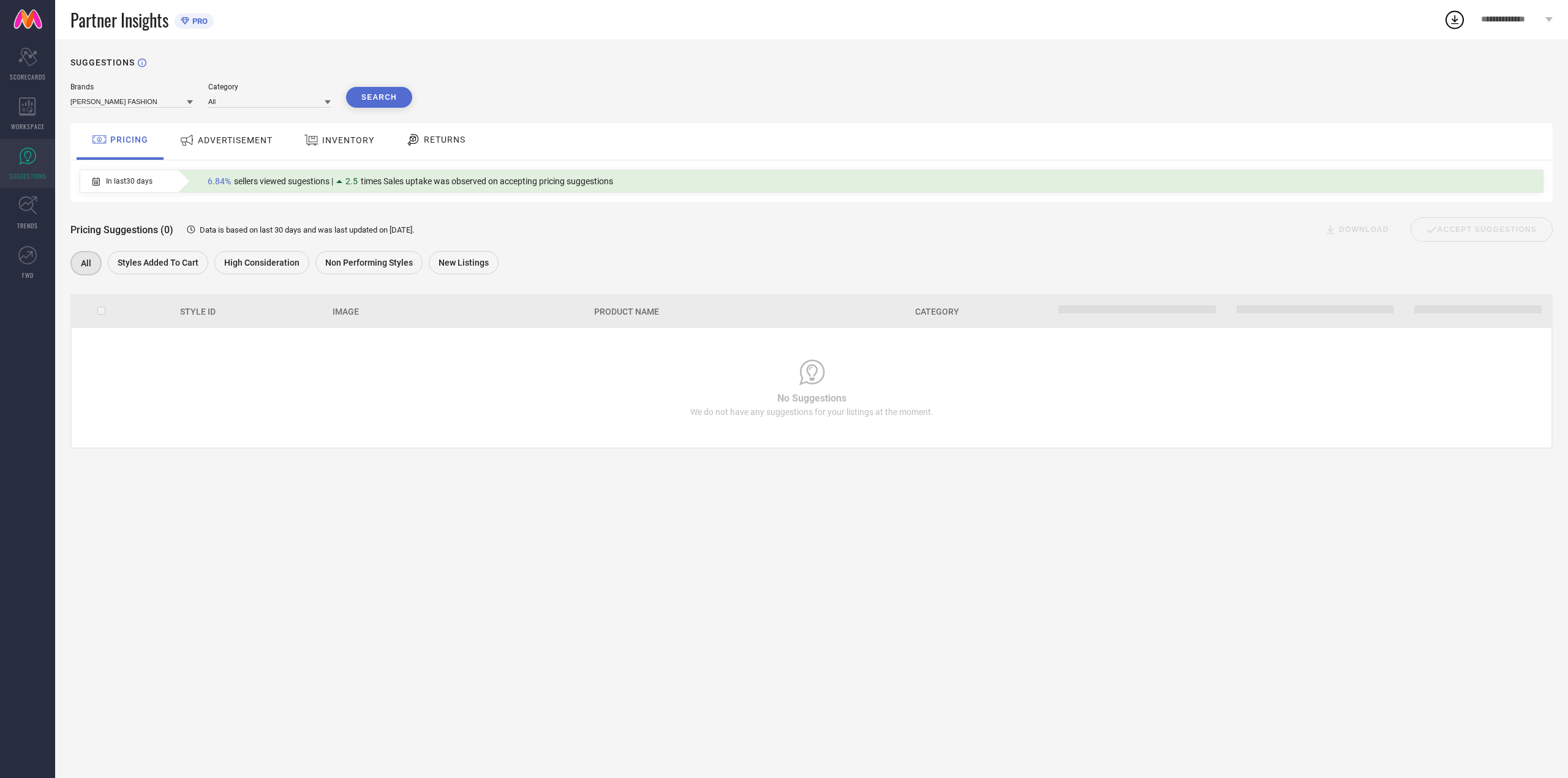
click at [78, 184] on div "In last 30 days 6.84% sellers viewed sugestions | 2.5 times Sales uptake was ob…" at bounding box center [811, 181] width 1482 height 42
click at [110, 183] on span "In last 30 days" at bounding box center [129, 181] width 46 height 9
click at [115, 183] on span "In last 30 days" at bounding box center [129, 181] width 46 height 9
click at [175, 267] on span "Styles Added To Cart" at bounding box center [158, 263] width 81 height 10
click at [267, 270] on div "High Consideration" at bounding box center [261, 263] width 95 height 24
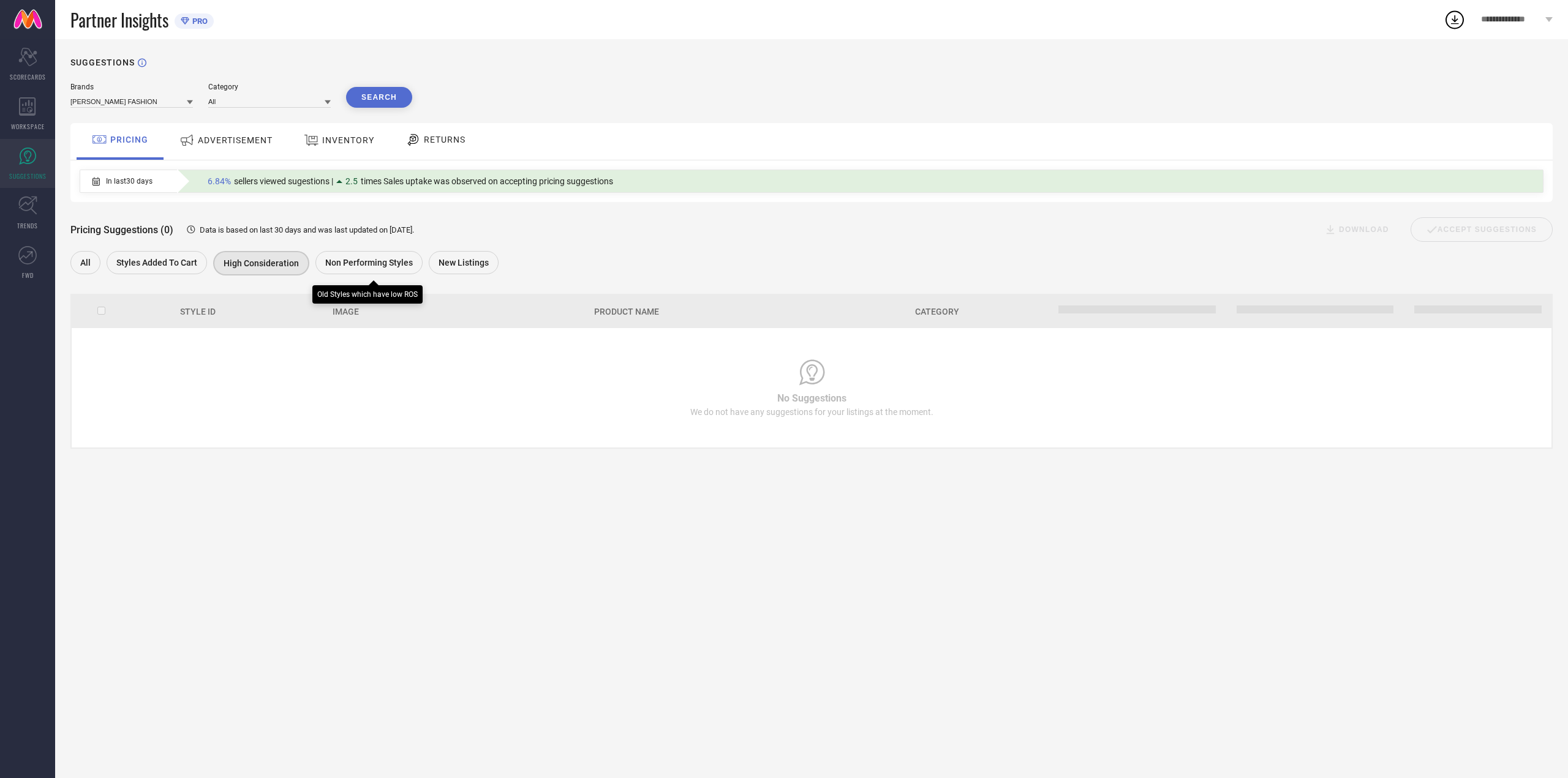
click at [355, 266] on span "Non Performing Styles" at bounding box center [369, 263] width 87 height 10
click at [471, 273] on div "New Listings" at bounding box center [464, 263] width 70 height 24
click at [214, 153] on div "ADVERTISEMENT" at bounding box center [226, 141] width 124 height 37
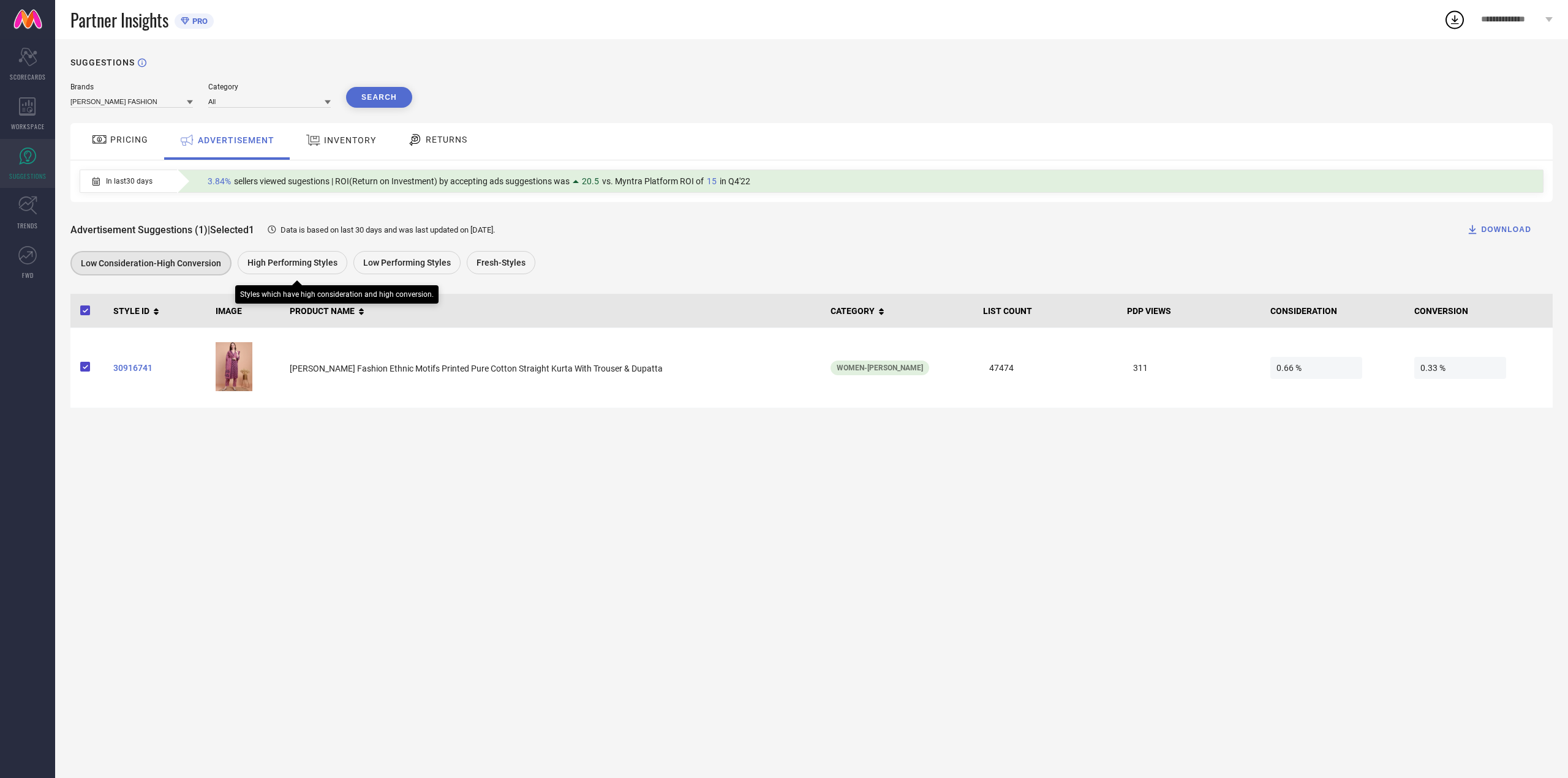
click at [263, 262] on span "High Performing Styles" at bounding box center [292, 263] width 90 height 10
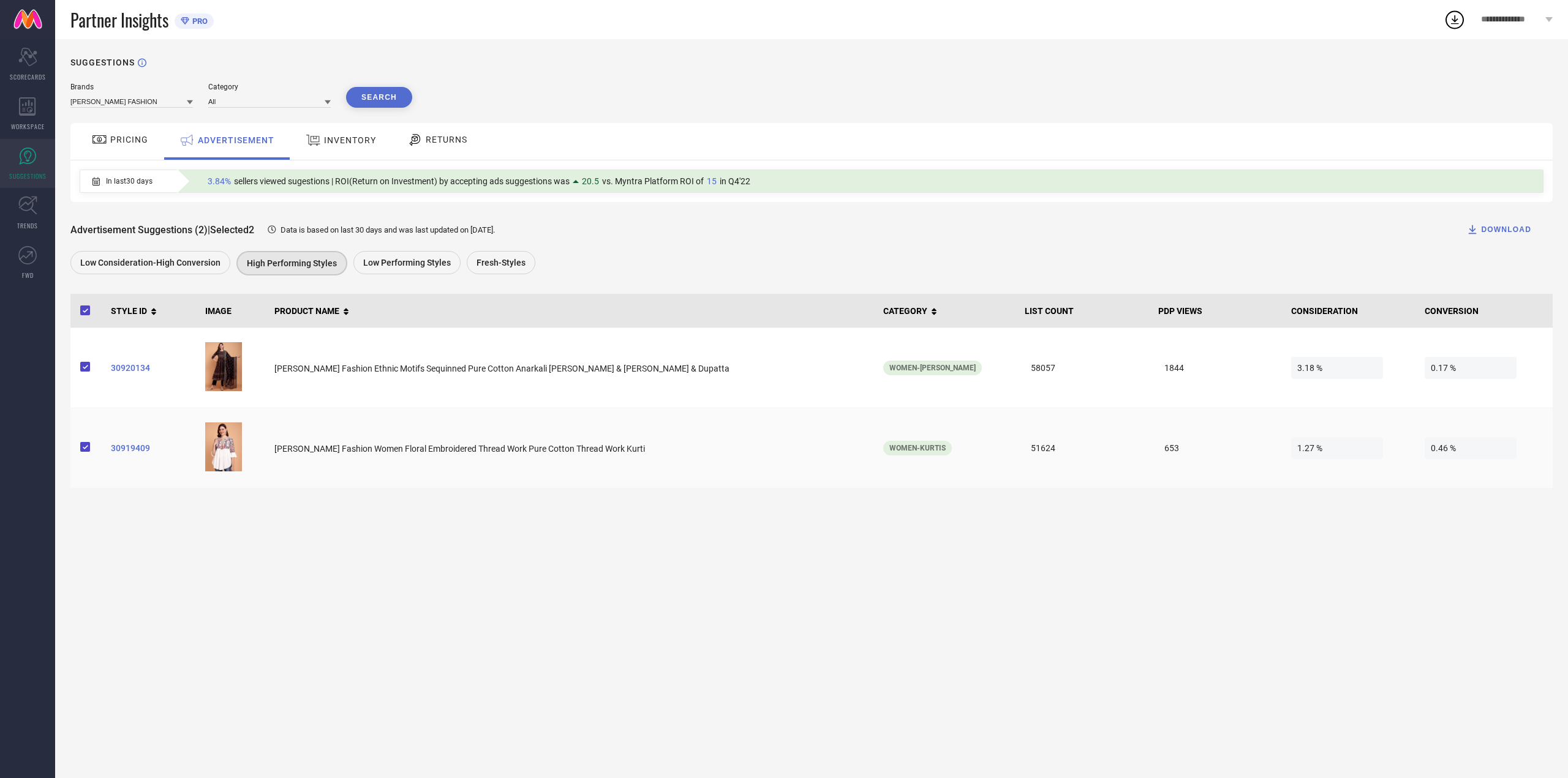
click at [120, 453] on span "30919409" at bounding box center [153, 448] width 85 height 10
click at [433, 259] on span "Low Performing Styles" at bounding box center [407, 263] width 87 height 10
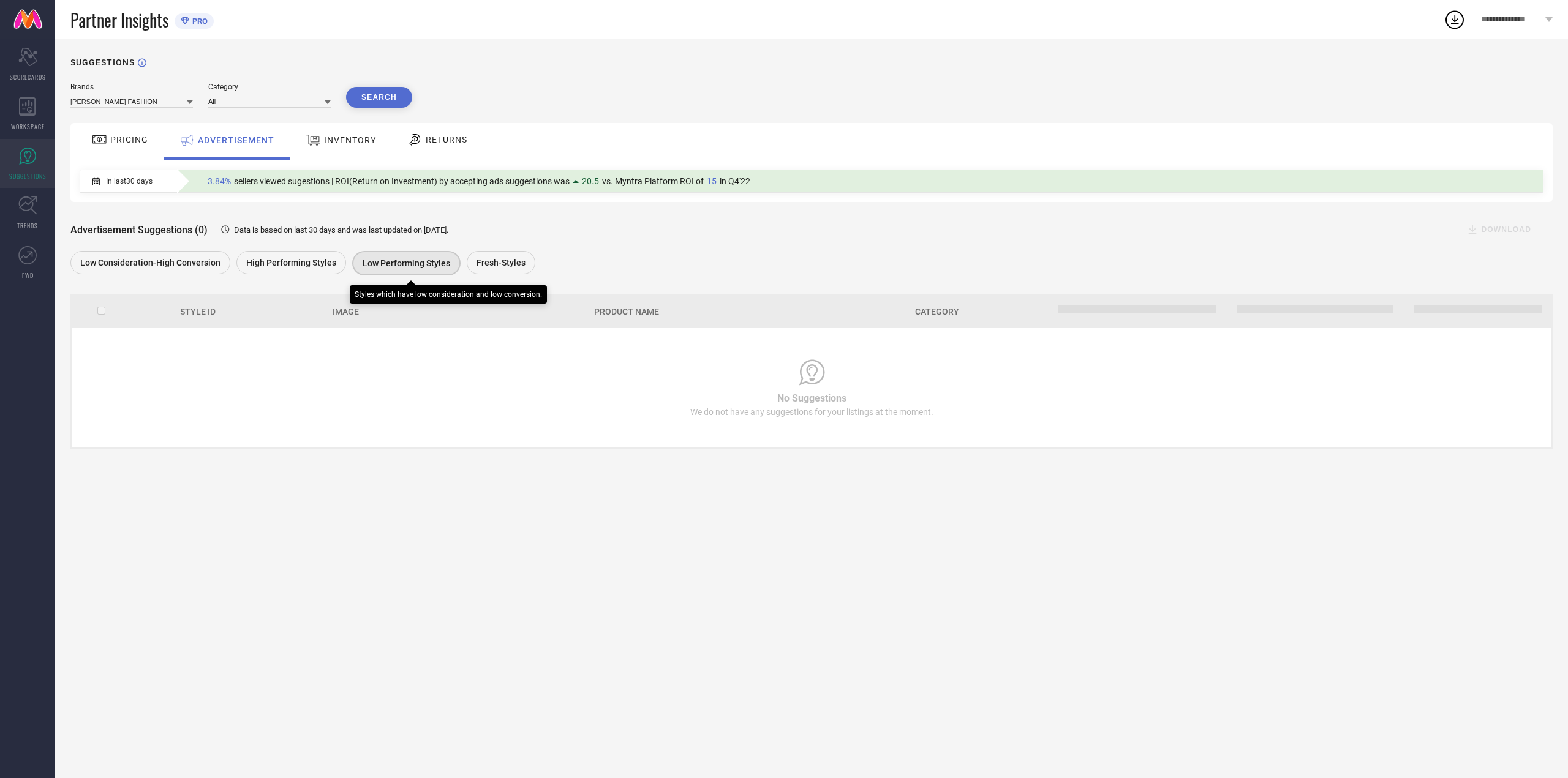
click at [531, 256] on div "Fresh-Styles" at bounding box center [503, 264] width 75 height 26
click at [125, 183] on span "In last 30 days" at bounding box center [129, 181] width 46 height 9
click at [1531, 23] on span "**********" at bounding box center [1512, 19] width 61 height 10
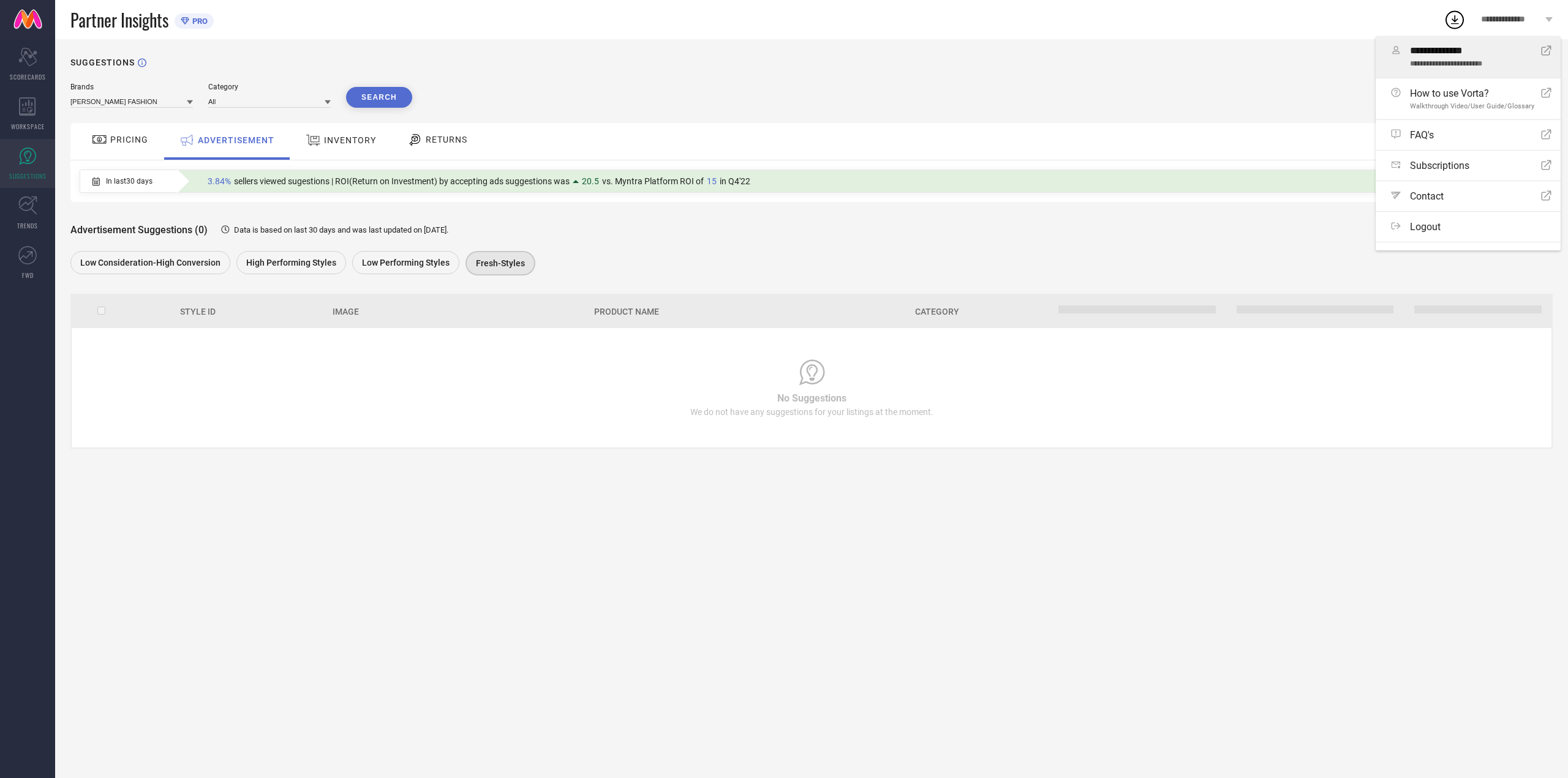
click at [1473, 58] on div "**********" at bounding box center [1475, 56] width 131 height 24
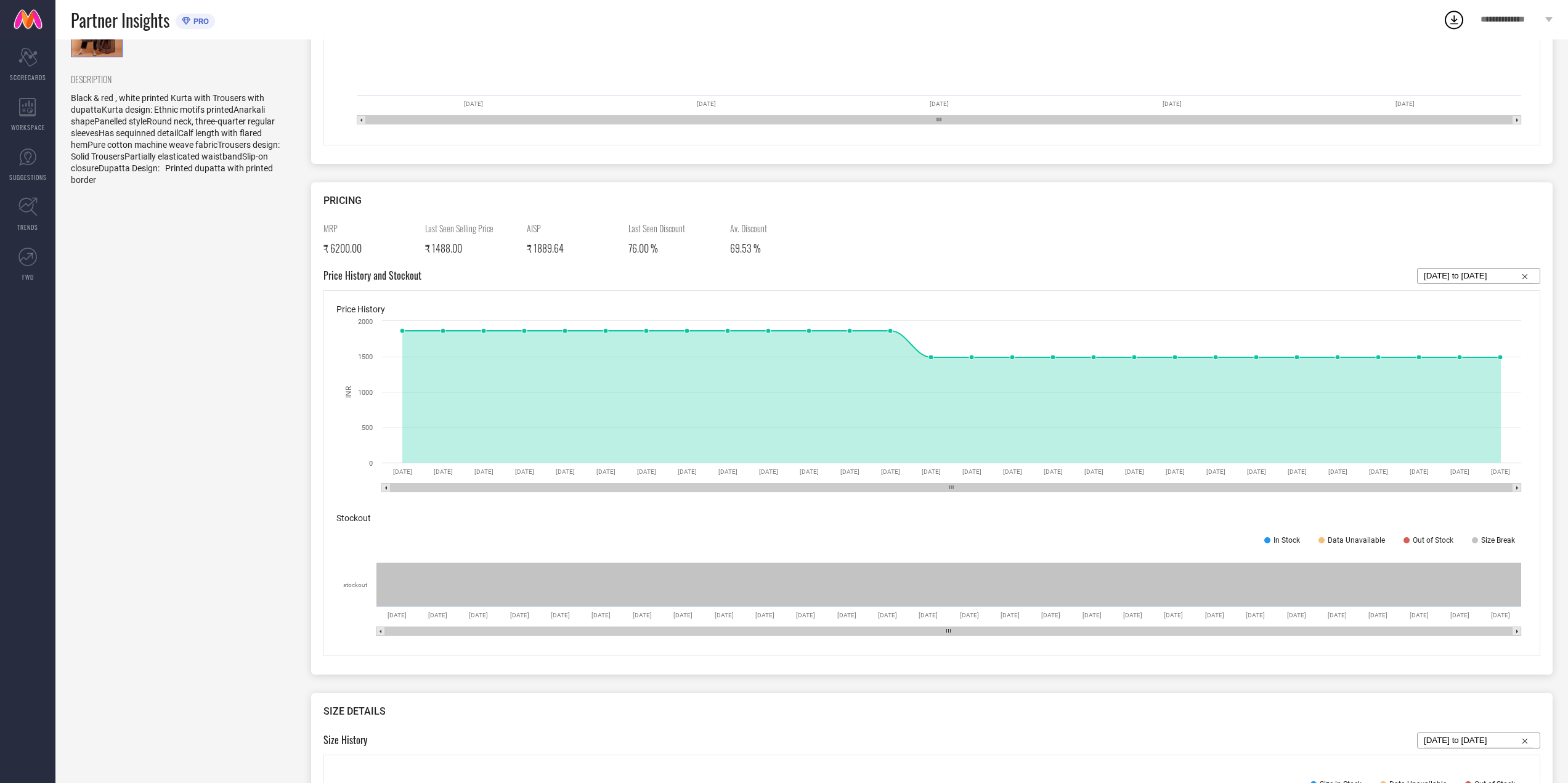
scroll to position [364, 0]
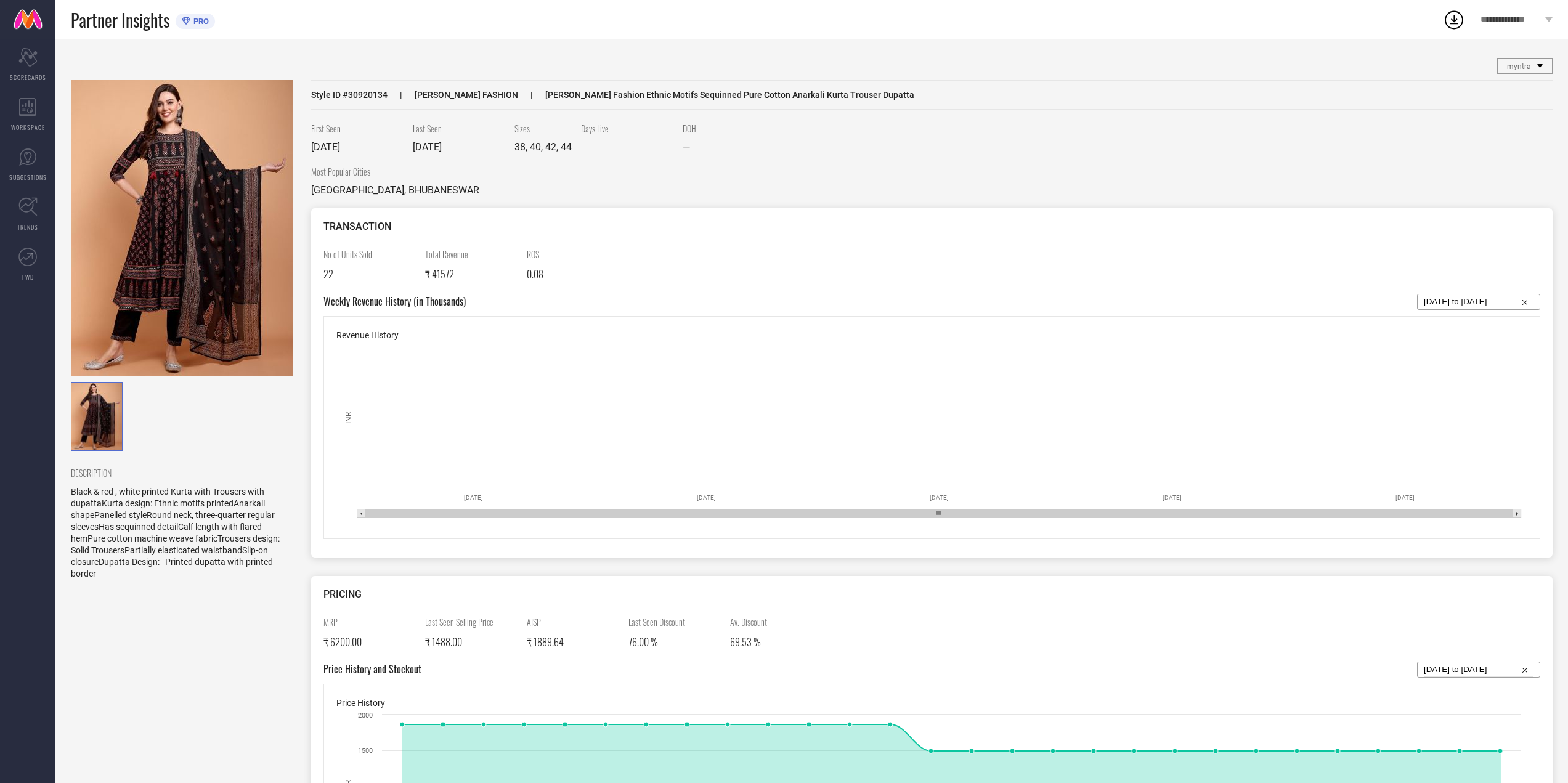
click at [1527, 73] on div "myntra No options available" at bounding box center [1525, 66] width 55 height 16
click at [1525, 64] on span "myntra" at bounding box center [1519, 66] width 24 height 9
click at [673, 165] on div "First Seen 13 Sep 2024 Last Seen 04 Sep 2025 Sizes 38, 40, 42, 44 Days Live DOH…" at bounding box center [932, 143] width 1241 height 43
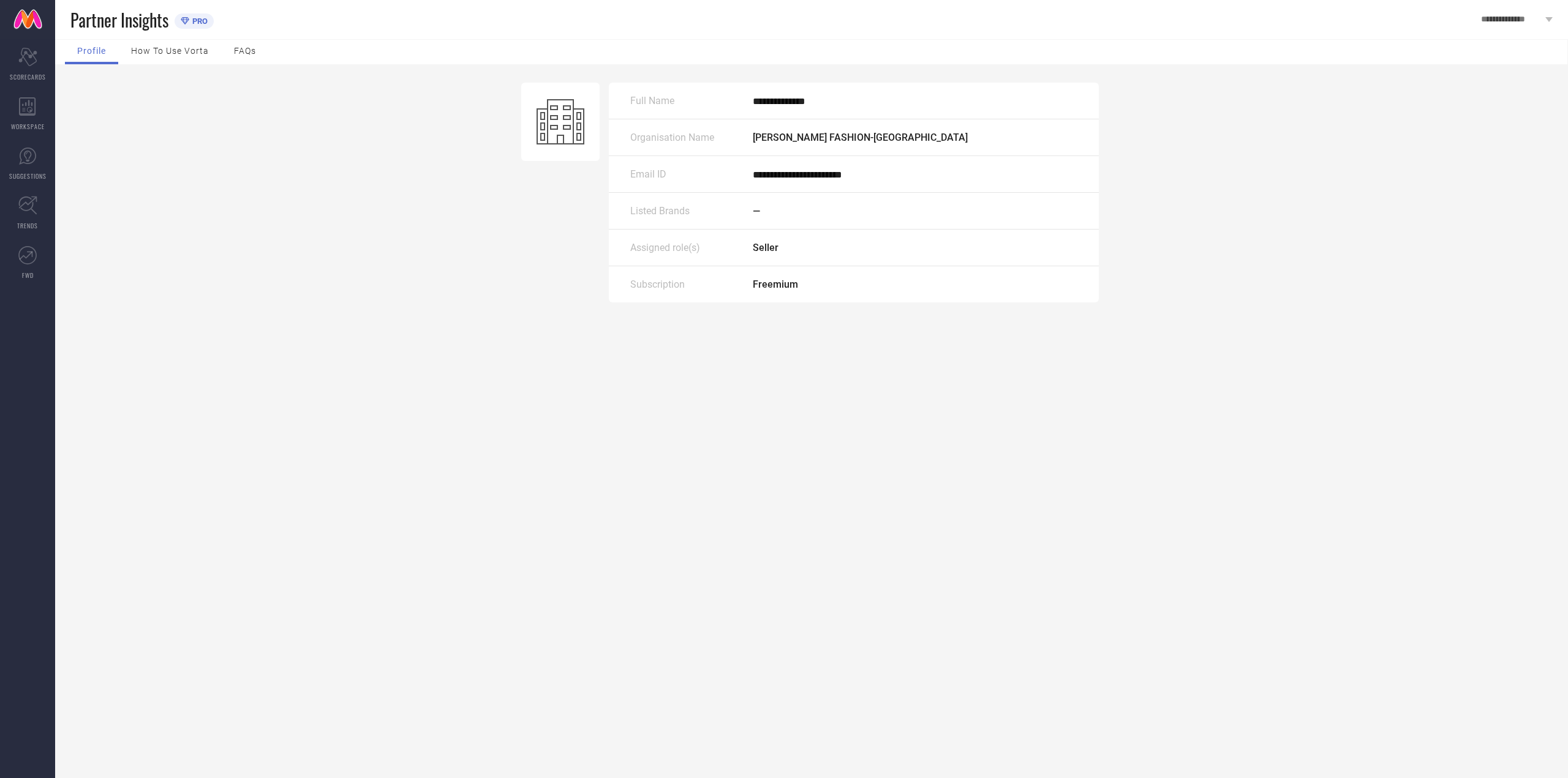
click at [181, 57] on div "How to use Vorta" at bounding box center [170, 52] width 102 height 24
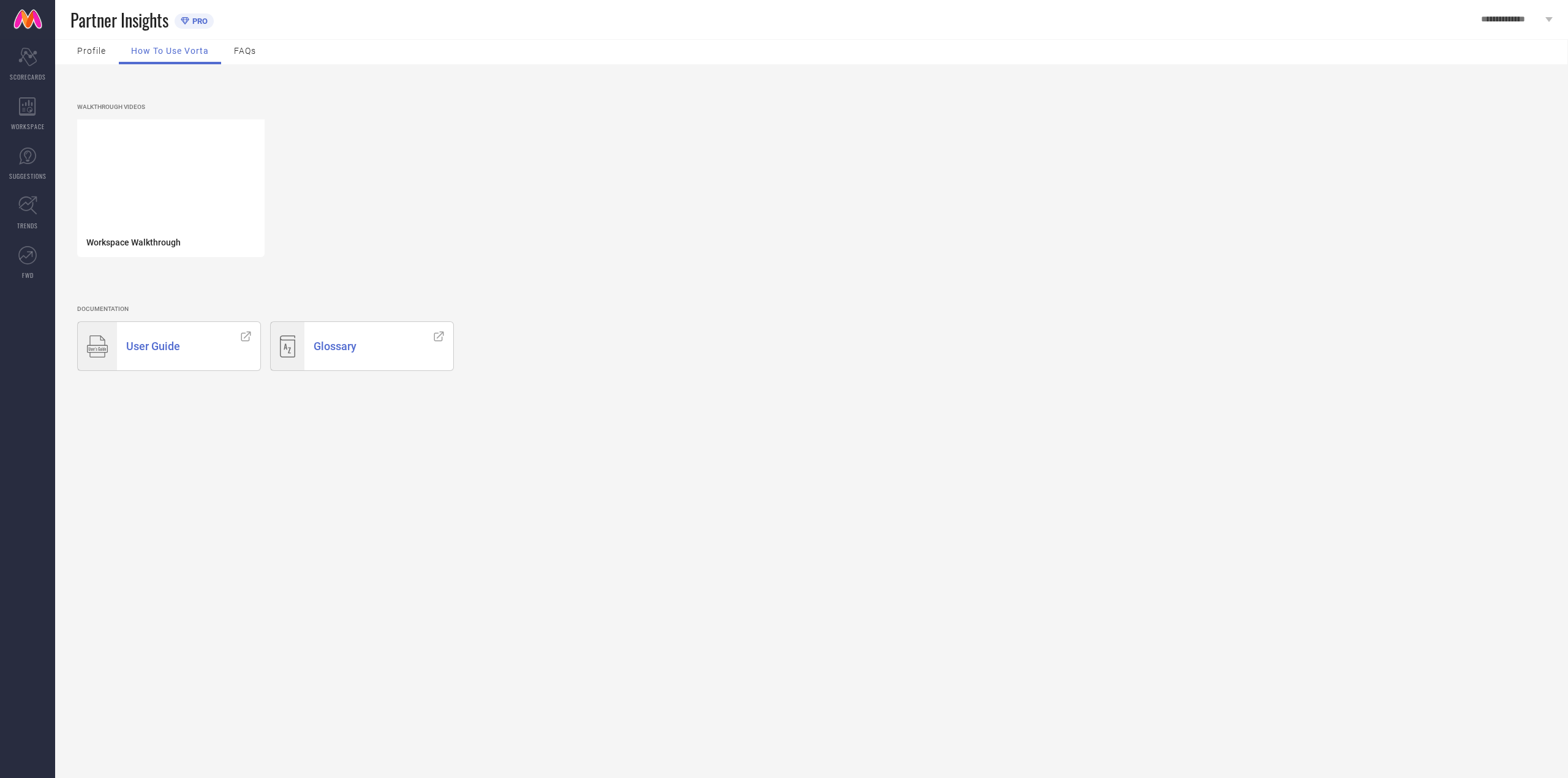
click at [238, 349] on div "Open Icon" at bounding box center [245, 346] width 29 height 48
click at [342, 353] on span "Glossary" at bounding box center [335, 346] width 43 height 13
click at [255, 44] on div "FAQs" at bounding box center [245, 52] width 46 height 24
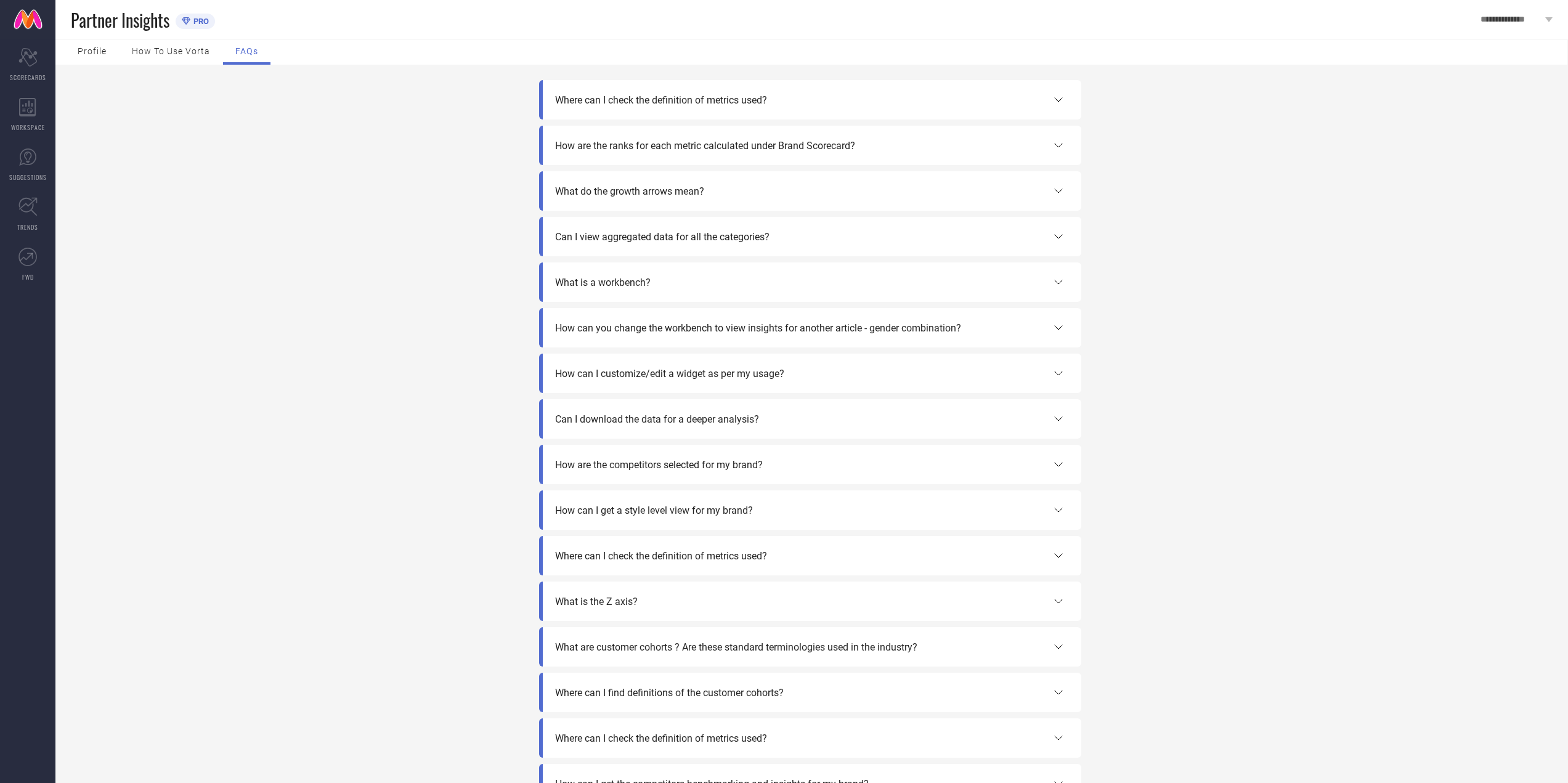
click at [686, 179] on div "What do the growth arrows mean?" at bounding box center [810, 191] width 542 height 39
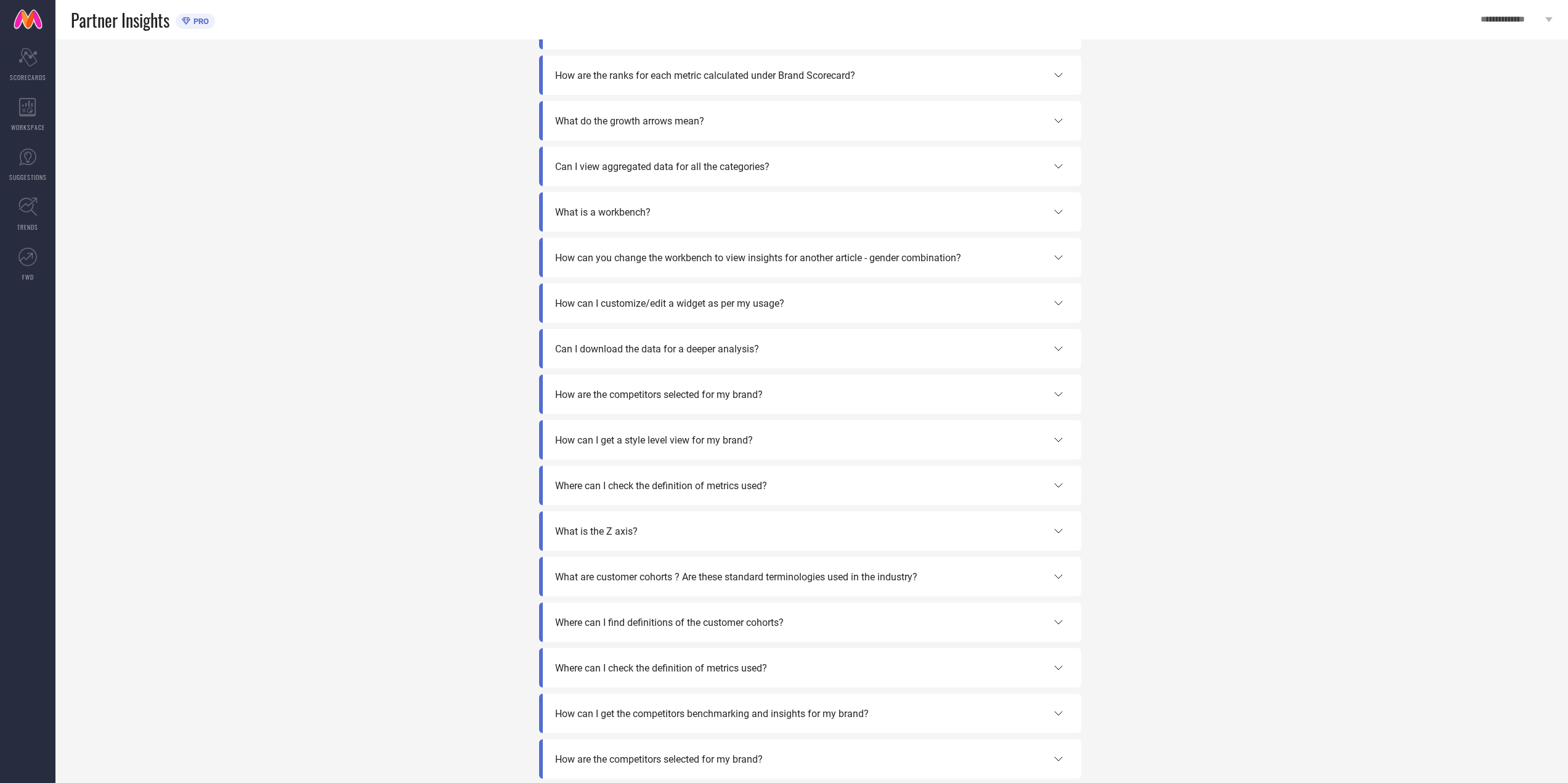
scroll to position [91, 0]
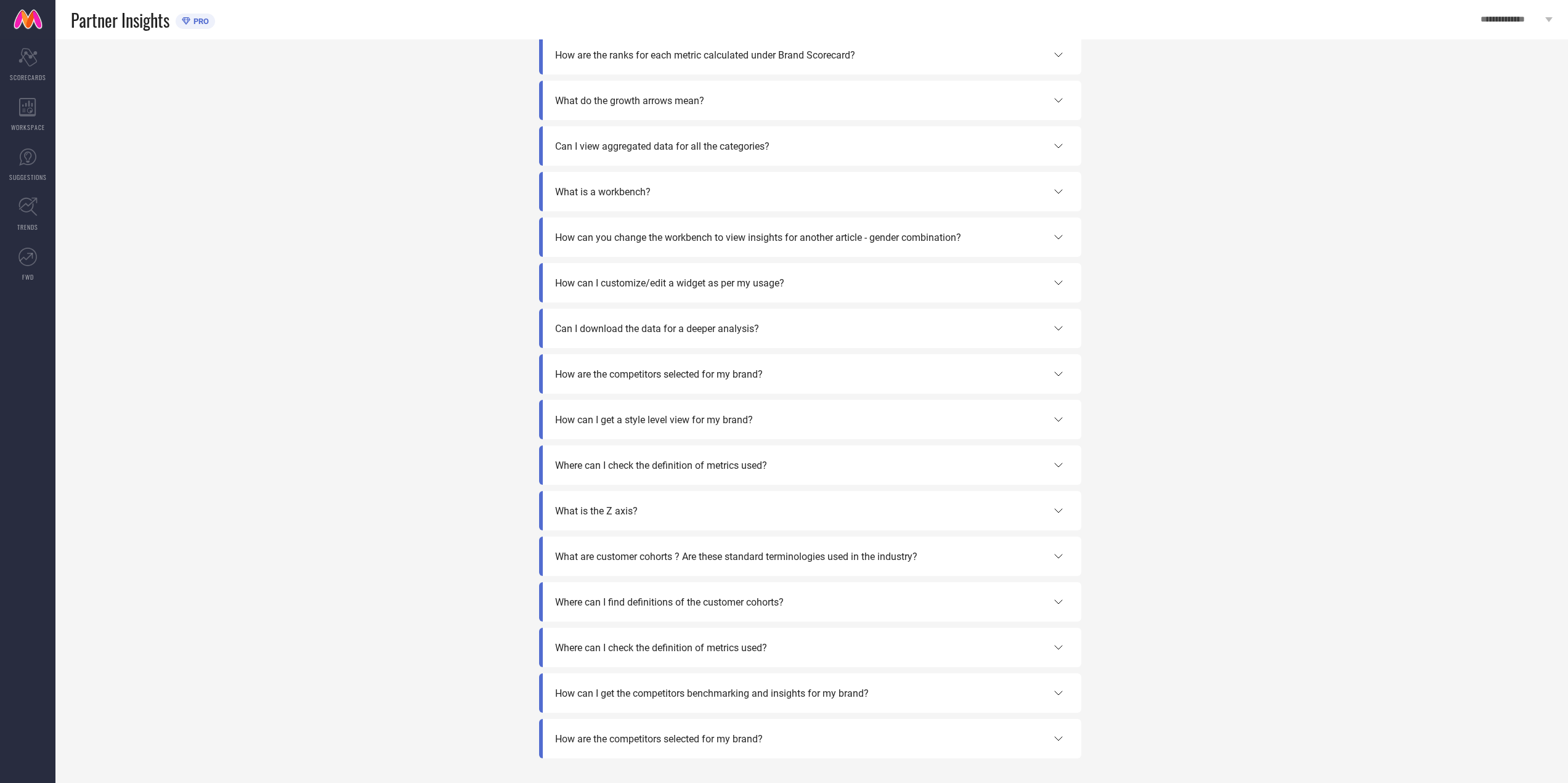
click at [664, 736] on span "How are the competitors selected for my brand?" at bounding box center [659, 738] width 208 height 11
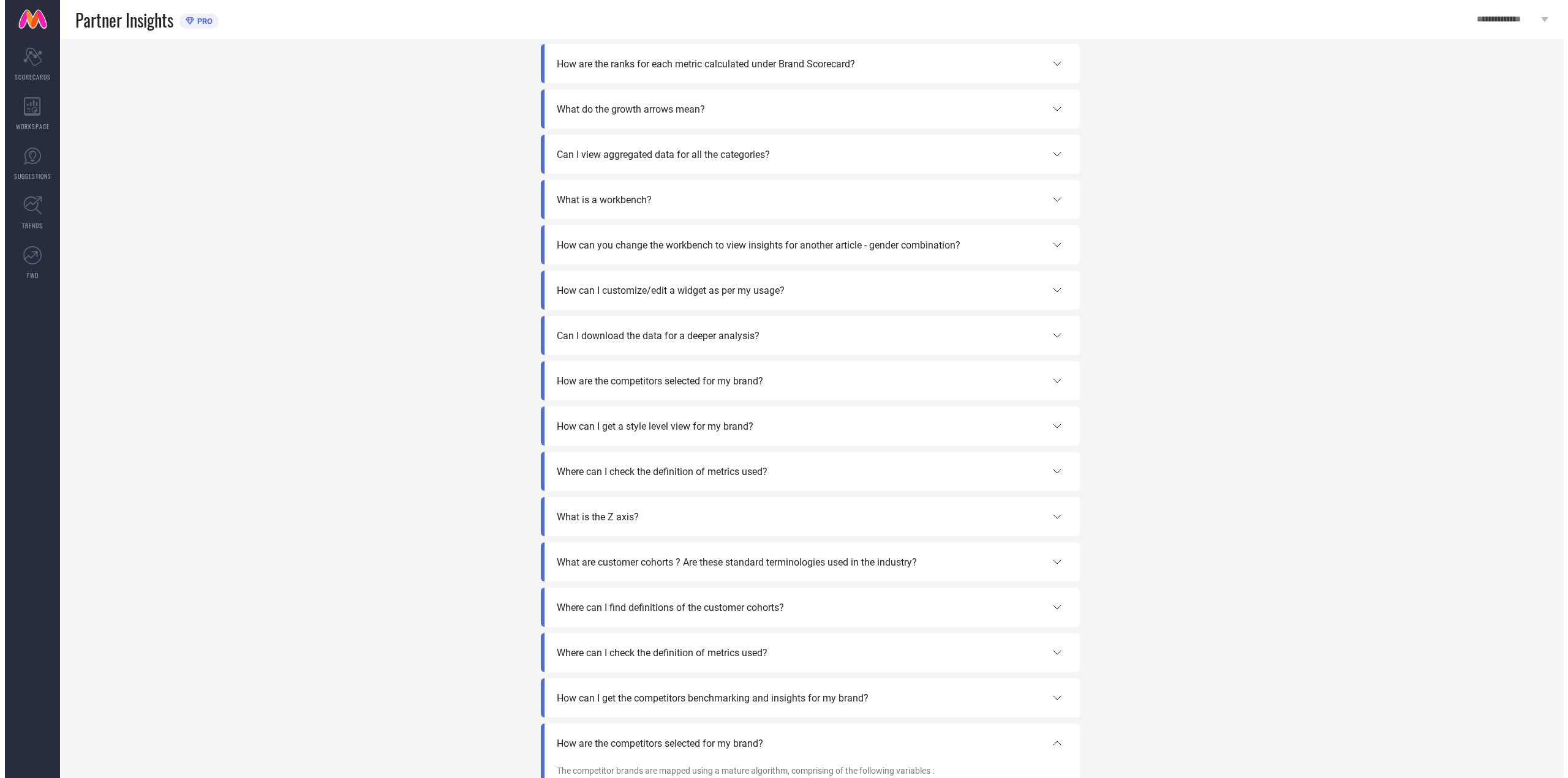
scroll to position [0, 0]
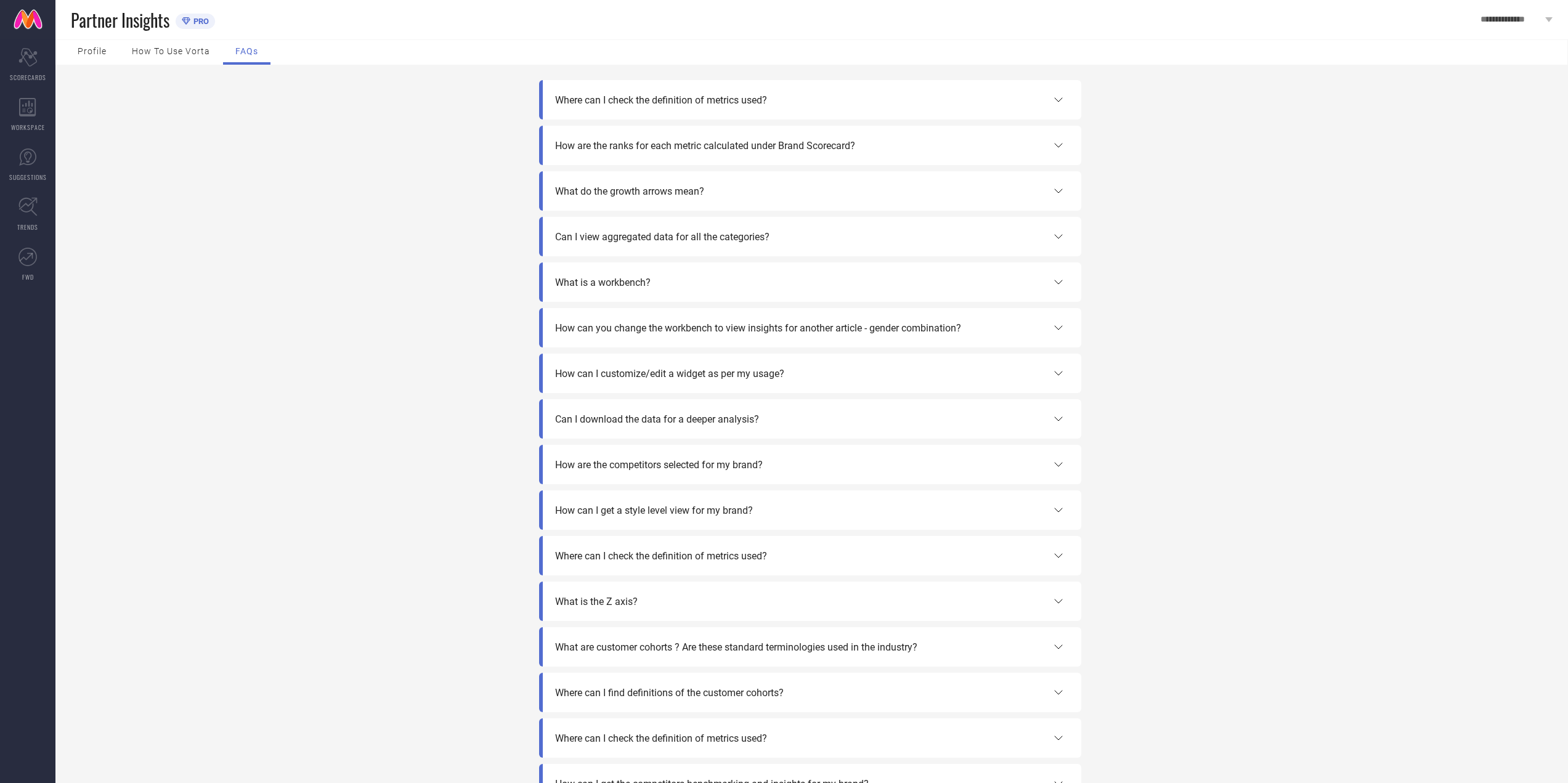
click at [723, 110] on div "Where can I check the definition of metrics used?" at bounding box center [810, 99] width 542 height 39
click at [742, 87] on div "Where can I check the definition of metrics used?" at bounding box center [810, 99] width 542 height 39
click at [740, 94] on div "Where can I check the definition of metrics used?" at bounding box center [810, 100] width 510 height 15
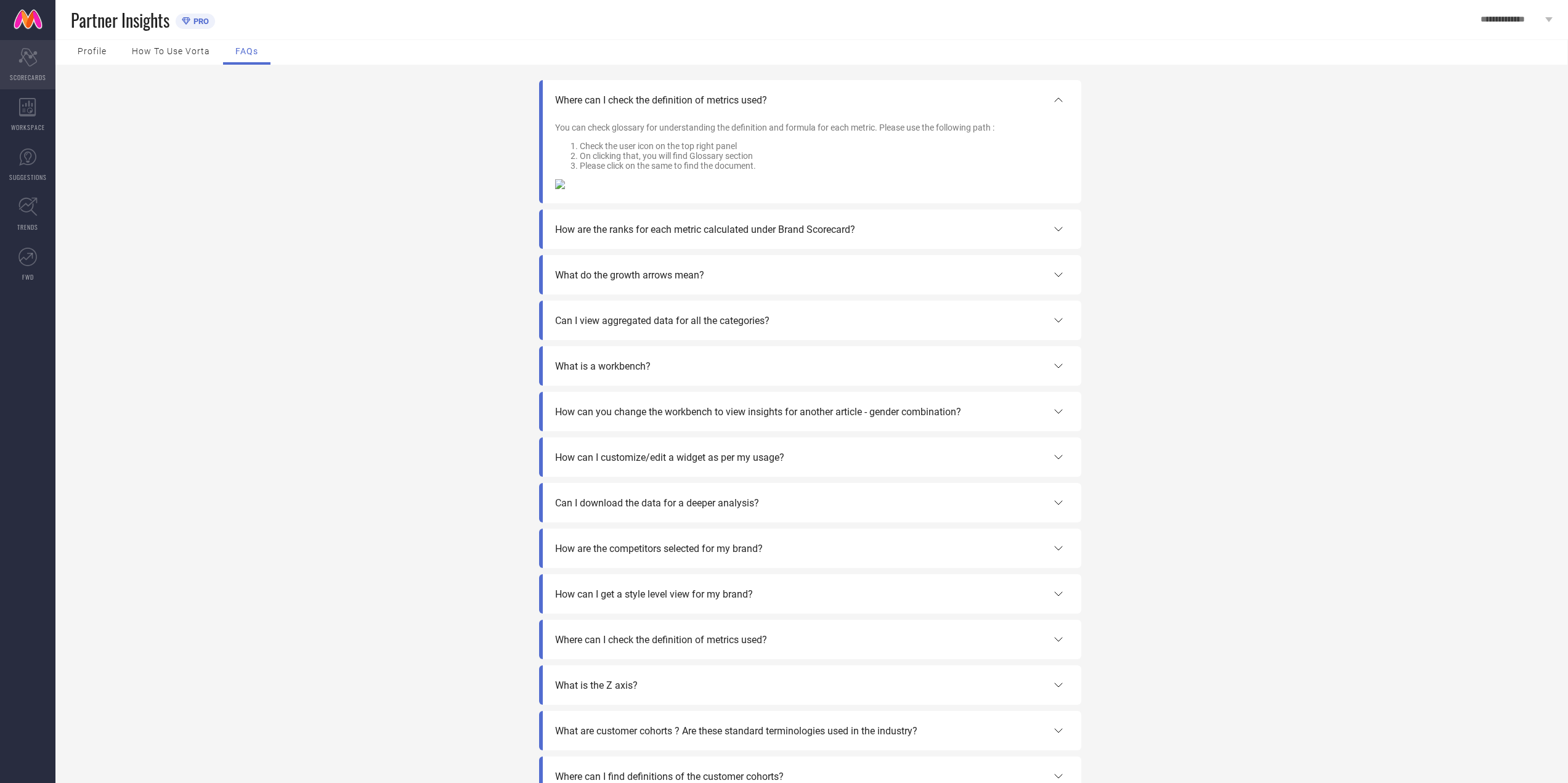
click at [18, 59] on div "Scorecard SCORECARDS" at bounding box center [28, 64] width 55 height 49
